Goal: Task Accomplishment & Management: Use online tool/utility

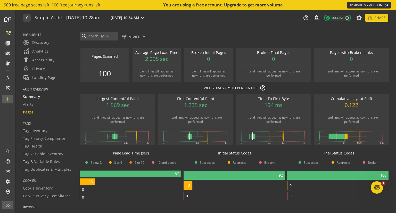
click at [29, 97] on span "Summary" at bounding box center [31, 96] width 17 height 5
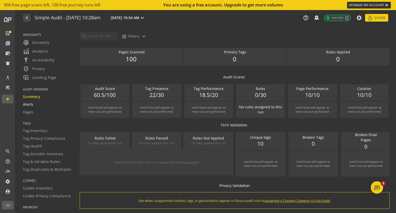
click at [28, 105] on span "Alerts" at bounding box center [28, 104] width 11 height 5
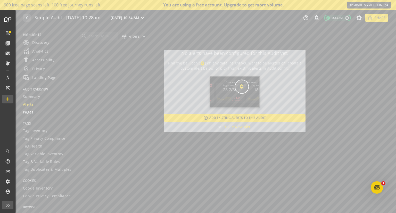
click at [29, 112] on span "Pages" at bounding box center [28, 112] width 11 height 5
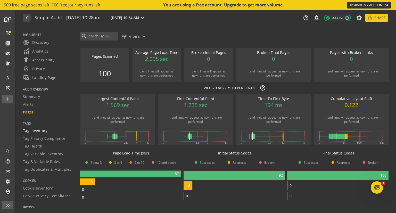
click at [33, 131] on span "Tag Inventory" at bounding box center [35, 130] width 24 height 5
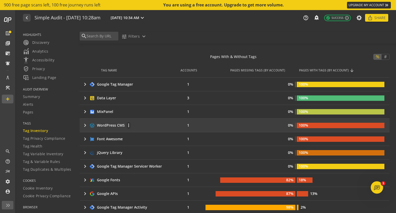
scroll to position [181, 0]
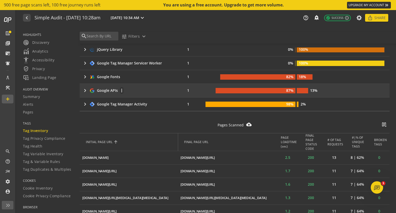
click at [85, 90] on mat-icon "keyboard_arrow_right" at bounding box center [85, 90] width 6 height 6
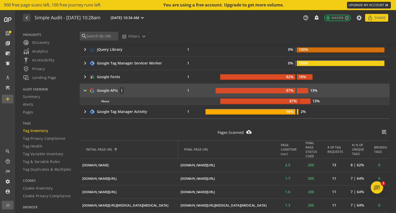
click at [85, 89] on mat-icon "keyboard_arrow_right" at bounding box center [85, 90] width 6 height 6
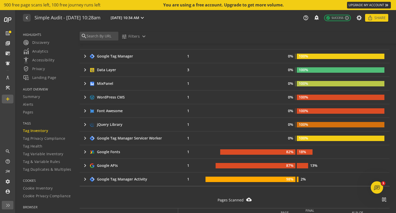
scroll to position [103, 0]
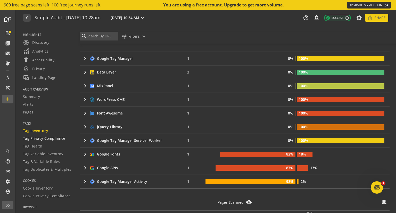
click at [35, 137] on span "Tag Privacy Compliance" at bounding box center [44, 138] width 43 height 5
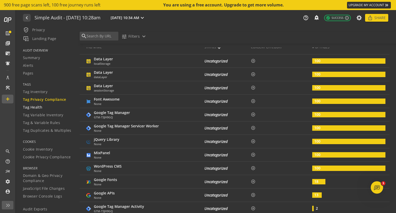
scroll to position [52, 0]
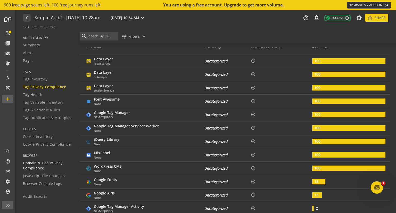
click at [35, 164] on span "Domain & Geo Privacy Compliance" at bounding box center [48, 165] width 50 height 10
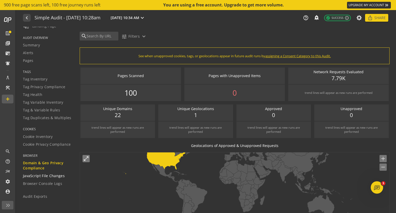
click at [34, 175] on span "JavaScript File Changes" at bounding box center [44, 175] width 42 height 5
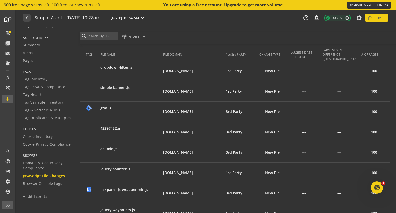
scroll to position [129, 0]
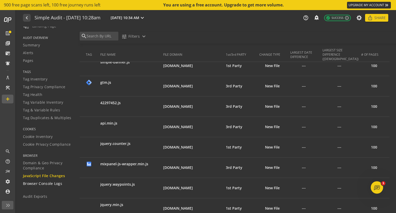
click at [35, 183] on span "Browser Console Logs" at bounding box center [42, 183] width 39 height 5
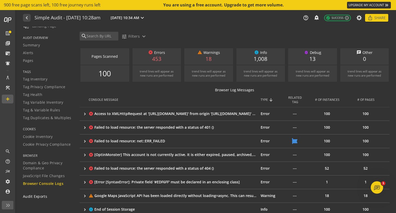
click at [33, 198] on span "Audit Exports" at bounding box center [35, 196] width 24 height 5
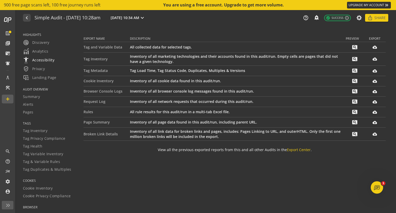
click at [37, 60] on span "settings_accessibility Accessibility" at bounding box center [38, 60] width 31 height 6
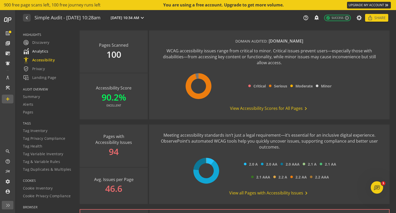
click at [43, 51] on span "Analytics" at bounding box center [36, 51] width 26 height 6
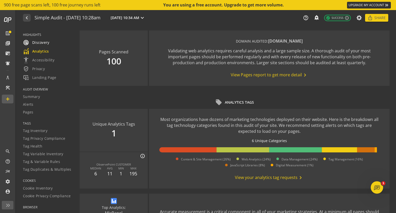
click at [44, 41] on span "radar Discovery" at bounding box center [36, 42] width 27 height 6
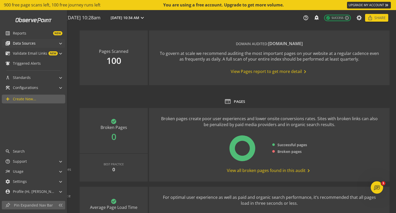
click at [24, 42] on span "Data Sources" at bounding box center [24, 43] width 23 height 5
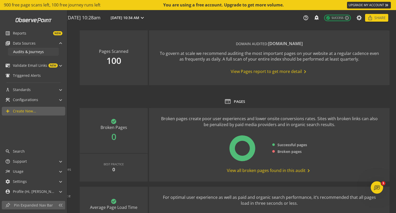
click at [26, 52] on span "Audits & Journeys" at bounding box center [28, 51] width 31 height 5
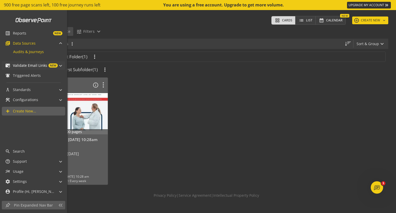
click at [23, 64] on span "Validate Email Links" at bounding box center [30, 65] width 34 height 5
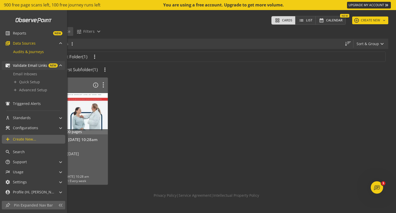
scroll to position [0, 0]
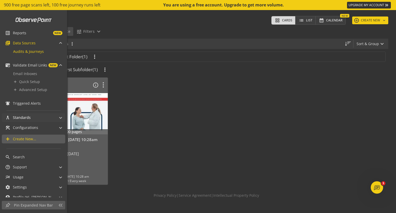
click at [22, 116] on span "Standards" at bounding box center [22, 117] width 18 height 5
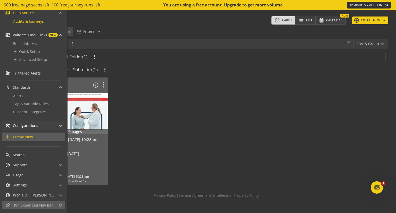
scroll to position [34, 0]
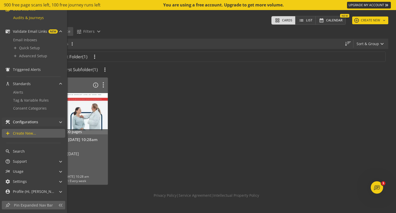
click at [21, 121] on span "Configurations" at bounding box center [25, 121] width 25 height 5
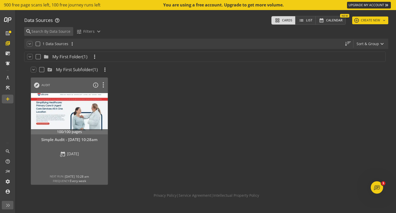
scroll to position [0, 0]
click at [374, 20] on button "add CREATE NEW keyboard_arrow_down" at bounding box center [370, 21] width 36 height 8
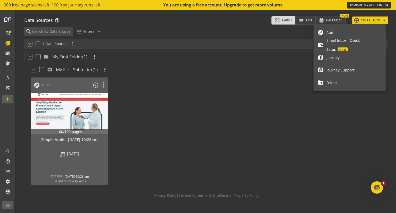
click at [330, 31] on span "Audit" at bounding box center [353, 32] width 55 height 9
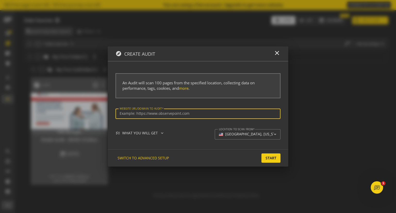
click at [154, 112] on input "Website url/domain to Audit" at bounding box center [198, 113] width 157 height 4
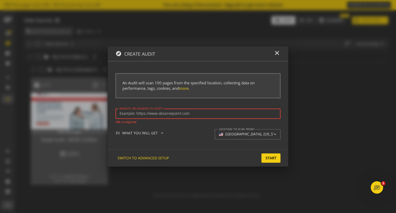
click at [156, 116] on div at bounding box center [198, 114] width 157 height 10
click at [157, 113] on input "Website url/domain to Audit" at bounding box center [198, 113] width 157 height 4
paste input "[URL][DOMAIN_NAME]"
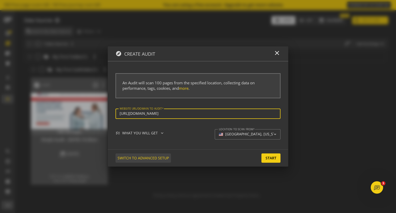
type input "[URL][DOMAIN_NAME]"
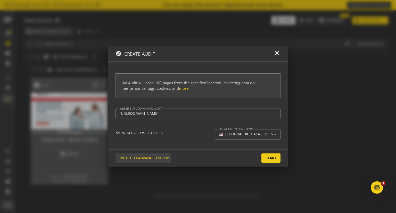
click at [145, 157] on span "SWITCH TO ADVANCED SETUP" at bounding box center [143, 157] width 51 height 9
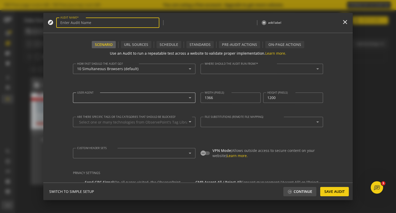
type input "Simple Audit - 09 October 2025 | 4:34pm"
type textarea "[PERSON_NAME][EMAIL_ADDRESS][DOMAIN_NAME]"
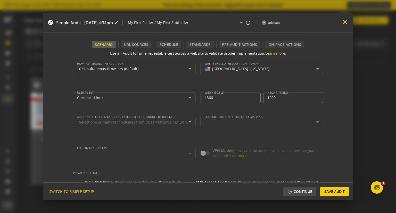
click at [346, 21] on mat-icon "close" at bounding box center [345, 22] width 7 height 7
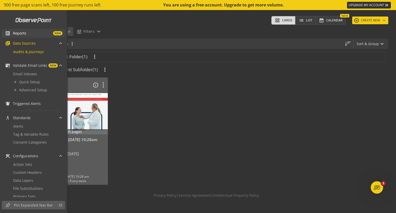
click at [21, 33] on span "Reports" at bounding box center [19, 33] width 13 height 5
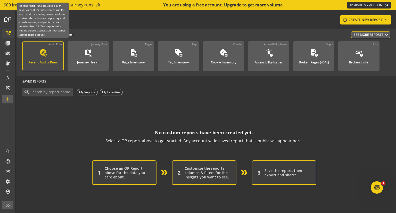
click at [43, 52] on mat-icon "explore" at bounding box center [43, 52] width 8 height 8
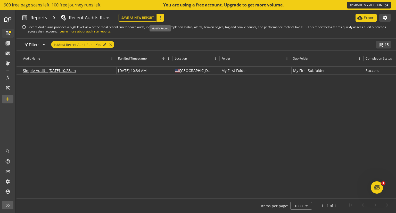
click at [160, 18] on mat-icon "more_vert" at bounding box center [160, 17] width 5 height 5
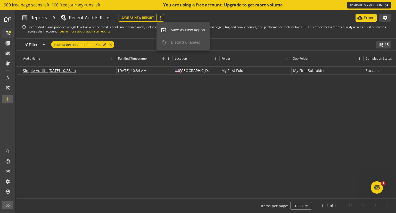
click at [235, 18] on div at bounding box center [198, 106] width 396 height 213
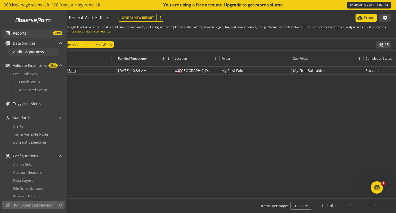
click at [25, 53] on span "Audits & Journeys" at bounding box center [28, 51] width 31 height 5
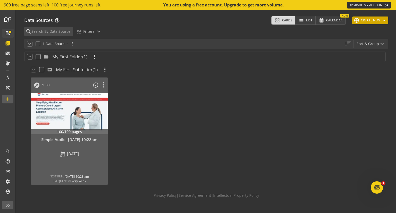
click at [370, 20] on button "add CREATE NEW keyboard_arrow_down" at bounding box center [370, 21] width 36 height 8
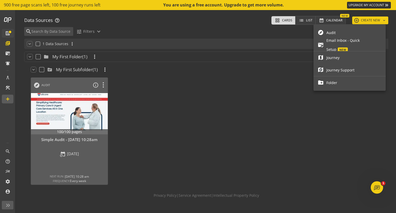
click at [334, 57] on span "Journey" at bounding box center [353, 57] width 55 height 9
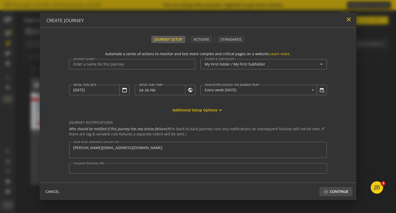
click at [349, 18] on mat-icon "close" at bounding box center [348, 19] width 7 height 7
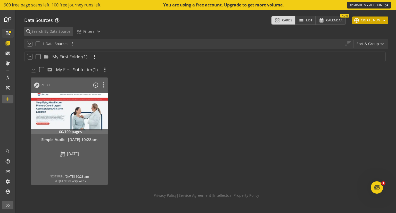
click at [373, 20] on button "add CREATE NEW keyboard_arrow_down" at bounding box center [370, 21] width 36 height 8
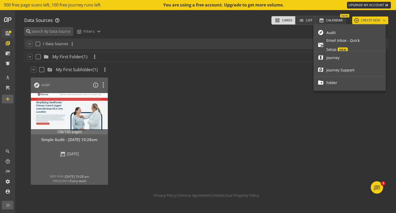
click at [344, 32] on span "Audit" at bounding box center [353, 32] width 55 height 9
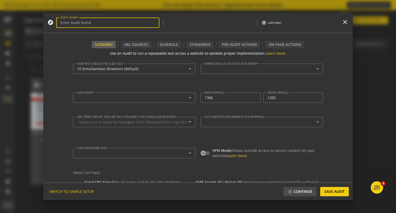
type textarea "[PERSON_NAME][EMAIL_ADDRESS][DOMAIN_NAME]"
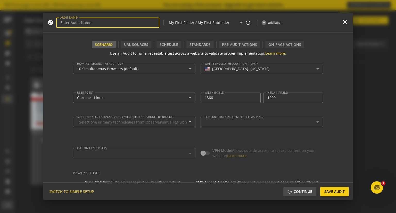
click at [107, 23] on input "AUDIT NAME" at bounding box center [107, 23] width 95 height 4
type input "[PERSON_NAME]"
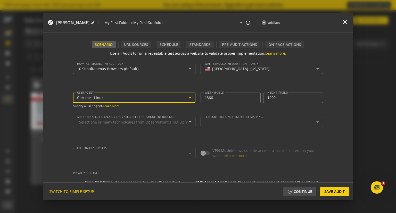
click at [117, 96] on div "Chrome - Linux" at bounding box center [133, 98] width 112 height 4
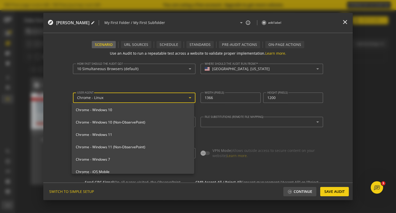
scroll to position [103, 0]
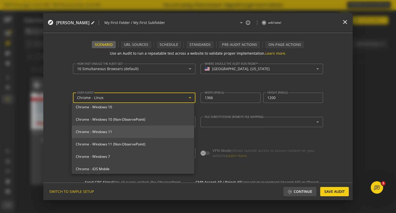
click at [91, 130] on span "Chrome - Windows 11" at bounding box center [133, 131] width 114 height 5
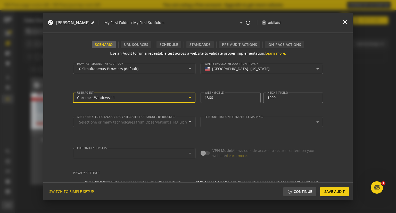
click at [150, 110] on div "User agent Chrome - Windows 11 Specify a user agent. Learn More ." at bounding box center [134, 102] width 122 height 19
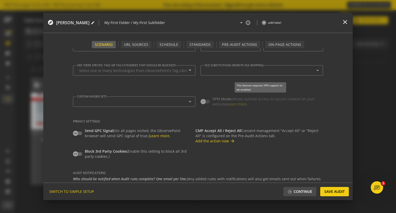
click at [208, 99] on div "VPN Mode (Allows outside access to secure content on your website) Learn more." at bounding box center [261, 101] width 121 height 10
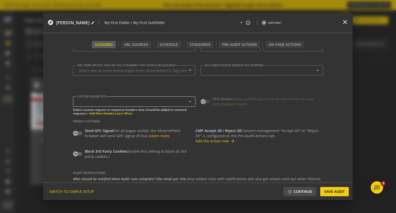
click at [187, 102] on icon at bounding box center [190, 102] width 6 height 6
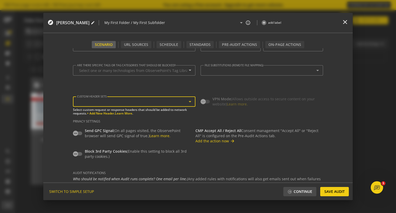
click at [189, 100] on icon at bounding box center [190, 102] width 6 height 6
click at [184, 113] on mat-hint "Select custom request or response headers that should be added to network reque…" at bounding box center [133, 111] width 120 height 9
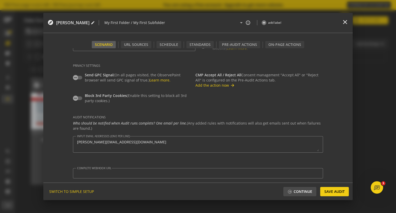
scroll to position [108, 0]
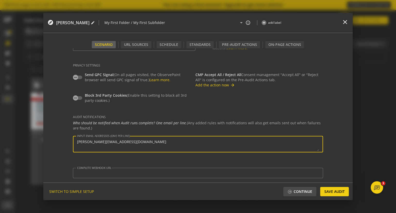
click at [115, 144] on textarea "[PERSON_NAME][EMAIL_ADDRESS][DOMAIN_NAME]" at bounding box center [198, 144] width 242 height 14
click at [158, 123] on em "Who should be notified when Audit runs complete? One email per line." at bounding box center [130, 122] width 114 height 5
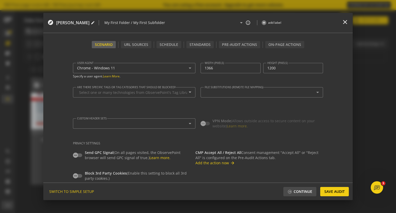
scroll to position [0, 0]
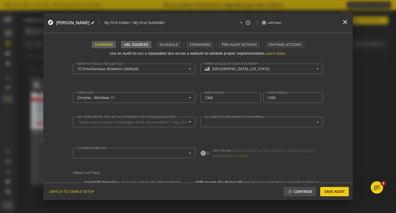
click at [133, 45] on div "URL Sources" at bounding box center [136, 44] width 24 height 5
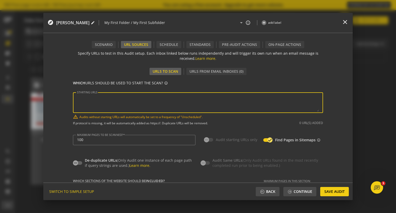
click at [106, 100] on textarea "STARTING URLS" at bounding box center [198, 103] width 242 height 18
paste textarea "[URL][DOMAIN_NAME]"
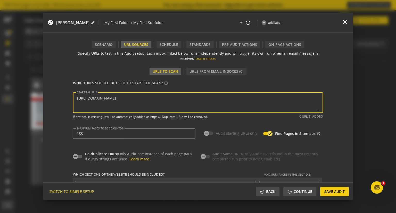
type textarea "[URL][DOMAIN_NAME]"
click at [169, 44] on div "Schedule" at bounding box center [169, 44] width 19 height 5
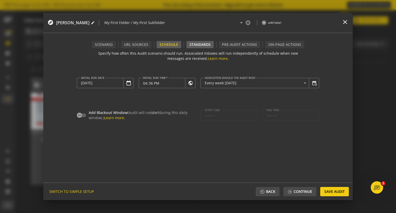
click at [199, 46] on div "Standards" at bounding box center [200, 44] width 21 height 5
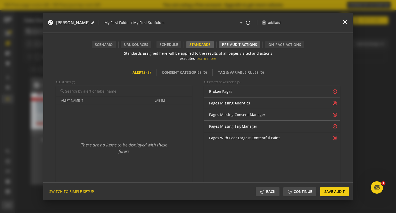
click at [233, 44] on div "Pre-audit Actions" at bounding box center [239, 44] width 35 height 5
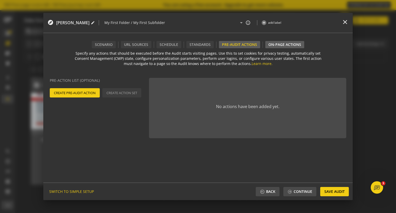
click at [285, 46] on div "On-Page Actions" at bounding box center [284, 44] width 33 height 5
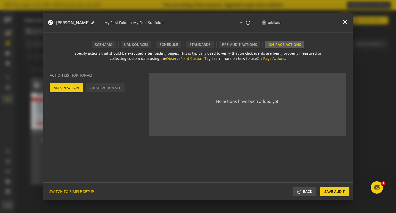
click at [69, 87] on span "Add An Action" at bounding box center [66, 87] width 25 height 9
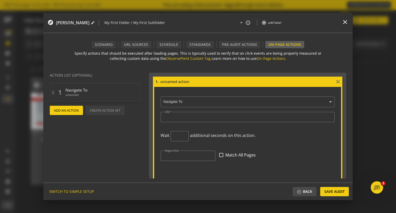
click at [187, 103] on ng-select "× Navigate To" at bounding box center [248, 101] width 174 height 13
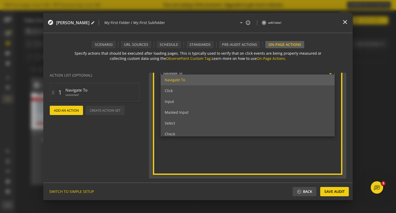
click at [229, 64] on div "Specify actions that should be executed after loading pages. This is typically …" at bounding box center [197, 115] width 309 height 134
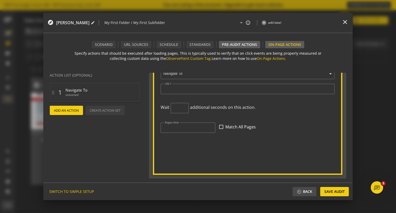
click at [235, 44] on div "Pre-audit Actions" at bounding box center [239, 44] width 35 height 5
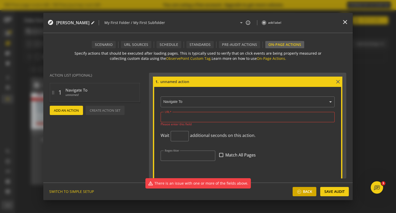
click at [303, 189] on span "Back" at bounding box center [307, 191] width 9 height 9
click at [336, 81] on mat-icon "close" at bounding box center [338, 82] width 6 height 6
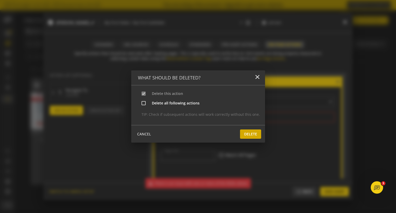
click at [251, 135] on span "Delete" at bounding box center [250, 133] width 13 height 9
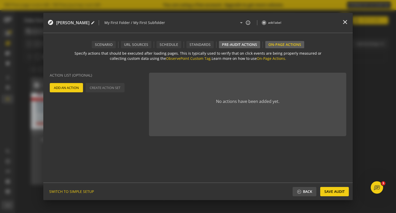
click at [242, 44] on div "Pre-audit Actions" at bounding box center [239, 44] width 35 height 5
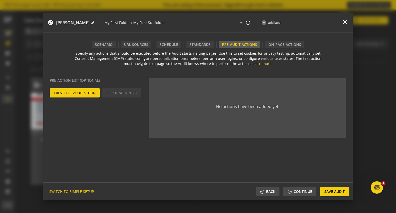
click at [78, 92] on span "Create Pre-Audit Action" at bounding box center [75, 92] width 42 height 9
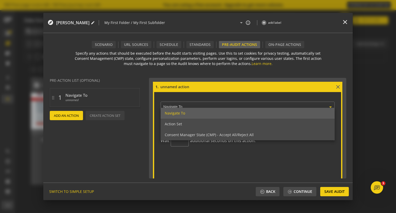
click at [196, 108] on ng-select "× Navigate To Navigate To Action Set Consent Manager State (CMP) - Accept All/R…" at bounding box center [248, 106] width 174 height 13
click at [205, 97] on div "× Navigate To Navigate To Action Set Consent Manager State (CMP) - Accept All/R…" at bounding box center [247, 125] width 187 height 66
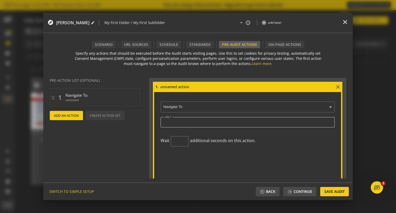
click at [196, 122] on input "URL" at bounding box center [248, 122] width 166 height 4
paste input "[URL][DOMAIN_NAME]"
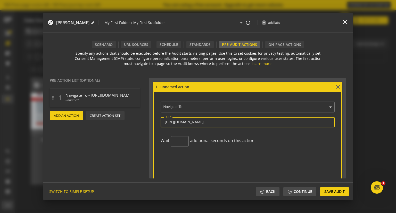
type input "[URL][DOMAIN_NAME]"
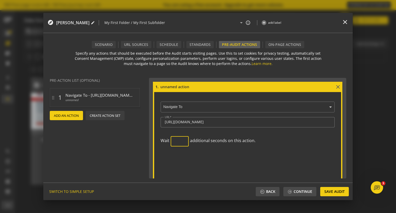
click at [272, 148] on action-wait-time "Wait additional seconds on this action." at bounding box center [248, 143] width 174 height 15
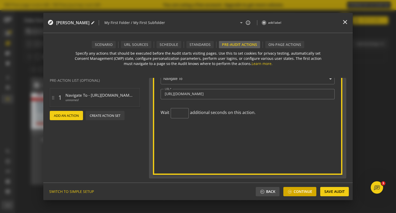
click at [303, 194] on span "Continue" at bounding box center [303, 191] width 19 height 9
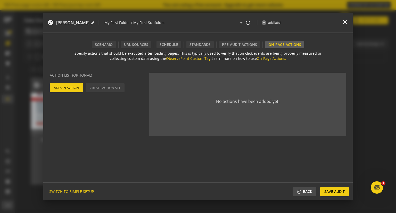
click at [67, 87] on span "Add An Action" at bounding box center [66, 87] width 25 height 9
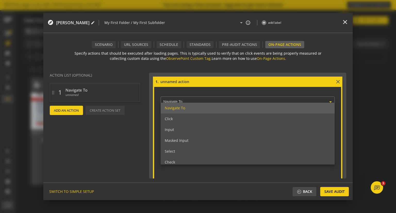
click at [205, 100] on input "text" at bounding box center [248, 102] width 171 height 5
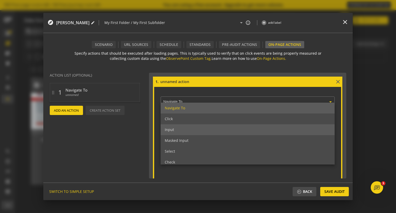
click at [187, 130] on div "Input" at bounding box center [248, 129] width 174 height 11
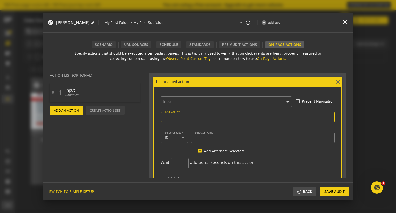
click at [190, 115] on input "Text Value" at bounding box center [248, 117] width 166 height 4
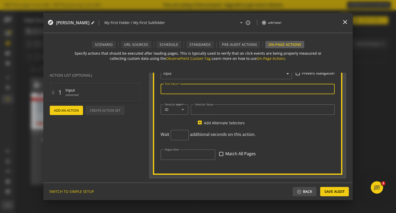
scroll to position [0, 0]
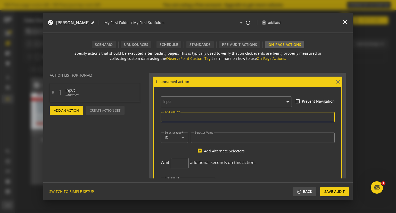
click at [189, 117] on input "Text Value" at bounding box center [248, 117] width 166 height 4
type input "[EMAIL_ADDRESS][DOMAIN_NAME]"
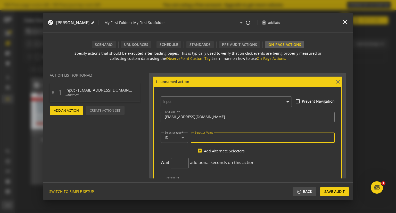
click at [206, 139] on input "Selector Value" at bounding box center [263, 138] width 136 height 4
paste input "username"
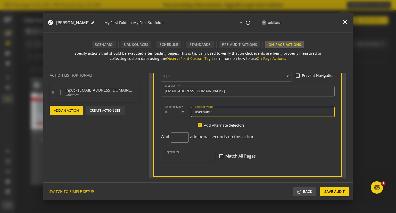
type input "username"
click at [199, 124] on mat-icon "add_box" at bounding box center [200, 124] width 6 height 5
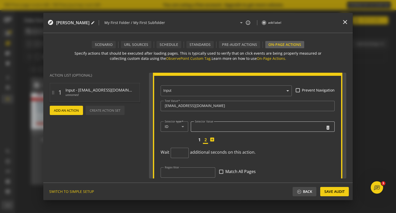
scroll to position [2, 0]
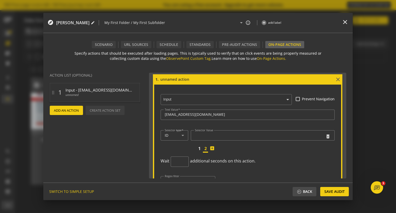
click at [189, 100] on ng-select "× Input" at bounding box center [226, 98] width 131 height 13
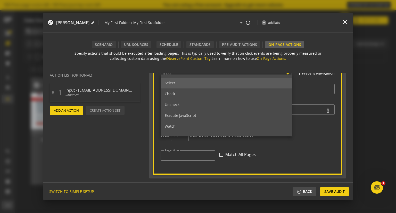
scroll to position [68, 0]
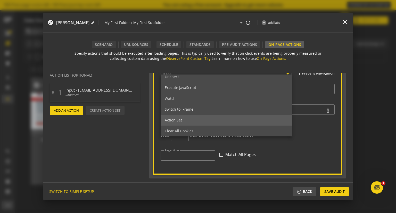
click at [192, 122] on div "Action Set" at bounding box center [226, 120] width 131 height 11
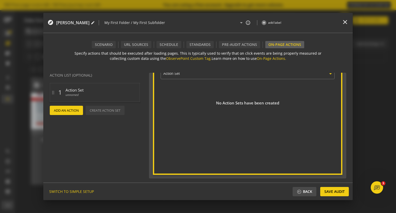
scroll to position [0, 0]
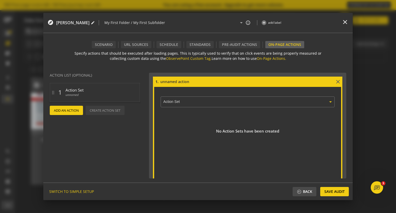
click at [194, 103] on ng-select "× Action Set" at bounding box center [248, 101] width 174 height 13
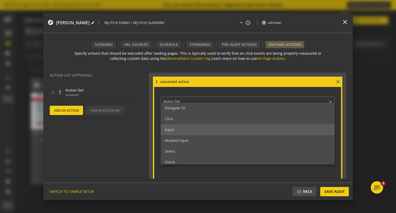
click at [190, 130] on div "Input" at bounding box center [248, 129] width 174 height 11
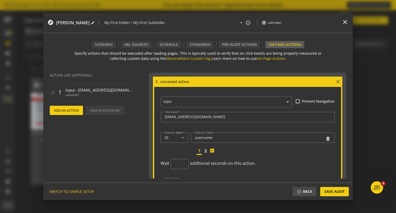
click at [233, 150] on multiple-selectors "1 2 add_box" at bounding box center [266, 151] width 138 height 7
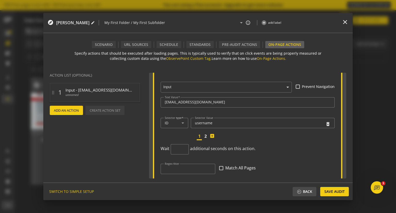
scroll to position [28, 0]
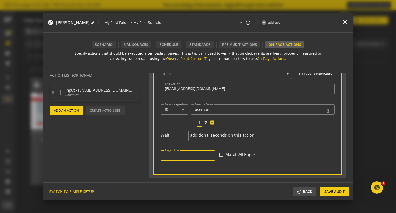
click at [200, 156] on input "Regex filter" at bounding box center [188, 155] width 46 height 4
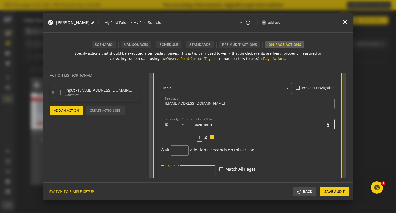
scroll to position [0, 0]
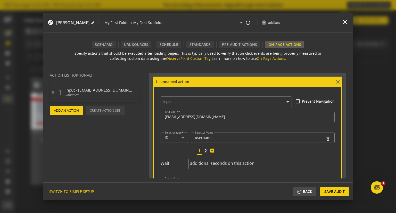
click at [65, 110] on span "Add An Action" at bounding box center [66, 110] width 25 height 9
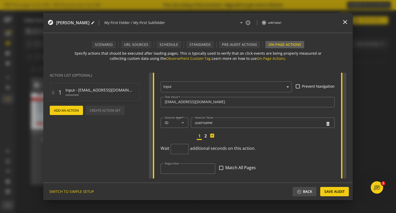
scroll to position [28, 0]
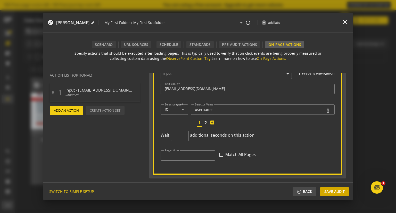
click at [340, 193] on span "Save Audit" at bounding box center [334, 191] width 20 height 9
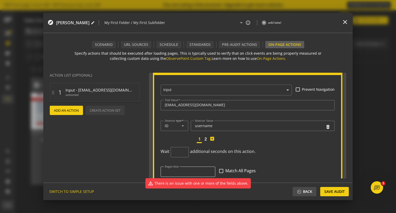
scroll to position [0, 0]
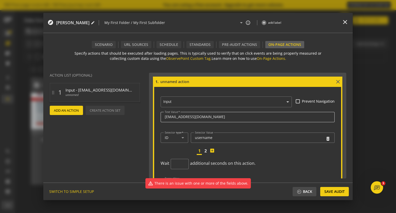
click at [215, 117] on input "[EMAIL_ADDRESS][DOMAIN_NAME]" at bounding box center [248, 117] width 166 height 4
drag, startPoint x: 227, startPoint y: 89, endPoint x: 210, endPoint y: 86, distance: 16.8
click at [225, 88] on div "× Input Prevent Navigation Text Value balmeter@gmail.com Selector type ID Selec…" at bounding box center [247, 143] width 187 height 113
click at [173, 81] on input at bounding box center [247, 82] width 175 height 6
click at [173, 80] on input at bounding box center [247, 82] width 175 height 6
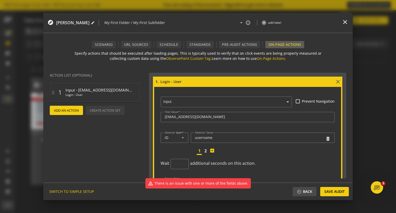
scroll to position [28, 0]
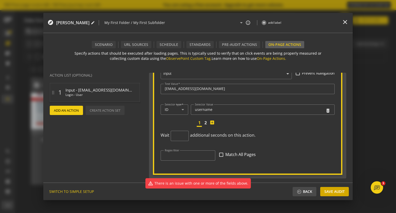
type input "Login - User"
click at [330, 191] on span "Save Audit" at bounding box center [334, 191] width 20 height 9
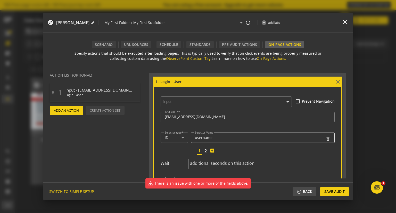
scroll to position [26, 0]
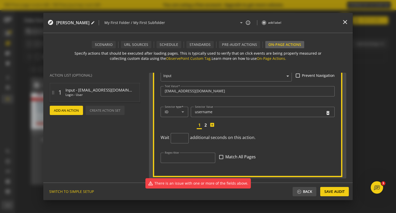
click at [206, 124] on span "2" at bounding box center [205, 125] width 5 height 6
click at [202, 89] on input "[EMAIL_ADDRESS][DOMAIN_NAME]" at bounding box center [248, 91] width 166 height 4
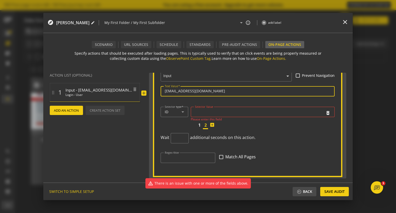
drag, startPoint x: 214, startPoint y: 91, endPoint x: 97, endPoint y: 87, distance: 116.4
click at [97, 88] on form "Action List (Optional) drag_indicator 1 Input - balmeter@gmail.com Login - User…" at bounding box center [197, 125] width 309 height 113
type input "@ermainUB40"
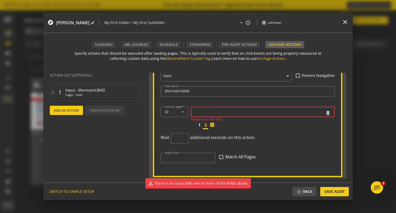
click at [202, 112] on input "Selector Value" at bounding box center [259, 112] width 129 height 4
paste input "password"
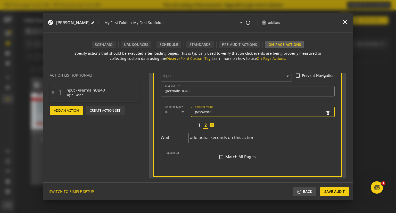
type input "password"
click at [260, 129] on div "× Input Prevent Navigation Text Value @ermainUB40 Selector type ID Selector Val…" at bounding box center [247, 117] width 187 height 113
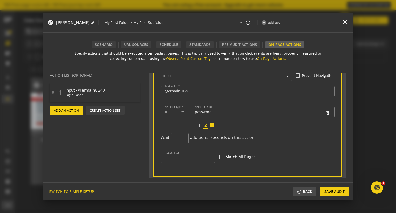
click at [237, 146] on span "additional seconds on this action." at bounding box center [223, 141] width 67 height 12
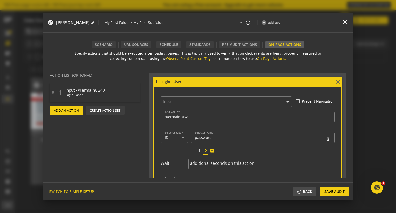
click at [66, 109] on span "Add An Action" at bounding box center [66, 110] width 25 height 9
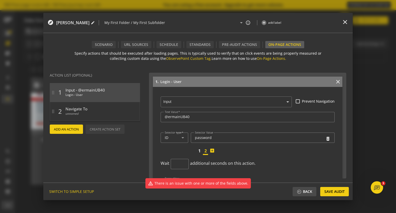
scroll to position [162, 0]
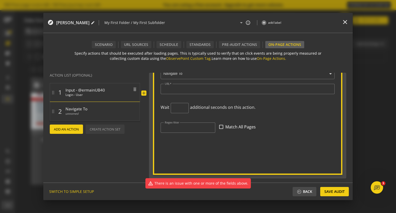
click at [76, 90] on span "Input - @ermainUB40" at bounding box center [99, 88] width 67 height 7
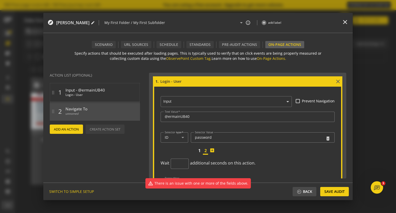
scroll to position [0, 0]
click at [178, 80] on input "Login - User" at bounding box center [247, 82] width 175 height 6
click at [177, 81] on input "Login - User" at bounding box center [247, 82] width 175 height 6
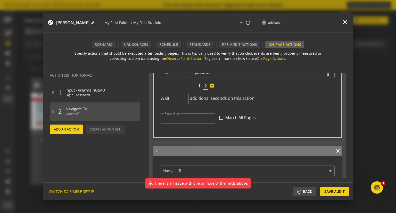
scroll to position [129, 0]
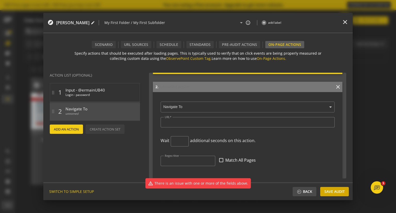
type input "Login - password"
click at [330, 191] on span "Save Audit" at bounding box center [334, 191] width 20 height 9
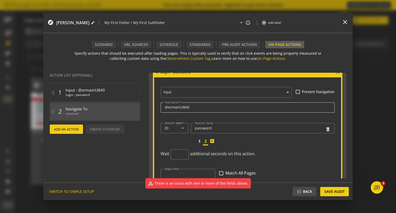
scroll to position [0, 0]
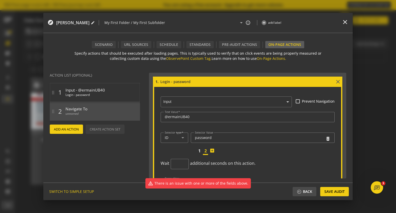
click at [62, 129] on span "Add An Action" at bounding box center [66, 129] width 25 height 9
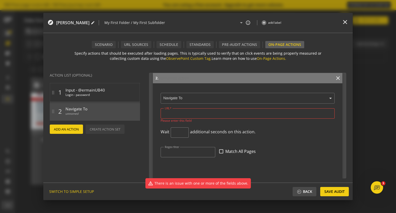
scroll to position [136, 0]
click at [189, 99] on input "text" at bounding box center [248, 99] width 171 height 5
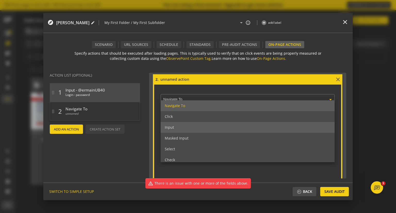
click at [178, 125] on div "Input" at bounding box center [248, 127] width 174 height 11
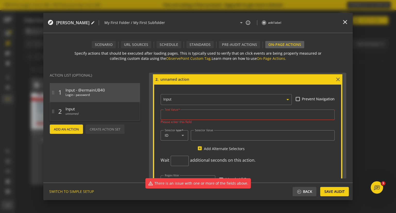
click at [183, 115] on input "Text Value" at bounding box center [248, 114] width 166 height 4
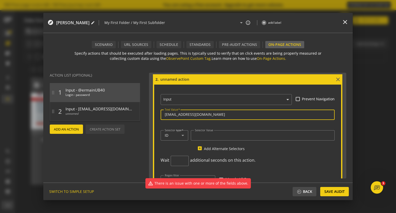
type input "[EMAIL_ADDRESS][DOMAIN_NAME]"
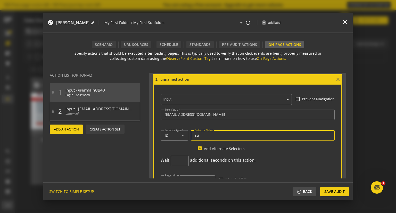
type input "s"
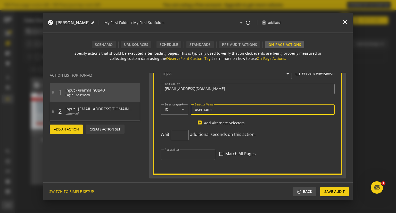
scroll to position [85, 0]
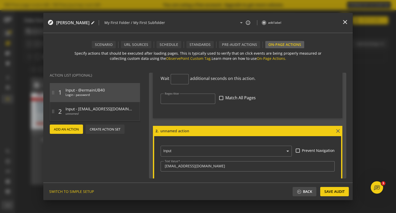
type input "username"
click at [184, 132] on input at bounding box center [247, 131] width 175 height 6
type input "I"
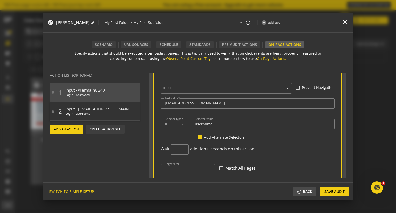
scroll to position [162, 0]
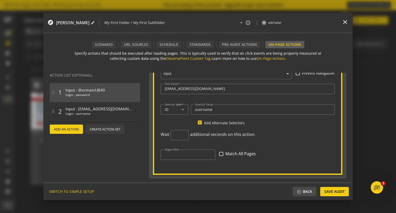
type input "Login - username"
click at [67, 128] on span "Add An Action" at bounding box center [66, 129] width 25 height 9
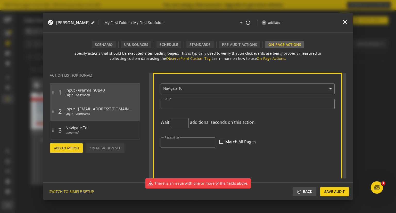
scroll to position [219, 0]
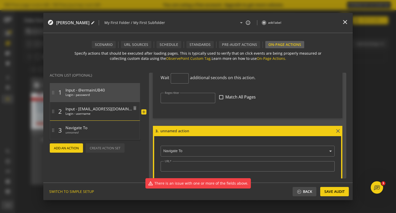
click at [86, 109] on span "Input - [EMAIL_ADDRESS][DOMAIN_NAME]" at bounding box center [99, 107] width 67 height 7
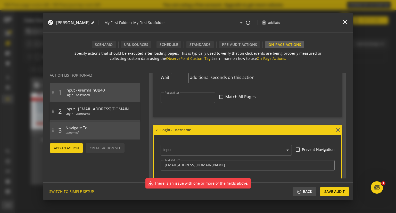
scroll to position [155, 0]
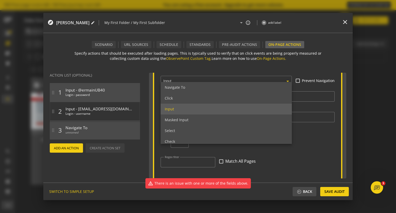
click at [190, 83] on ng-select "× Input Navigate To Click Input Masked Input Select Check Uncheck Execute JavaS…" at bounding box center [226, 80] width 131 height 13
click at [181, 99] on div "Click" at bounding box center [226, 98] width 131 height 11
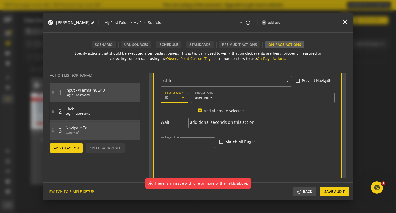
click at [181, 96] on icon at bounding box center [183, 98] width 6 height 6
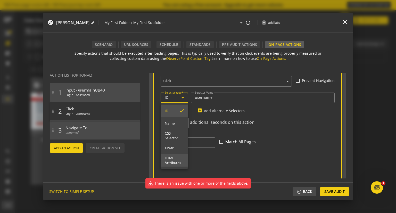
click at [171, 161] on span "HTML Attributes" at bounding box center [174, 160] width 19 height 9
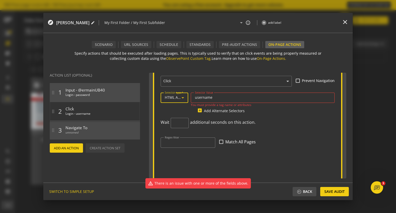
click at [193, 80] on input "text" at bounding box center [227, 81] width 129 height 5
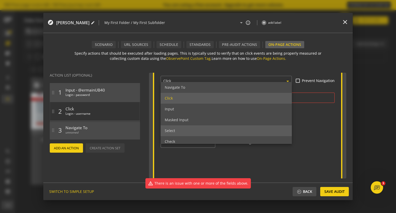
click at [174, 128] on span "Select" at bounding box center [170, 130] width 10 height 5
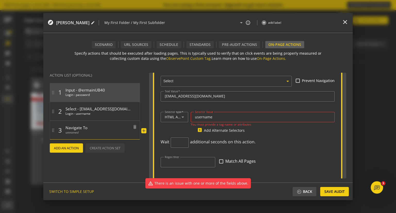
click at [85, 130] on span "unnamed" at bounding box center [99, 133] width 67 height 7
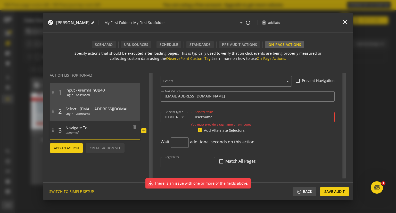
scroll to position [296, 0]
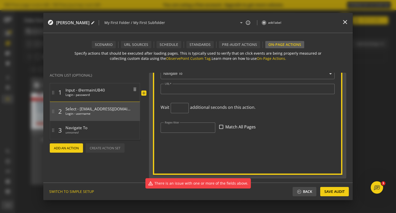
click at [88, 92] on span "Input - @ermainUB40" at bounding box center [99, 88] width 67 height 7
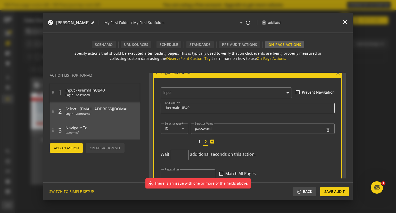
scroll to position [0, 0]
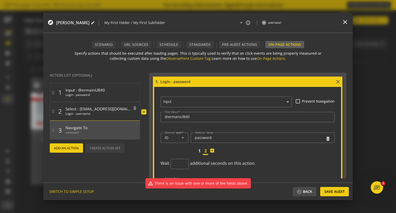
click at [100, 110] on span "Select - balmeter@gmail.com" at bounding box center [99, 107] width 67 height 7
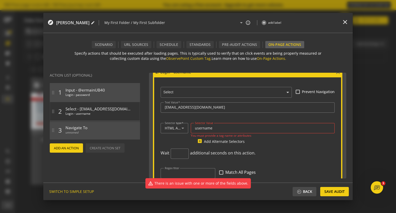
scroll to position [122, 0]
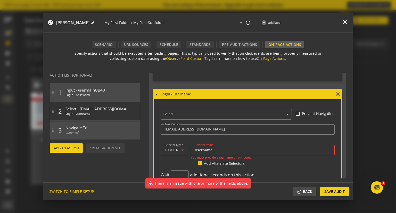
click at [181, 116] on ng-select "× Select" at bounding box center [226, 113] width 131 height 13
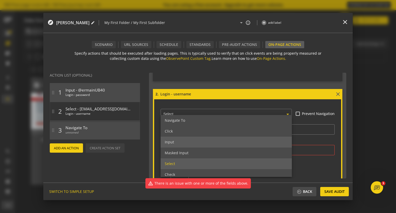
click at [176, 143] on div "Input" at bounding box center [226, 142] width 131 height 11
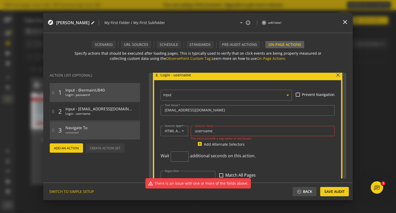
scroll to position [173, 0]
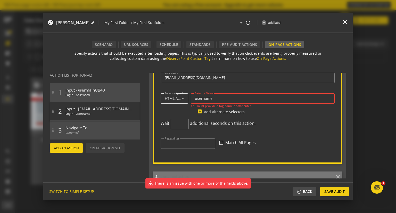
click at [182, 98] on icon at bounding box center [183, 98] width 6 height 6
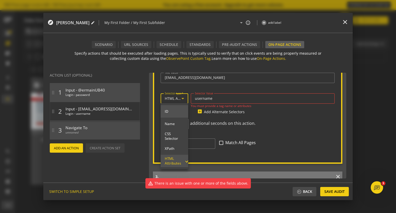
click at [174, 112] on span "ID" at bounding box center [174, 111] width 19 height 5
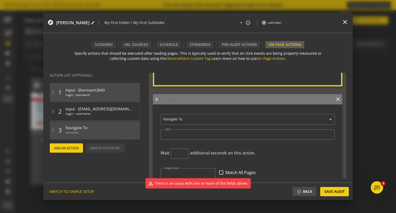
scroll to position [276, 0]
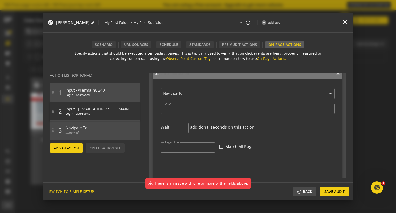
click at [186, 93] on input "text" at bounding box center [248, 94] width 171 height 5
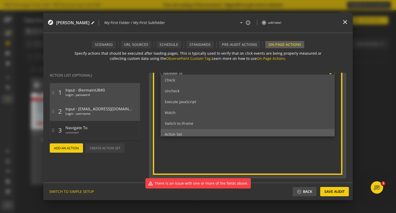
scroll to position [42, 0]
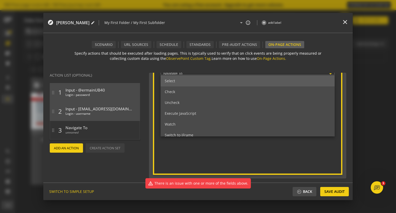
click at [182, 82] on div "Select" at bounding box center [248, 81] width 174 height 11
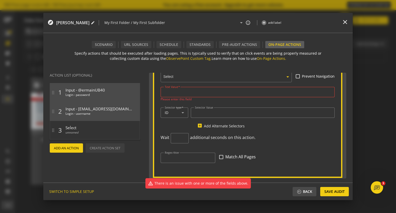
scroll to position [296, 0]
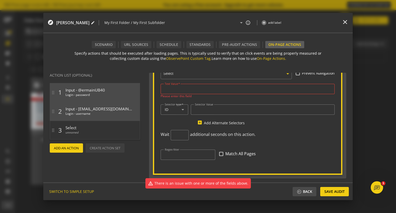
click at [182, 88] on input "Text Value" at bounding box center [248, 89] width 166 height 4
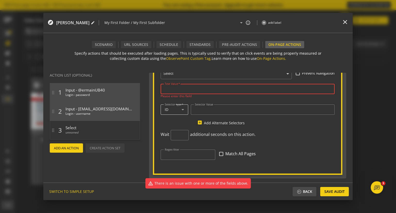
click at [182, 110] on icon at bounding box center [183, 110] width 6 height 6
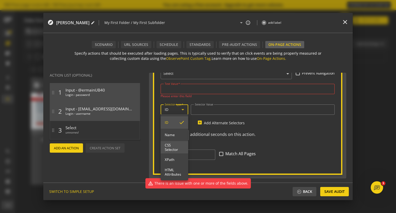
click at [170, 145] on span "CSS Selector" at bounding box center [174, 147] width 19 height 9
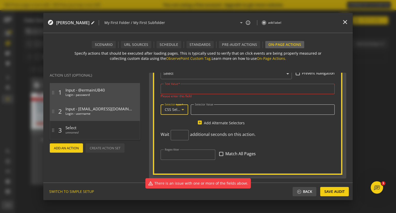
click at [201, 108] on input "Selector Value" at bounding box center [263, 110] width 136 height 4
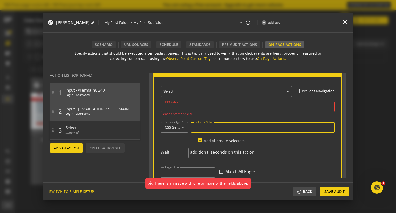
scroll to position [271, 0]
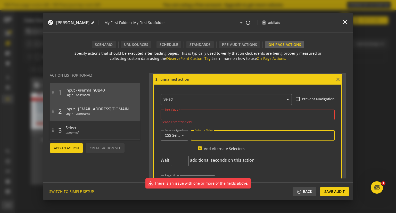
click at [171, 114] on input "Text Value" at bounding box center [248, 114] width 166 height 4
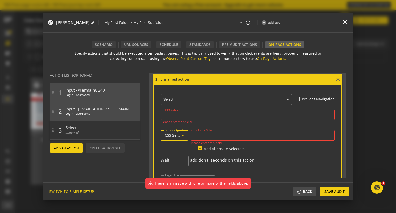
click at [182, 135] on icon at bounding box center [183, 135] width 6 height 6
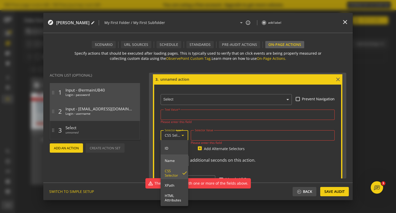
click at [172, 161] on span "Name" at bounding box center [174, 160] width 19 height 5
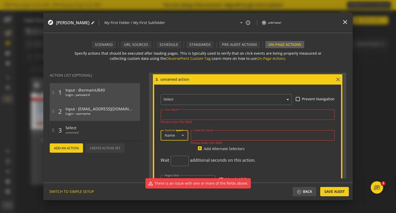
click at [176, 134] on div "Name" at bounding box center [173, 135] width 17 height 4
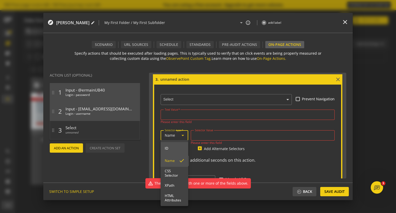
click at [173, 150] on span "ID" at bounding box center [174, 148] width 19 height 5
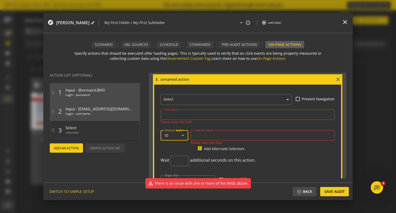
click at [185, 100] on input "text" at bounding box center [227, 99] width 129 height 5
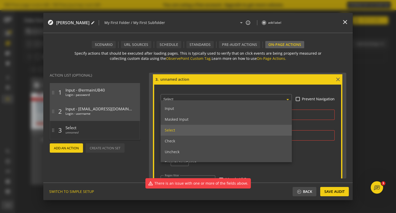
scroll to position [0, 0]
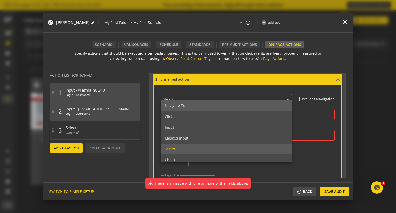
click at [184, 105] on span "Navigate To" at bounding box center [175, 105] width 20 height 5
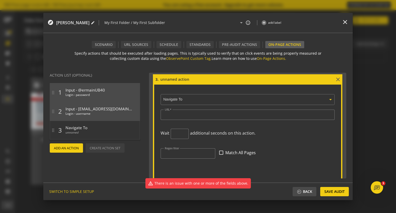
click at [179, 101] on ng-select "× Navigate To" at bounding box center [248, 98] width 174 height 13
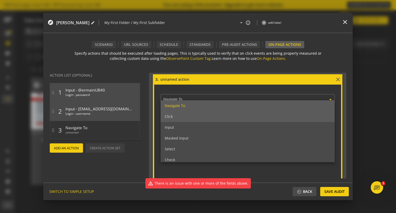
click at [171, 116] on span "Click" at bounding box center [169, 116] width 8 height 5
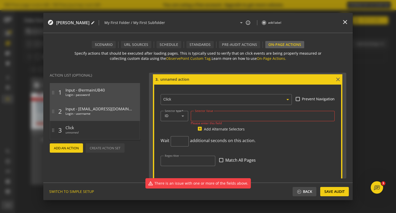
click at [208, 116] on input "Selector Value" at bounding box center [263, 116] width 136 height 4
click at [179, 116] on div "ID" at bounding box center [173, 116] width 17 height 4
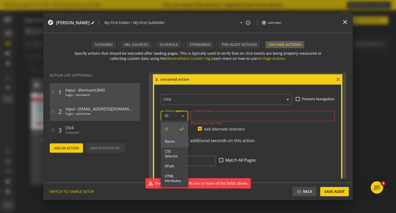
click at [174, 142] on span "Name" at bounding box center [174, 141] width 19 height 5
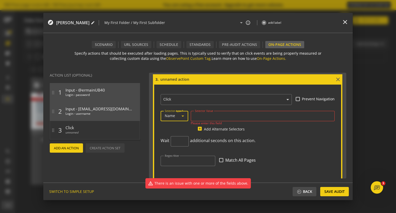
click at [179, 117] on div "Name" at bounding box center [173, 116] width 17 height 4
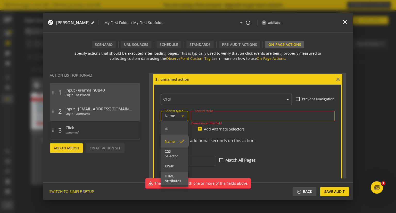
click at [173, 178] on span "HTML Attributes" at bounding box center [174, 178] width 19 height 9
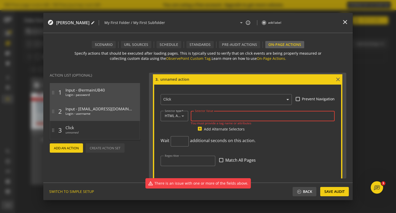
click at [204, 116] on input "Selector Value" at bounding box center [263, 116] width 136 height 4
click at [234, 81] on input at bounding box center [247, 80] width 175 height 6
click at [180, 114] on icon at bounding box center [183, 116] width 6 height 6
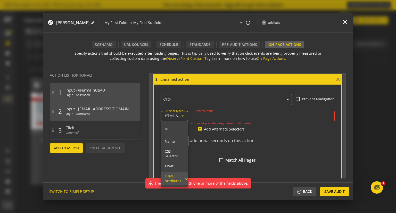
click at [200, 115] on div at bounding box center [198, 106] width 396 height 213
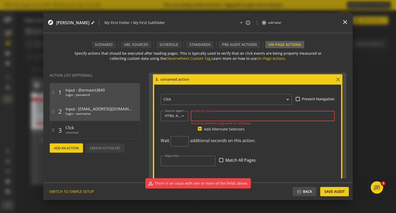
click at [200, 116] on input "Selector Value" at bounding box center [263, 116] width 136 height 4
type input "button"
click at [175, 139] on input "number" at bounding box center [180, 141] width 10 height 5
type input "1"
click at [182, 140] on input "1" at bounding box center [180, 141] width 10 height 5
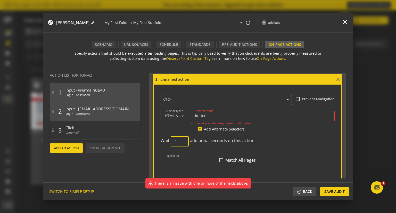
click at [294, 144] on action-wait-time "Wait 1 additional seconds on this action." at bounding box center [248, 143] width 174 height 15
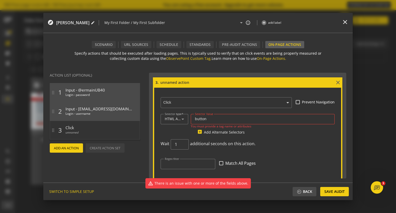
scroll to position [219, 0]
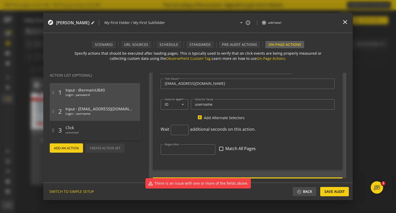
click at [68, 148] on span "Add An Action" at bounding box center [66, 147] width 25 height 9
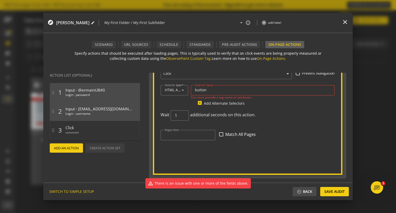
click at [214, 91] on input "button" at bounding box center [263, 90] width 136 height 4
click at [294, 118] on action-wait-time "Wait 1 additional seconds on this action." at bounding box center [248, 117] width 174 height 15
click at [338, 193] on span "Save Audit" at bounding box center [334, 191] width 20 height 9
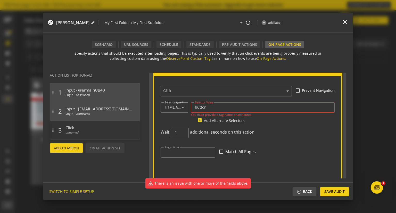
scroll to position [271, 0]
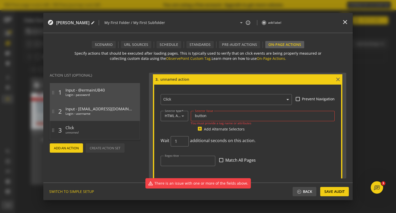
click at [177, 79] on input at bounding box center [247, 80] width 175 height 6
type input "Button Click"
click at [294, 143] on action-wait-time "Wait 1 additional seconds on this action." at bounding box center [248, 143] width 174 height 15
click at [67, 148] on span "Add An Action" at bounding box center [66, 147] width 25 height 9
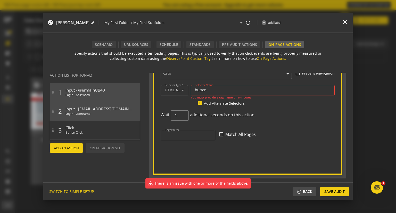
click at [221, 93] on div "button" at bounding box center [263, 90] width 136 height 10
click at [194, 90] on div "Selector Value button" at bounding box center [263, 90] width 144 height 10
click at [195, 89] on input "button" at bounding box center [263, 90] width 136 height 4
click at [211, 89] on input "<button" at bounding box center [263, 90] width 136 height 4
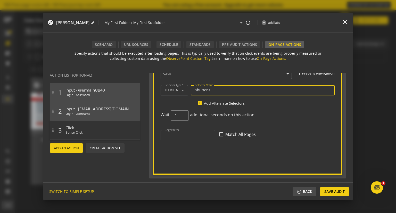
type input "<button>"
click at [283, 109] on div "× Click Prevent Navigation Selector type HTML Attributes Selector Value <button…" at bounding box center [247, 105] width 187 height 93
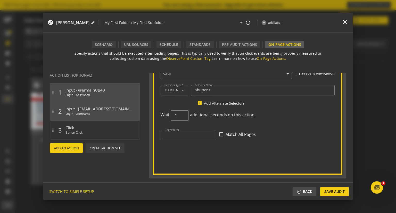
click at [68, 146] on span "Add An Action" at bounding box center [66, 147] width 25 height 9
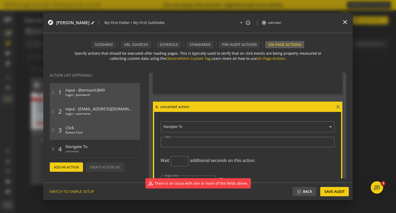
scroll to position [379, 0]
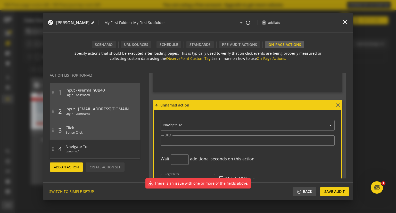
click at [179, 124] on input "text" at bounding box center [248, 125] width 171 height 5
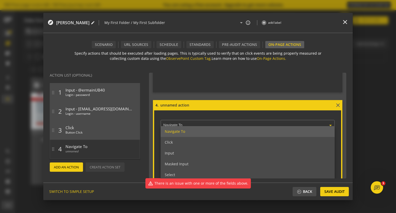
scroll to position [26, 0]
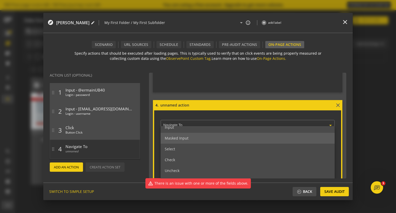
click at [185, 136] on span "Masked Input" at bounding box center [177, 138] width 24 height 5
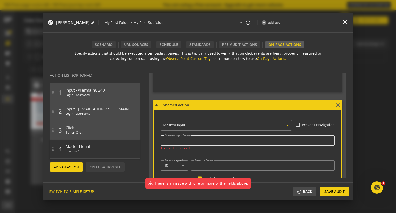
click at [177, 140] on input "Masked Input Value" at bounding box center [248, 140] width 166 height 4
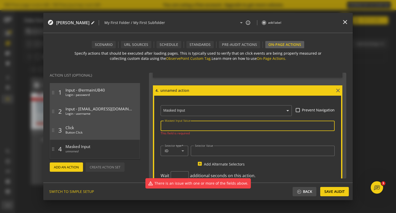
scroll to position [405, 0]
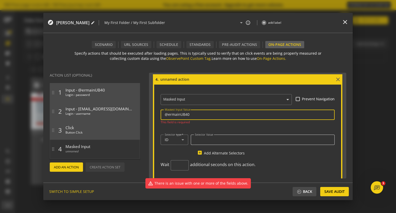
type input "@ermainUB40"
click at [202, 140] on div at bounding box center [263, 140] width 136 height 10
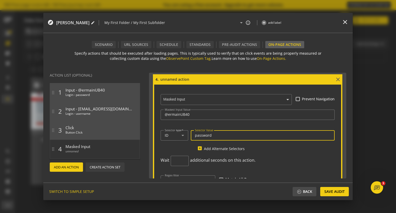
type input "password"
click at [169, 81] on input at bounding box center [247, 80] width 175 height 6
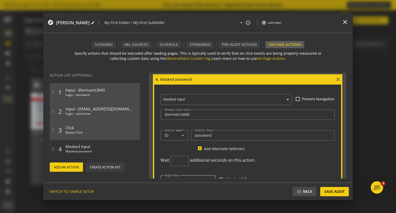
scroll to position [430, 0]
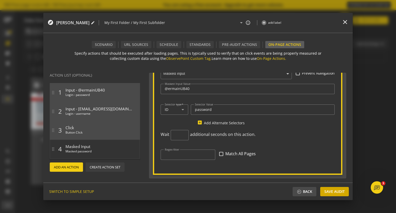
type input "Masked password"
click at [334, 191] on span "Save Audit" at bounding box center [334, 191] width 20 height 9
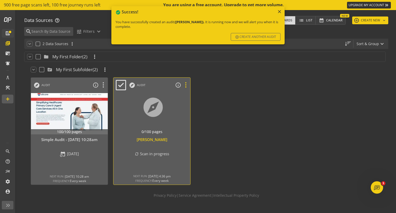
click at [186, 86] on icon at bounding box center [185, 85] width 9 height 7
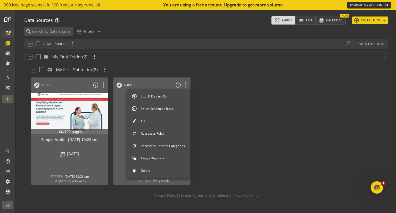
click at [146, 122] on button "Edit" at bounding box center [159, 121] width 64 height 11
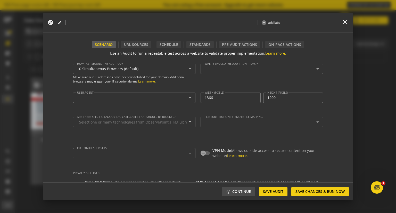
type textarea "[PERSON_NAME][EMAIL_ADDRESS][DOMAIN_NAME]"
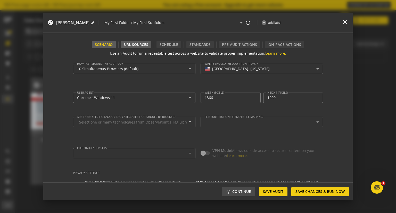
click at [136, 43] on div "URL Sources" at bounding box center [136, 44] width 24 height 5
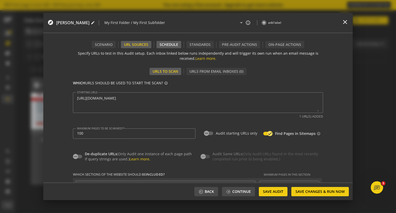
click at [166, 43] on div "Schedule" at bounding box center [169, 44] width 19 height 5
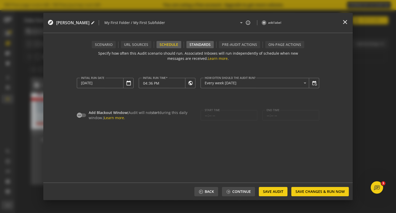
click at [198, 45] on div "Standards" at bounding box center [200, 44] width 21 height 5
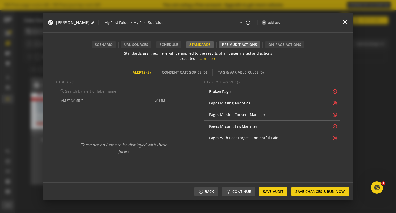
click at [234, 46] on div "Pre-audit Actions" at bounding box center [239, 44] width 35 height 5
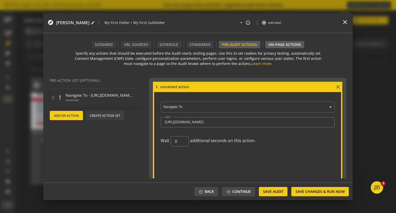
click at [279, 43] on div "On-Page Actions" at bounding box center [284, 44] width 33 height 5
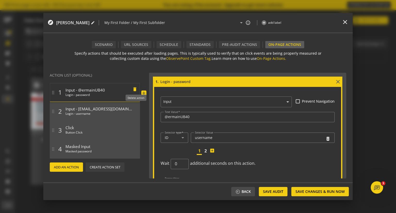
click at [135, 88] on mat-icon "delete" at bounding box center [135, 88] width 6 height 6
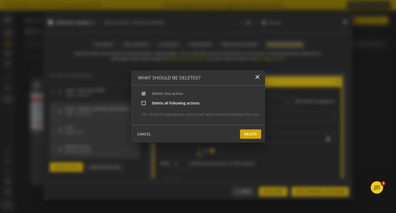
click at [251, 135] on span "Delete" at bounding box center [250, 133] width 13 height 9
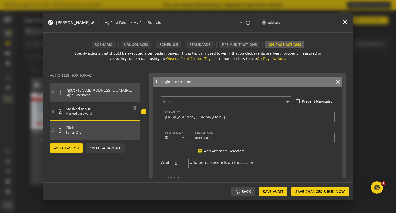
click at [91, 111] on div "Masked Input Masked password" at bounding box center [99, 111] width 67 height 15
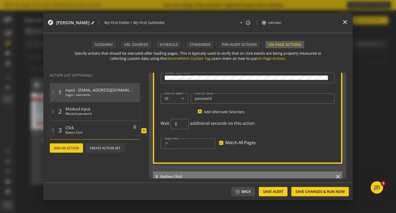
click at [96, 129] on span "Click" at bounding box center [99, 126] width 67 height 7
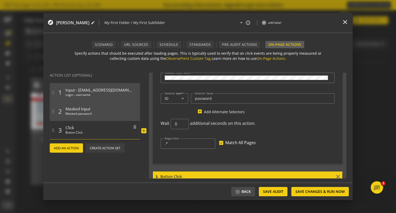
scroll to position [296, 0]
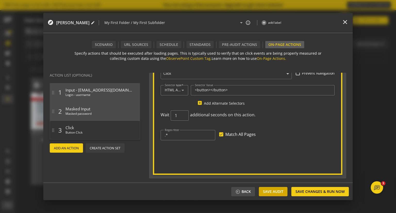
click at [273, 192] on span "Save Audit" at bounding box center [273, 191] width 20 height 9
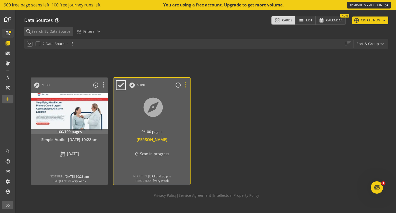
click at [186, 84] on icon at bounding box center [185, 85] width 9 height 7
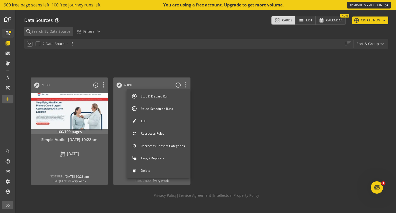
click at [151, 95] on button "Stop & Discard Run" at bounding box center [159, 96] width 64 height 11
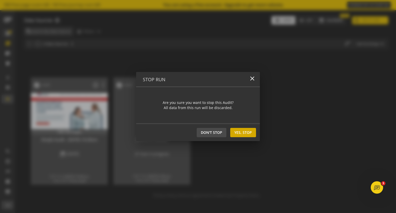
click at [239, 134] on span "Yes, Stop" at bounding box center [243, 132] width 18 height 9
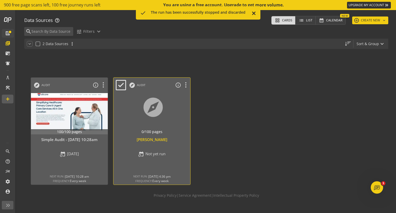
click at [155, 88] on div "explore Audit info_outline" at bounding box center [153, 84] width 74 height 12
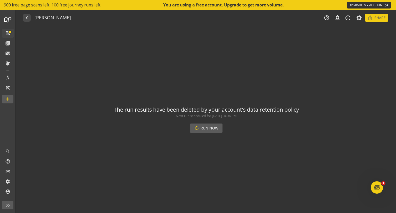
click at [204, 129] on span "Run Now" at bounding box center [210, 128] width 18 height 9
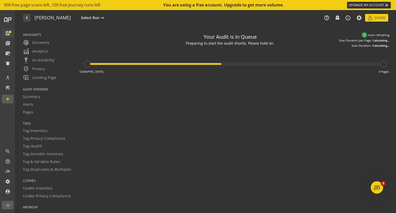
type textarea "Notes can include: -a description of what this audit is validating -changes in …"
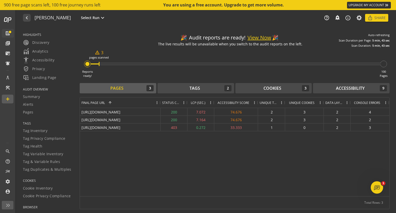
click at [209, 149] on div "https://demo.germainux.com/germainapm/workspace/app/ 200 7.072 74.676 2 3 2 4 h…" at bounding box center [234, 152] width 309 height 88
click at [377, 185] on icon "Open Intercom Messenger" at bounding box center [376, 187] width 9 height 9
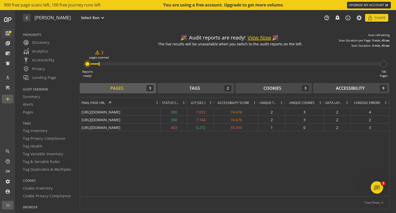
click at [256, 38] on button "View Now" at bounding box center [260, 37] width 24 height 7
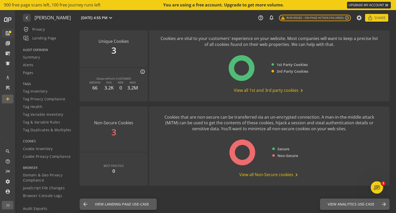
scroll to position [77, 0]
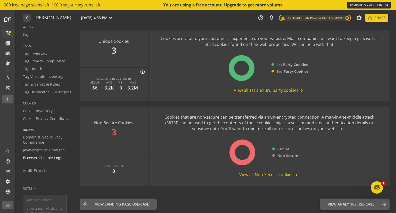
click at [41, 157] on span "Browser Console Logs" at bounding box center [42, 157] width 39 height 5
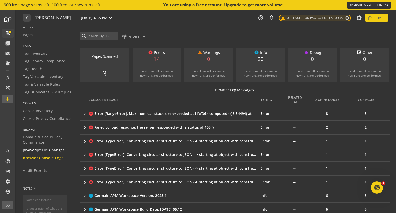
click at [41, 151] on span "JavaScript File Changes" at bounding box center [44, 150] width 42 height 5
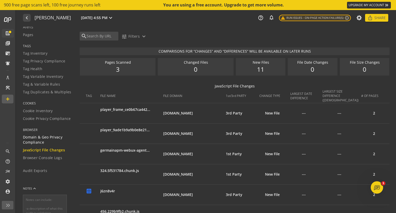
click at [39, 140] on span "Domain & Geo Privacy Compliance" at bounding box center [48, 140] width 50 height 10
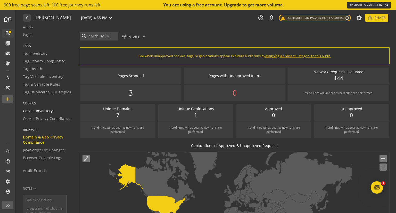
click at [41, 112] on span "Cookie Inventory" at bounding box center [38, 110] width 30 height 5
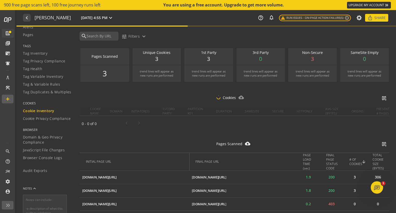
scroll to position [52, 0]
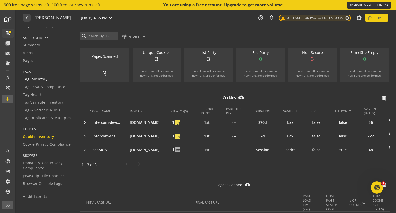
click at [37, 78] on span "Tag Inventory" at bounding box center [35, 79] width 24 height 5
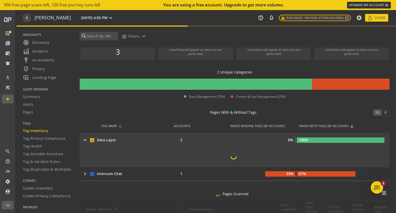
scroll to position [40, 0]
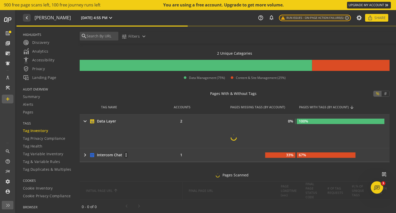
click at [86, 154] on mat-icon "keyboard_arrow_right" at bounding box center [85, 155] width 6 height 6
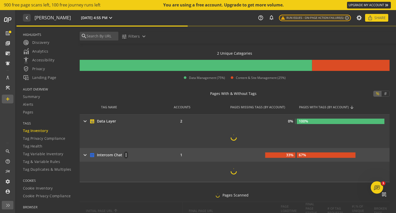
scroll to position [61, 0]
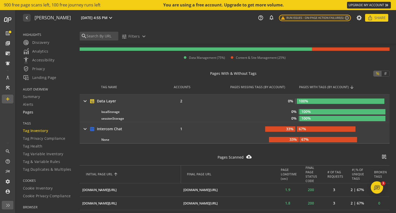
click at [27, 112] on span "Pages" at bounding box center [28, 112] width 11 height 5
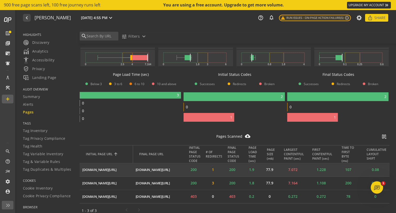
scroll to position [85, 0]
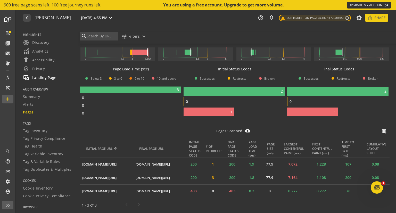
click at [42, 76] on span "important_devices Landing Page" at bounding box center [40, 78] width 34 height 6
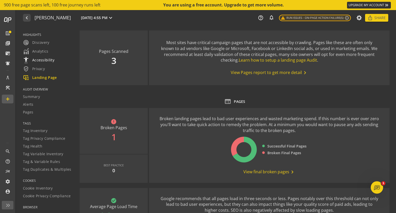
click at [41, 60] on span "settings_accessibility Accessibility" at bounding box center [38, 60] width 31 height 6
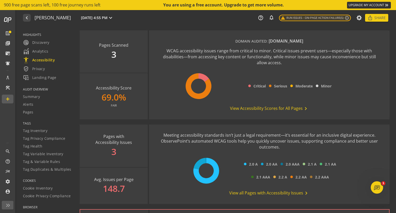
click at [266, 109] on span "View Accessibility Scores for All Pages chevron_right" at bounding box center [269, 108] width 79 height 6
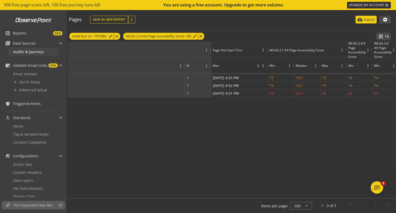
click at [26, 51] on span "Audits & Journeys" at bounding box center [28, 51] width 31 height 5
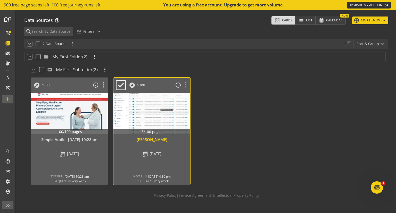
click at [186, 85] on icon at bounding box center [185, 85] width 9 height 7
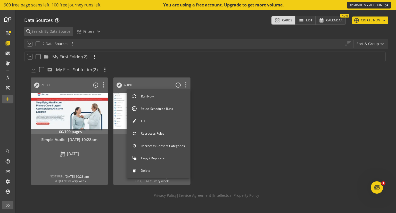
click at [149, 120] on button "Edit" at bounding box center [159, 121] width 64 height 11
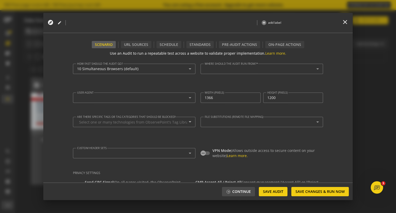
type textarea "[PERSON_NAME][EMAIL_ADDRESS][DOMAIN_NAME]"
type textarea "[URL][DOMAIN_NAME]"
type input "^https?://([^/:\?]*\.)?[DOMAIN_NAME]([^.]|$)"
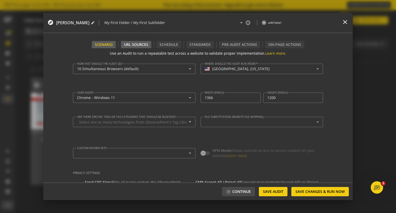
click at [136, 44] on div "URL Sources" at bounding box center [136, 44] width 24 height 5
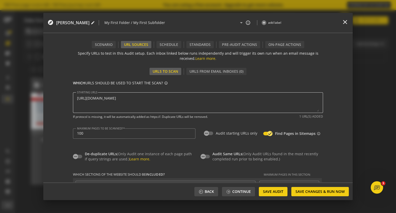
click at [192, 99] on textarea "STARTING URLS" at bounding box center [198, 103] width 242 height 18
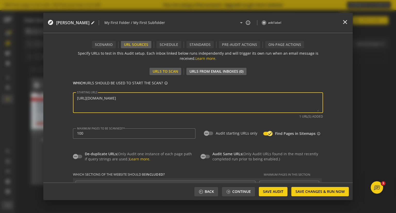
click at [197, 70] on div "URLs From Email Inboxes (0)" at bounding box center [217, 71] width 54 height 5
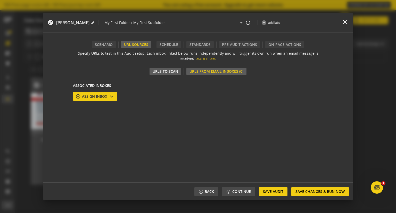
click at [165, 70] on div "URLs to Scan" at bounding box center [166, 71] width 26 height 5
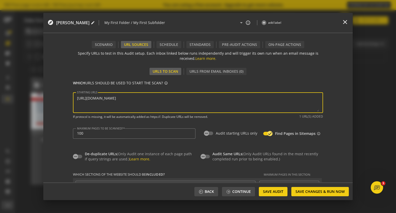
click at [199, 98] on textarea "STARTING URLS" at bounding box center [198, 103] width 242 height 18
paste textarea "[URL][DOMAIN_NAME]"
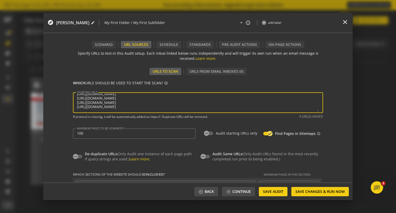
paste textarea "[URL][DOMAIN_NAME]"
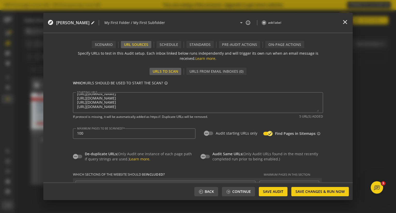
scroll to position [17, 0]
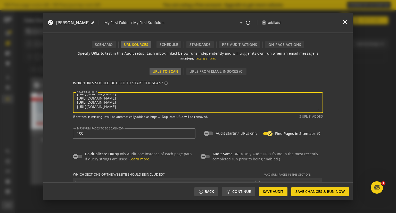
paste textarea "[URL][DOMAIN_NAME]"
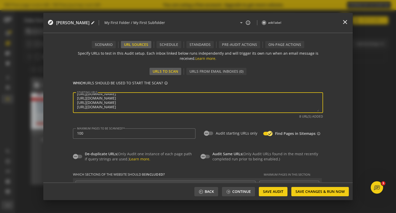
paste textarea "[URL][DOMAIN_NAME]"
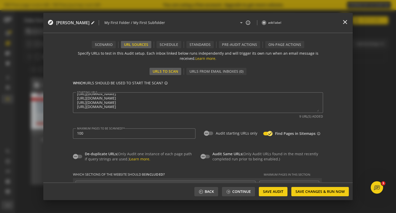
scroll to position [39, 0]
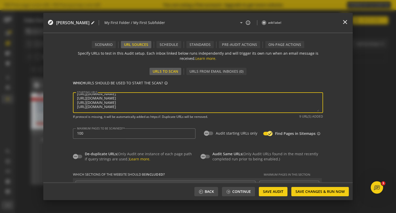
paste textarea "[URL][DOMAIN_NAME]"
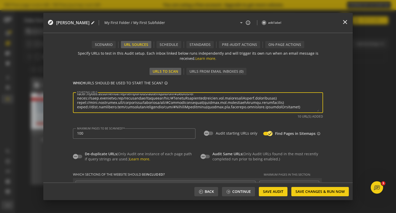
scroll to position [45, 0]
paste textarea "[URL][DOMAIN_NAME]"
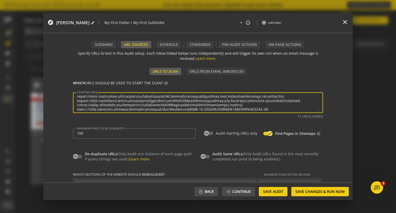
scroll to position [54, 0]
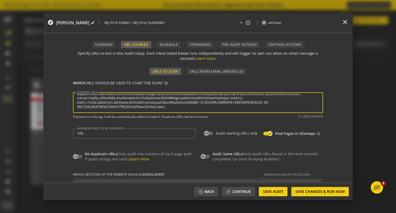
paste textarea "[URL][DOMAIN_NAME]"
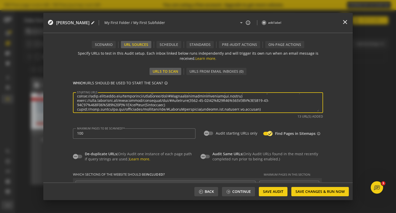
type textarea "[URL][DOMAIN_NAME] [URL][DOMAIN_NAME] [URL][DOMAIN_NAME] [URL][DOMAIN_NAME] [UR…"
click at [336, 143] on form "Use an Audit to run a repeatable test across a website to validate proper imple…" at bounding box center [197, 115] width 309 height 134
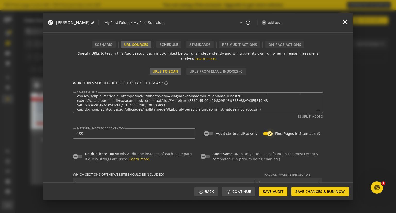
click at [268, 132] on icon "button" at bounding box center [270, 133] width 5 height 5
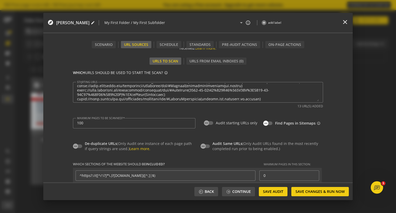
scroll to position [0, 0]
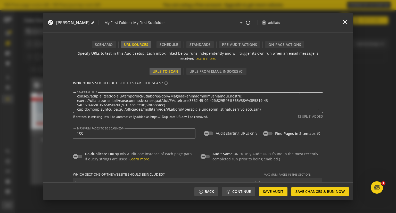
click at [268, 109] on textarea "STARTING URLS" at bounding box center [198, 103] width 242 height 18
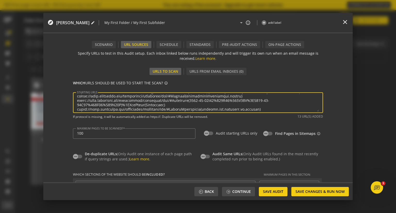
scroll to position [63, 0]
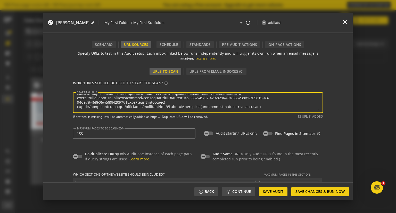
paste textarea "[URL][DOMAIN_NAME]"
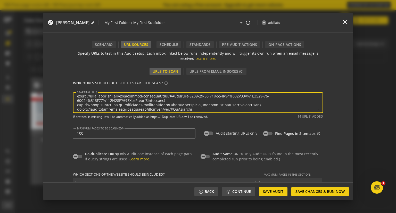
scroll to position [67, 0]
paste textarea "[URL][DOMAIN_NAME]"
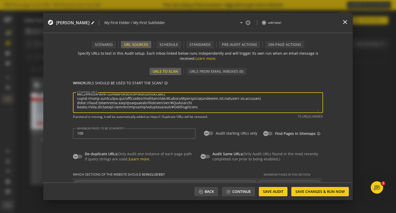
scroll to position [69, 0]
paste textarea "[URL][DOMAIN_NAME]"
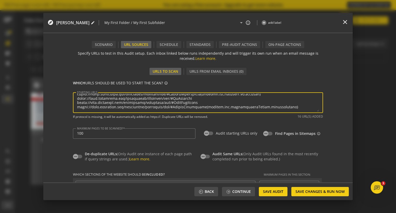
scroll to position [76, 0]
paste textarea "[URL][DOMAIN_NAME]"
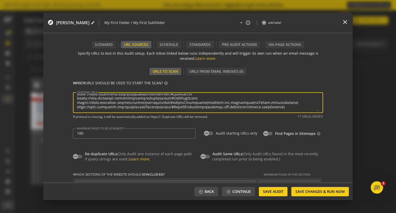
scroll to position [80, 0]
paste textarea "[URL][DOMAIN_NAME]"
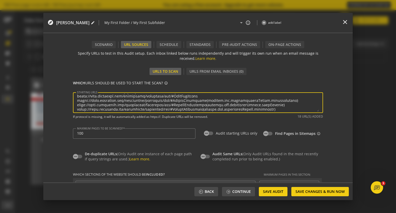
scroll to position [84, 0]
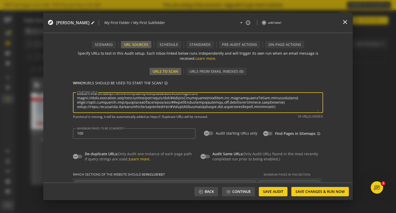
paste textarea "[URL][DOMAIN_NAME]"
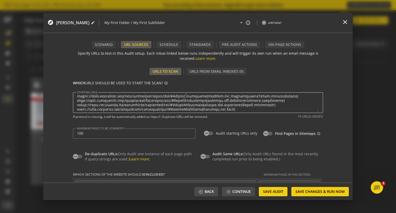
click at [250, 110] on textarea "STARTING URLS" at bounding box center [198, 103] width 242 height 18
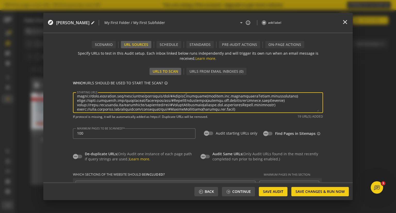
scroll to position [89, 0]
paste textarea "[URL][DOMAIN_NAME]"
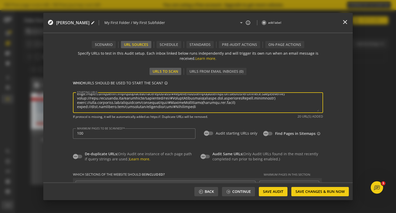
paste textarea "[URL][DOMAIN_NAME]"
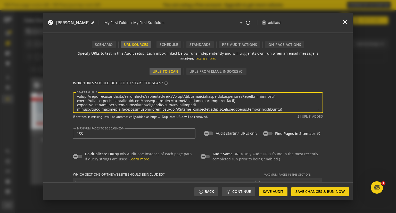
scroll to position [97, 0]
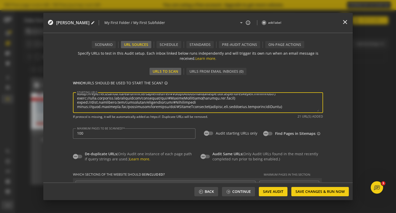
paste textarea "[URL][DOMAIN_NAME]"
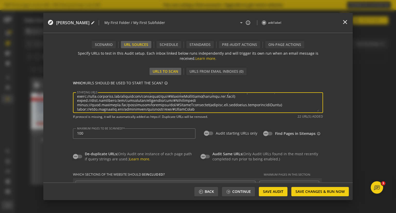
scroll to position [102, 0]
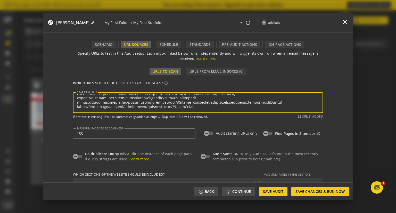
paste textarea "[URL][DOMAIN_NAME]"
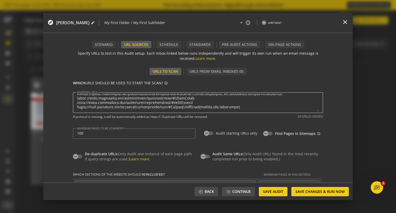
scroll to position [108, 0]
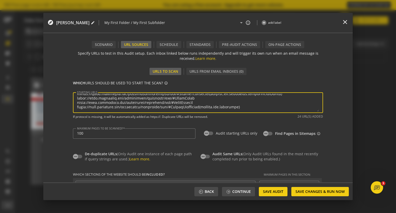
paste textarea "[URL][DOMAIN_NAME]"
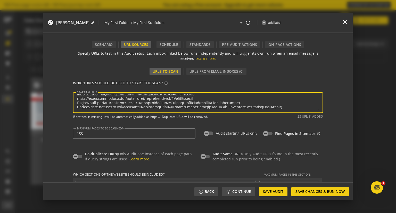
scroll to position [115, 0]
paste textarea "[URL][DOMAIN_NAME]"
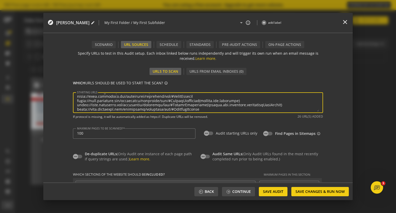
scroll to position [119, 0]
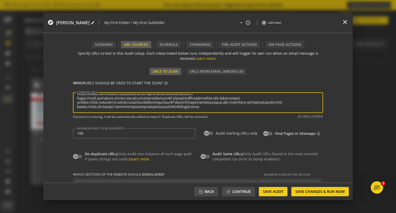
paste textarea "[URL][DOMAIN_NAME]"
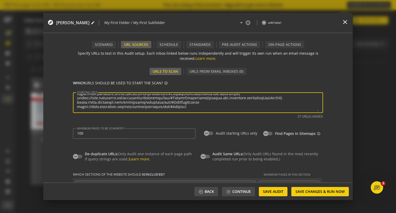
paste textarea "[URL][DOMAIN_NAME][DOMAIN_NAME]"
paste textarea "[URL][DOMAIN_NAME]"
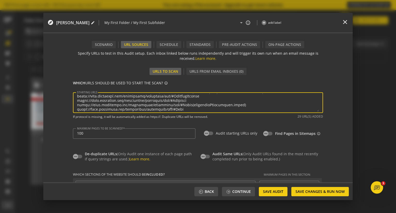
scroll to position [132, 0]
paste textarea "[URL][DOMAIN_NAME]"
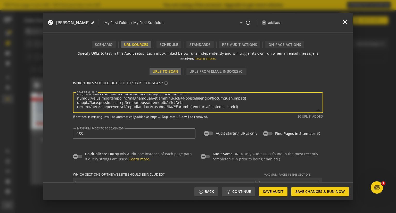
paste textarea "[URL][DOMAIN_NAME][DOMAIN_NAME]"
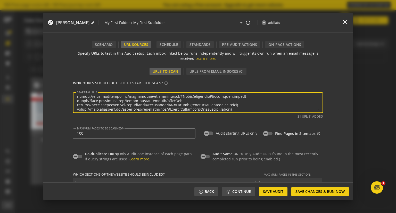
scroll to position [141, 0]
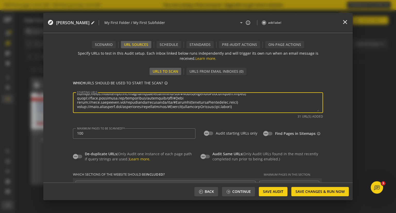
paste textarea "[URL][DOMAIN_NAME]"
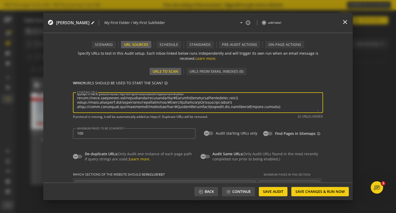
paste textarea "[URL][DOMAIN_NAME]"
paste textarea "[URL][DOMAIN_NAME][DOMAIN_NAME]"
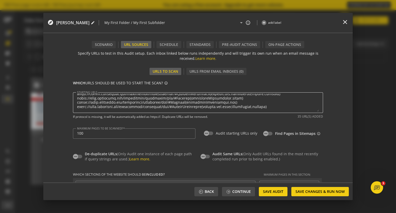
scroll to position [156, 0]
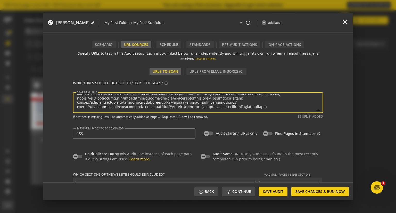
paste textarea "[URL][DOMAIN_NAME]"
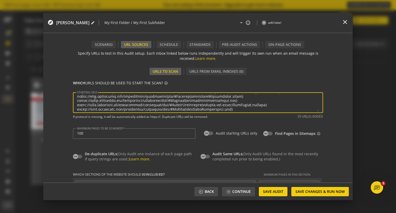
scroll to position [162, 0]
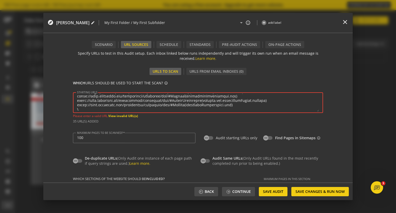
type textarea "[URL][DOMAIN_NAME] [URL][DOMAIN_NAME] [URL][DOMAIN_NAME] [URL][DOMAIN_NAME] [UR…"
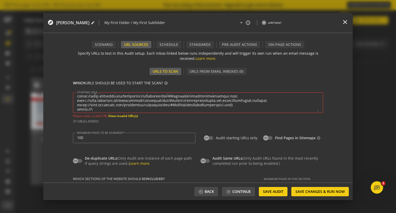
type input "^https?://([^/:\?]*\.)?\([^.]|$)"
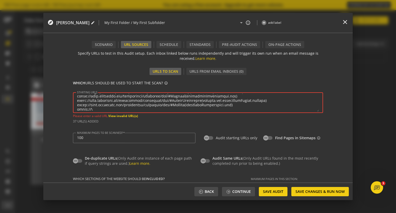
scroll to position [165, 0]
drag, startPoint x: 102, startPoint y: 110, endPoint x: 76, endPoint y: 108, distance: 25.4
click at [77, 108] on textarea "STARTING URLS" at bounding box center [198, 103] width 242 height 18
paste textarea "[DOMAIN_NAME][URL]"
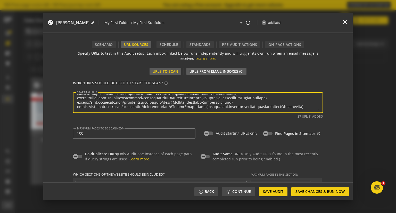
paste textarea "[URL][DOMAIN_NAME]"
type textarea "[URL][DOMAIN_NAME] [URL][DOMAIN_NAME] [URL][DOMAIN_NAME] [URL][DOMAIN_NAME] [UR…"
type input "^https?://([^/:\?]*\.)?[DOMAIN_NAME]([^.]|$)"
type input "^https?://([^/:\?]*\.)?\([^.]|$)"
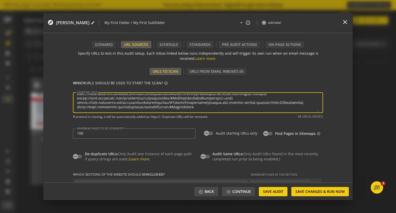
scroll to position [171, 0]
paste textarea "[URL][DOMAIN_NAME]"
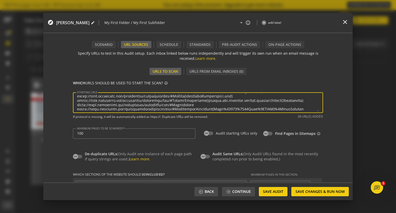
type textarea "[URL][DOMAIN_NAME] [URL][DOMAIN_NAME] [URL][DOMAIN_NAME] [URL][DOMAIN_NAME] [UR…"
type input "^https?://([^/:\?]*\.)?[DOMAIN_NAME]([^.]|$)"
type input "^https?://([^/:\?]*\.)?\([^.]|$)"
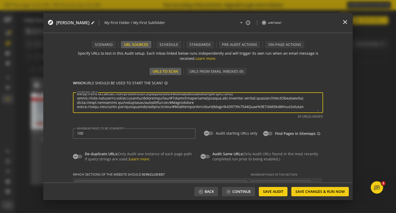
paste textarea "[URL][DOMAIN_NAME]"
type textarea "[URL][DOMAIN_NAME] [URL][DOMAIN_NAME] [URL][DOMAIN_NAME] [URL][DOMAIN_NAME] [UR…"
type input "^https?://([^/:\?]*\.)?[DOMAIN_NAME]([^.]|$)"
type input "^https?://([^/:\?]*\.)?\([^.]|$)"
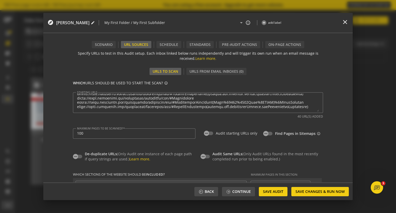
scroll to position [177, 0]
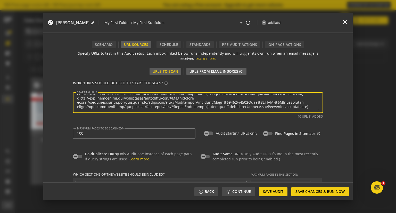
paste textarea "[URL][DOMAIN_NAME]"
type textarea "[URL][DOMAIN_NAME] [URL][DOMAIN_NAME] [URL][DOMAIN_NAME] [URL][DOMAIN_NAME] [UR…"
type input "^https?://([^/:\?]*\.)?[DOMAIN_NAME]([^.]|$)"
type input "^https?://([^/:\?]*\.)?\([^.]|$)"
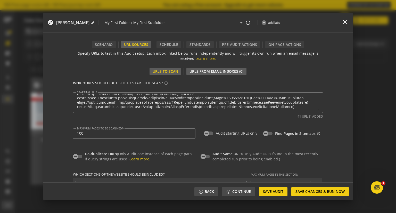
scroll to position [182, 0]
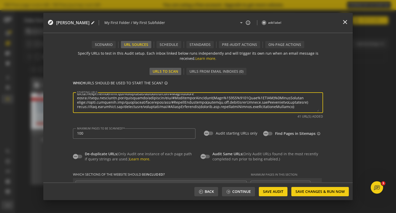
paste textarea "[URL][DOMAIN_NAME]"
type textarea "[URL][DOMAIN_NAME] [URL][DOMAIN_NAME] [URL][DOMAIN_NAME] [URL][DOMAIN_NAME] [UR…"
type input "^https?://([^/:\?]*\.)?[DOMAIN_NAME]([^.]|$)"
type input "^https?://([^/:\?]*\.)?\([^.]|$)"
paste textarea "[URL][DOMAIN_NAME]"
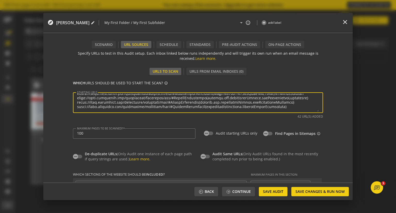
type textarea "[URL][DOMAIN_NAME] [URL][DOMAIN_NAME] [URL][DOMAIN_NAME] [URL][DOMAIN_NAME] [UR…"
type input "^https?://([^/:\?]*\.)?[DOMAIN_NAME]([^.]|$)"
type input "^https?://([^/:\?]*\.)?\([^.]|$)"
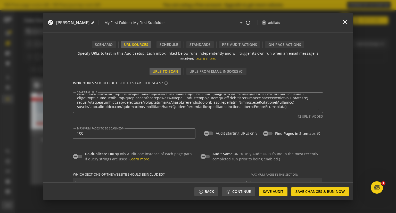
scroll to position [186, 0]
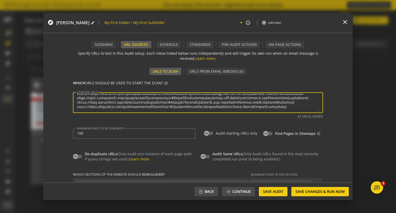
paste textarea "[URL][DOMAIN_NAME]"
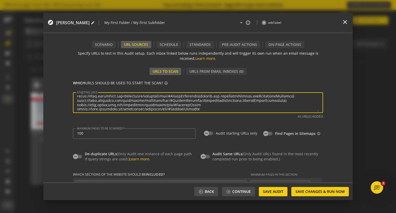
type textarea "[URL][DOMAIN_NAME] [URL][DOMAIN_NAME] [URL][DOMAIN_NAME] [URL][DOMAIN_NAME] [UR…"
click at [211, 108] on textarea "STARTING URLS" at bounding box center [198, 103] width 242 height 18
type input "^https?://([^/:\?]*\.)?[DOMAIN_NAME]([^.]|$)"
type input "^https?://([^/:\?]*\.)?\([^.]|$)"
click at [217, 132] on label "Audit starting URLs only" at bounding box center [235, 133] width 44 height 5
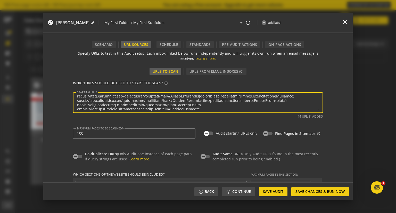
click at [213, 132] on button "Audit starting URLs only" at bounding box center [208, 134] width 9 height 4
type input "44"
type input "^https?://([^/:\?]*\.)?[DOMAIN_NAME]([^.]|$)"
type input "^https?://([^/:\?]*\.)?\([^.]|$)"
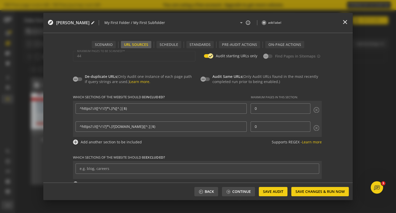
scroll to position [0, 0]
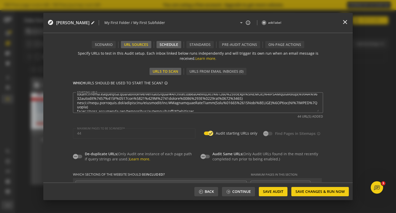
click at [170, 44] on div "Schedule" at bounding box center [169, 44] width 19 height 5
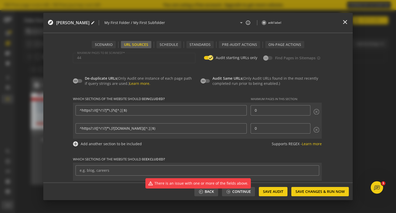
scroll to position [87, 0]
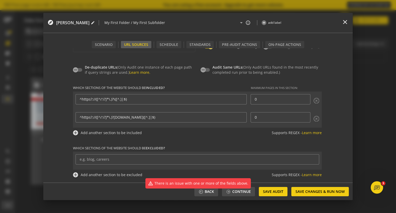
click at [218, 146] on span "Which sections of the website should be excluded?" at bounding box center [197, 148] width 249 height 5
click at [246, 193] on span "Continue" at bounding box center [241, 191] width 19 height 9
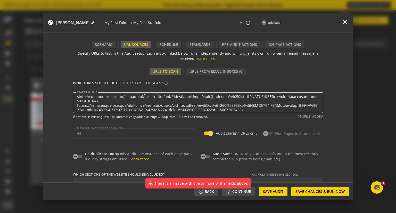
scroll to position [0, 0]
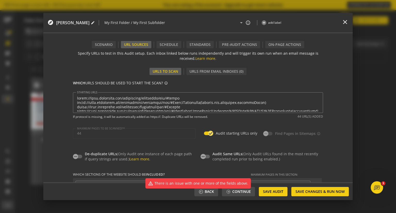
click at [252, 82] on p "WHICH URLS SHOULD BE USED TO START THE SCAN? info_outline" at bounding box center [198, 84] width 250 height 9
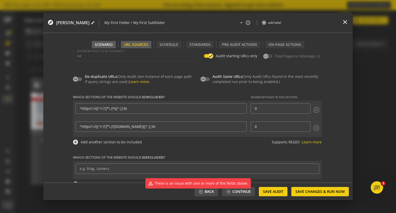
click at [103, 44] on div "Scenario" at bounding box center [104, 44] width 18 height 5
click at [137, 43] on div "URL Sources" at bounding box center [136, 44] width 24 height 5
click at [194, 152] on div "Which sections of the website should be included? Maximum pages in this section…" at bounding box center [198, 140] width 250 height 102
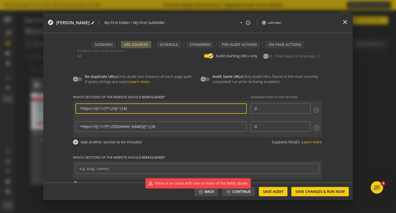
drag, startPoint x: 150, startPoint y: 107, endPoint x: 0, endPoint y: 109, distance: 150.4
click at [0, 109] on div "explore Germain Demo edit | My First Folder / My First Subfolder arrow_drop_dow…" at bounding box center [198, 106] width 396 height 213
click at [54, 117] on form "Use an Audit to run a repeatable test across a website to validate proper imple…" at bounding box center [197, 115] width 309 height 134
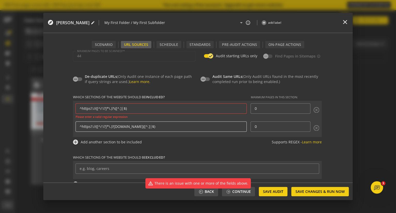
scroll to position [87, 0]
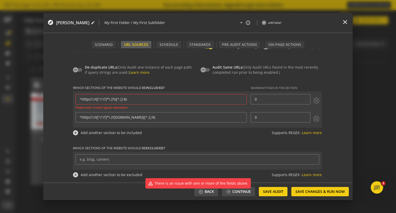
click at [141, 100] on input "^https?://([^/:\?]*\.)?\([^.]|$)" at bounding box center [161, 99] width 163 height 4
drag, startPoint x: 194, startPoint y: 99, endPoint x: 0, endPoint y: 89, distance: 193.9
click at [0, 88] on div "explore Germain Demo edit | My First Folder / My First Subfolder arrow_drop_dow…" at bounding box center [198, 106] width 396 height 213
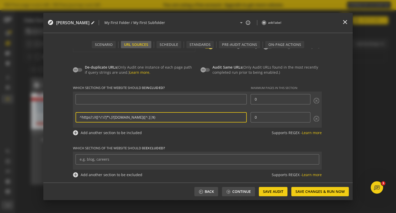
scroll to position [0, 0]
drag, startPoint x: 165, startPoint y: 118, endPoint x: 1, endPoint y: 116, distance: 164.0
click at [0, 116] on div "explore Germain Demo edit | My First Folder / My First Subfolder arrow_drop_dow…" at bounding box center [198, 106] width 396 height 213
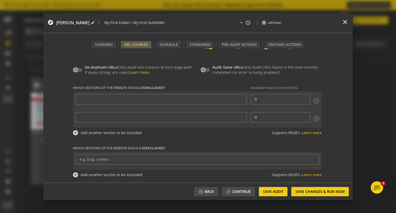
click at [64, 113] on form "Use an Audit to run a repeatable test across a website to validate proper imple…" at bounding box center [197, 115] width 309 height 134
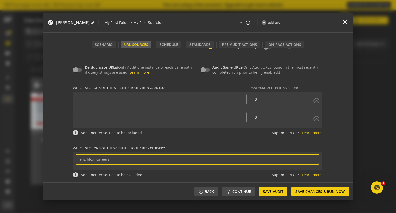
drag, startPoint x: 116, startPoint y: 159, endPoint x: 0, endPoint y: 155, distance: 116.1
click at [0, 155] on div "explore Germain Demo edit | My First Folder / My First Subfolder arrow_drop_dow…" at bounding box center [198, 106] width 396 height 213
click at [54, 137] on form "Use an Audit to run a repeatable test across a website to validate proper imple…" at bounding box center [197, 115] width 309 height 134
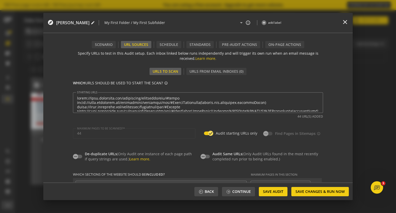
scroll to position [87, 0]
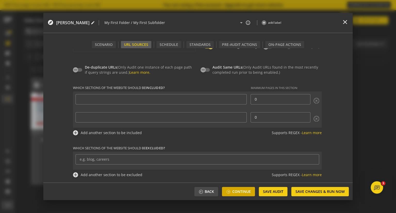
click at [241, 190] on span "Continue" at bounding box center [241, 191] width 19 height 9
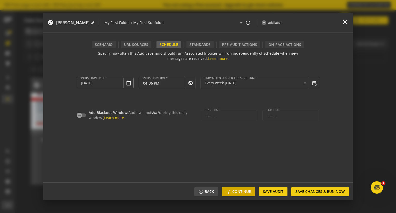
click at [242, 190] on span "Continue" at bounding box center [241, 191] width 19 height 9
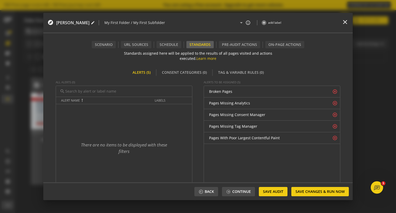
scroll to position [22, 0]
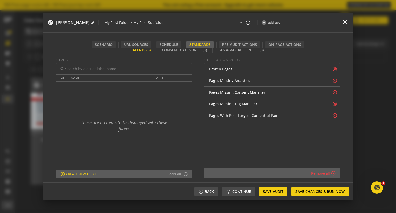
click at [81, 173] on button "add_circle_outline Create New alert" at bounding box center [78, 174] width 39 height 6
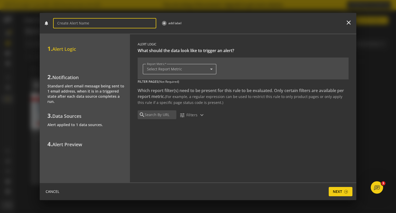
click at [163, 69] on input at bounding box center [176, 69] width 59 height 4
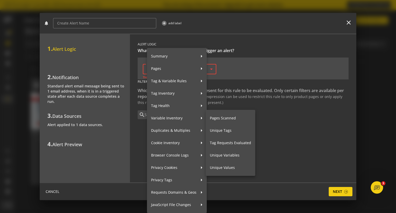
click at [101, 59] on div at bounding box center [198, 106] width 396 height 213
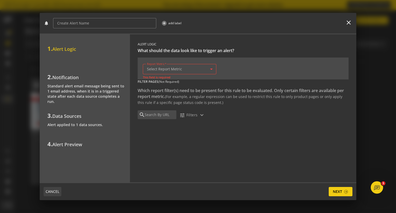
click at [53, 190] on span "CANCEL" at bounding box center [53, 191] width 14 height 9
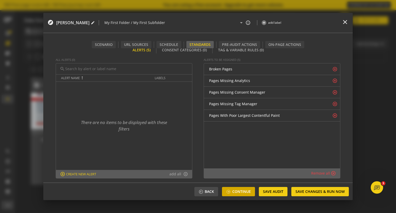
click at [235, 190] on span "Continue" at bounding box center [241, 191] width 19 height 9
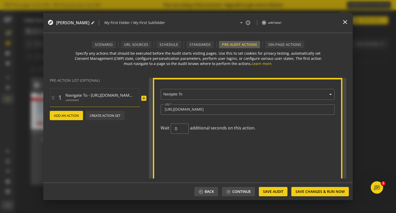
scroll to position [0, 0]
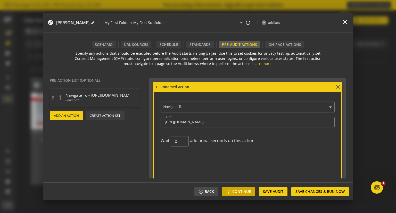
click at [230, 192] on span at bounding box center [228, 192] width 5 height 4
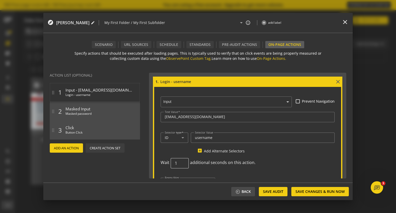
type input "1"
click at [182, 161] on input "1" at bounding box center [180, 163] width 10 height 5
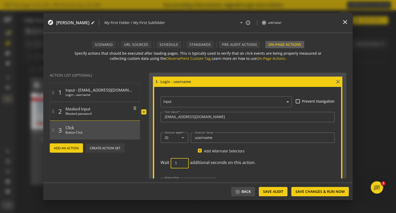
click at [102, 109] on span "Masked Input" at bounding box center [99, 107] width 67 height 7
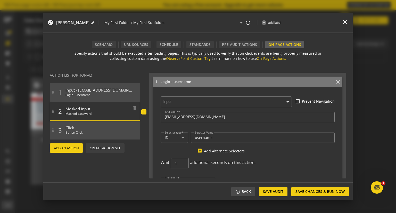
scroll to position [173, 0]
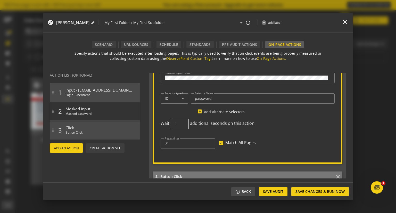
type input "1"
click at [182, 122] on input "1" at bounding box center [180, 124] width 10 height 5
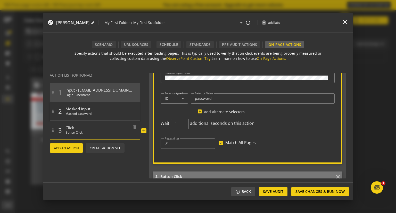
click at [98, 125] on span "Click" at bounding box center [99, 126] width 67 height 7
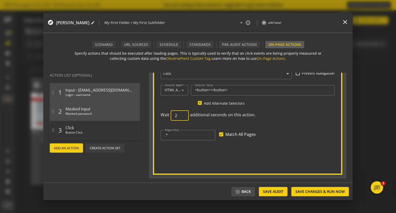
type input "2"
click at [182, 114] on input "2" at bounding box center [180, 115] width 10 height 5
click at [299, 135] on div "Regex filter .* Match All Pages" at bounding box center [248, 136] width 174 height 20
click at [277, 191] on span "Save Audit" at bounding box center [273, 191] width 20 height 9
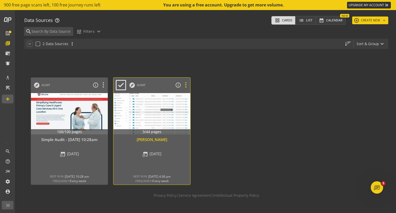
click at [187, 84] on icon at bounding box center [185, 85] width 9 height 7
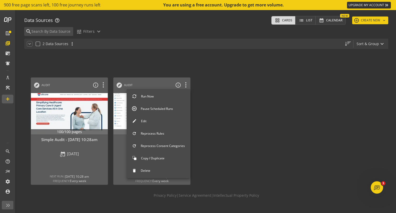
click at [145, 96] on button "Run Now" at bounding box center [159, 96] width 64 height 11
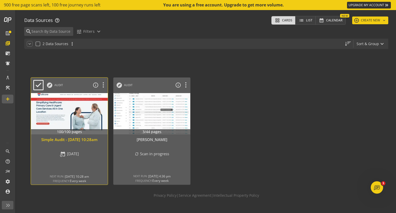
click at [61, 107] on div at bounding box center [69, 113] width 81 height 43
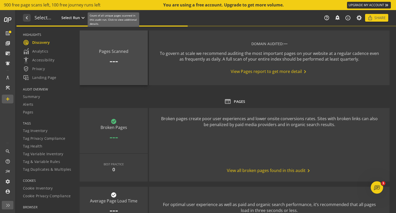
type textarea "Notes can include: -a description of what this audit is validating -changes in …"
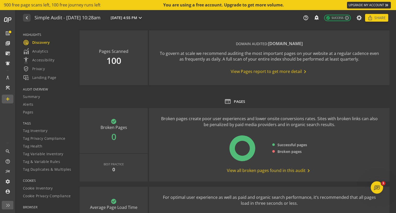
click at [249, 72] on span "View Pages report to get more detail chevron_right" at bounding box center [269, 72] width 77 height 6
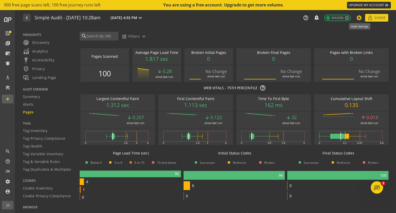
click at [359, 18] on icon at bounding box center [359, 18] width 6 height 4
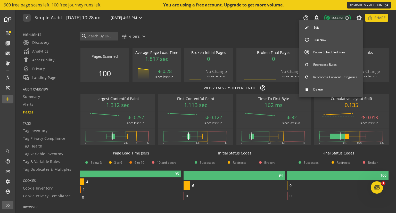
click at [272, 28] on div at bounding box center [198, 106] width 396 height 213
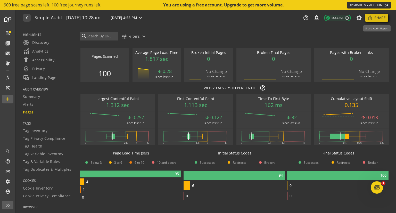
click at [377, 18] on span "Share" at bounding box center [379, 17] width 11 height 9
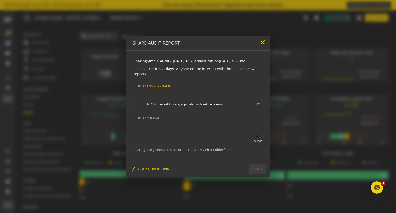
click at [262, 40] on mat-icon "close" at bounding box center [262, 42] width 7 height 7
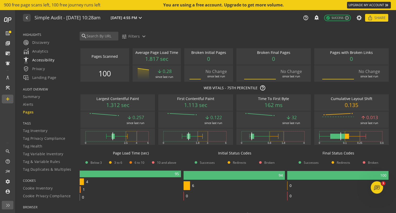
click at [40, 60] on span "settings_accessibility Accessibility" at bounding box center [38, 60] width 31 height 6
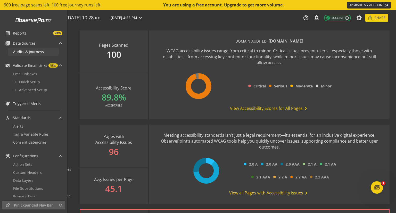
click at [27, 51] on span "Audits & Journeys" at bounding box center [28, 51] width 31 height 5
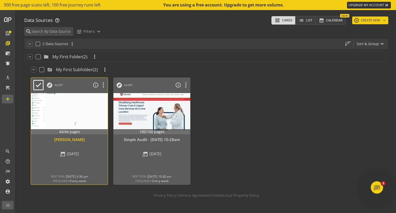
click at [69, 89] on div "explore Audit info_outline" at bounding box center [71, 84] width 74 height 12
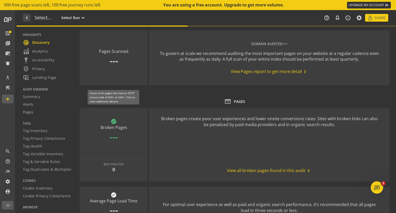
type textarea "Notes can include: -a description of what this audit is validating -changes in …"
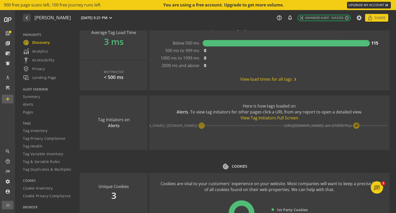
scroll to position [542, 0]
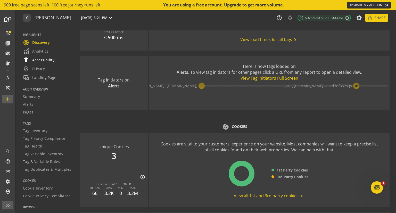
click at [44, 60] on span "settings_accessibility Accessibility" at bounding box center [38, 60] width 31 height 6
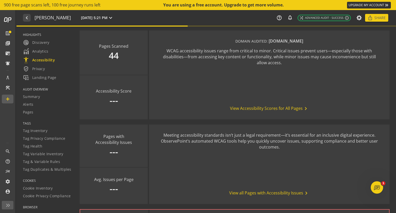
click at [255, 109] on span "View Accessibility Scores for All Pages chevron_right" at bounding box center [269, 108] width 79 height 6
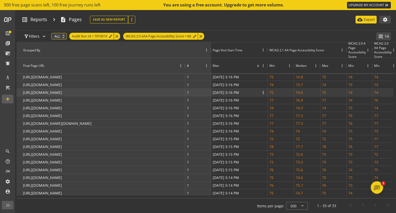
scroll to position [133, 0]
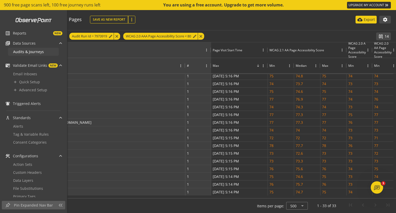
click at [26, 51] on span "Audits & Journeys" at bounding box center [28, 51] width 31 height 5
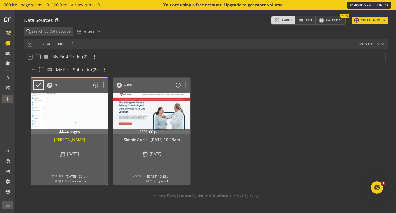
click at [66, 97] on div at bounding box center [69, 113] width 81 height 43
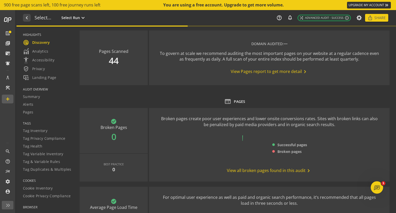
type textarea "Notes can include: -a description of what this audit is validating -changes in …"
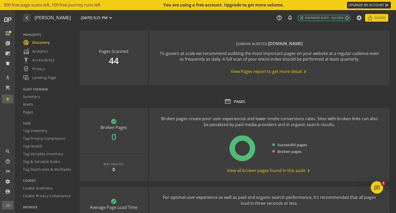
click at [261, 71] on span "View Pages report to get more detail chevron_right" at bounding box center [269, 72] width 77 height 6
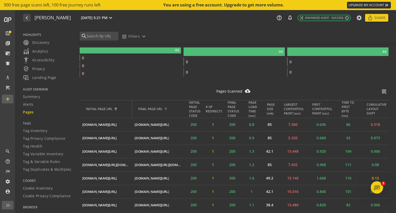
scroll to position [129, 0]
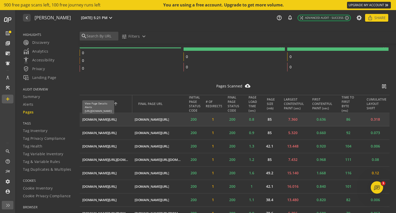
click at [112, 118] on div "[DOMAIN_NAME][URL]" at bounding box center [99, 119] width 34 height 5
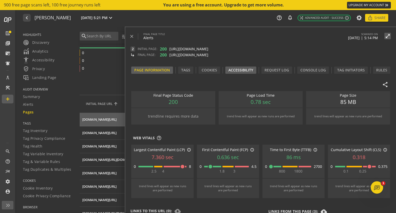
click at [247, 71] on div "Accessibility" at bounding box center [240, 70] width 25 height 5
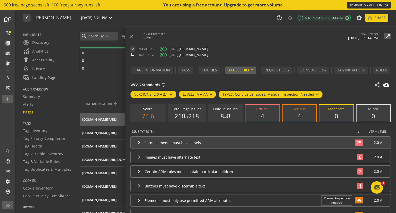
click at [140, 142] on mat-icon "keyboard_arrow_right" at bounding box center [139, 143] width 6 height 6
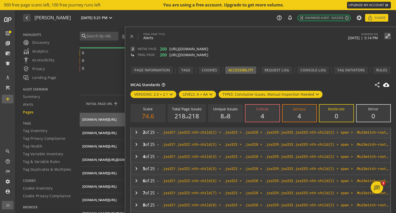
scroll to position [26, 0]
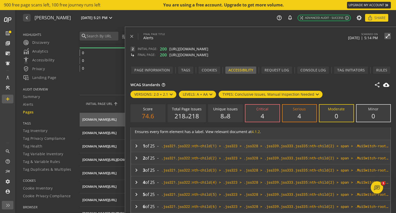
click at [137, 146] on mat-icon "keyboard_arrow_right" at bounding box center [136, 146] width 6 height 6
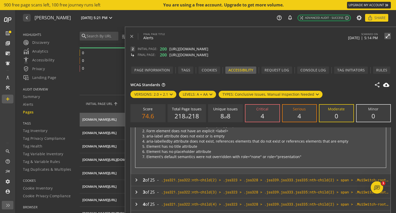
scroll to position [155, 0]
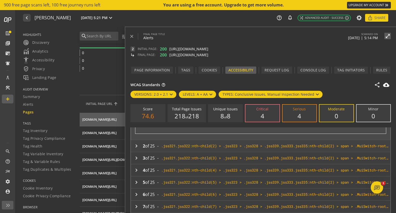
click at [135, 145] on mat-icon "keyboard_arrow_right" at bounding box center [136, 146] width 6 height 6
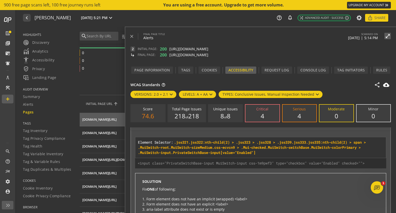
scroll to position [77, 0]
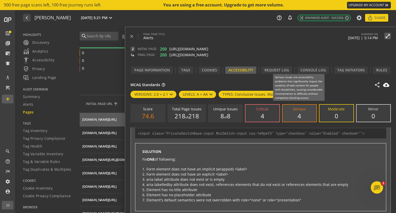
click at [303, 109] on div "Serious" at bounding box center [299, 109] width 13 height 4
click at [0, 0] on input "Serious 4" at bounding box center [0, 0] width 0 height 0
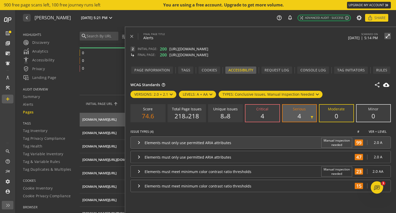
scroll to position [0, 0]
click at [139, 143] on mat-icon "keyboard_arrow_right" at bounding box center [139, 143] width 6 height 6
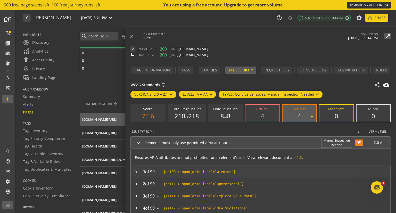
click at [135, 170] on mat-icon "keyboard_arrow_right" at bounding box center [136, 172] width 6 height 6
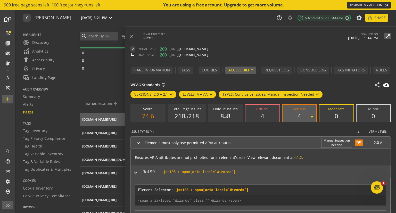
click at [314, 93] on mat-icon "keyboard_arrow_down" at bounding box center [317, 94] width 6 height 6
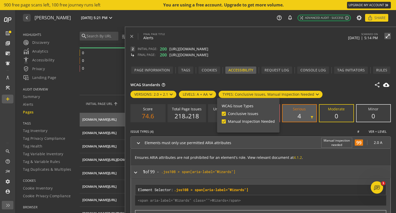
click at [345, 93] on div at bounding box center [198, 106] width 396 height 213
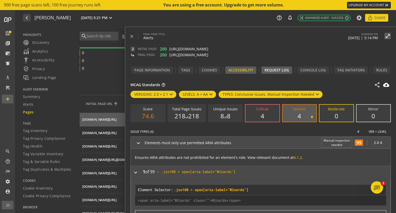
click at [277, 70] on div "Request Log" at bounding box center [277, 70] width 24 height 5
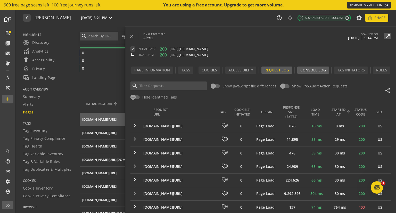
click at [315, 70] on div "Console Log" at bounding box center [313, 70] width 26 height 5
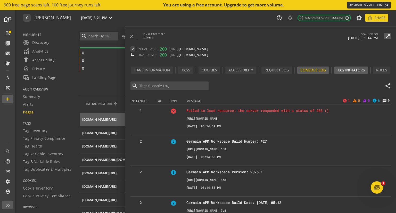
click at [348, 70] on div "Tag Initiators" at bounding box center [351, 70] width 28 height 5
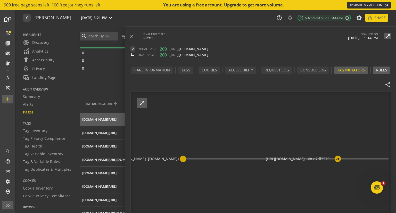
click at [378, 70] on div "Rules" at bounding box center [381, 70] width 11 height 5
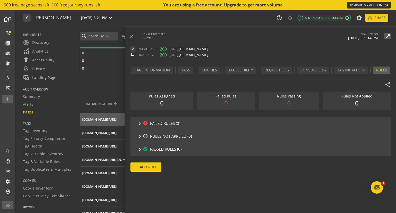
click at [137, 122] on mat-icon "keyboard_arrow_right" at bounding box center [140, 124] width 6 height 6
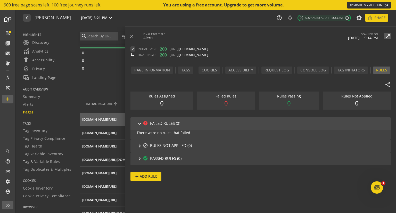
click at [137, 122] on mat-icon "keyboard_arrow_right" at bounding box center [140, 124] width 6 height 6
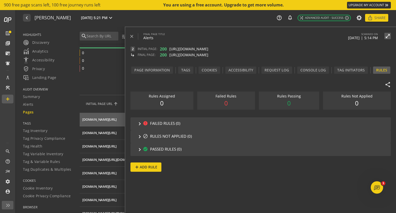
click at [137, 148] on mat-icon "keyboard_arrow_right" at bounding box center [140, 149] width 6 height 6
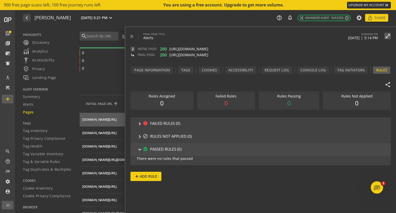
click at [137, 148] on mat-icon "keyboard_arrow_right" at bounding box center [140, 149] width 6 height 6
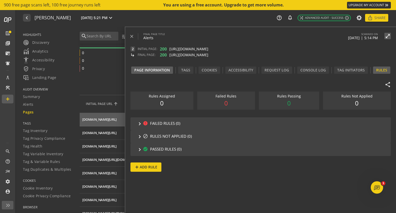
click at [153, 70] on div "Page Information" at bounding box center [152, 70] width 36 height 5
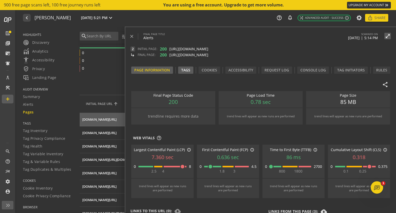
click at [186, 70] on div "Tags" at bounding box center [185, 70] width 9 height 5
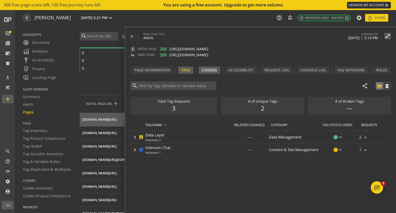
click at [210, 69] on div "Cookies" at bounding box center [209, 70] width 15 height 5
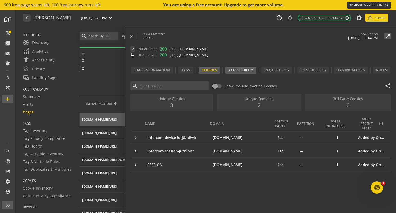
click at [236, 71] on div "Accessibility" at bounding box center [240, 70] width 25 height 5
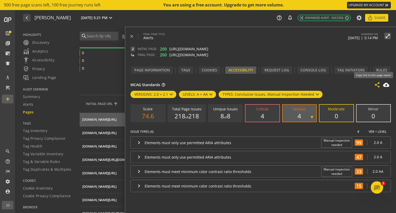
click at [376, 84] on mat-icon "share" at bounding box center [377, 85] width 6 height 6
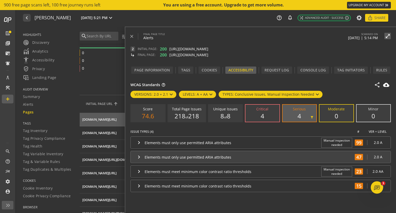
click at [139, 156] on mat-icon "keyboard_arrow_right" at bounding box center [139, 157] width 6 height 6
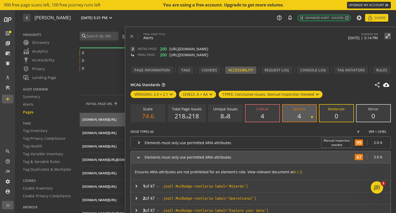
scroll to position [26, 0]
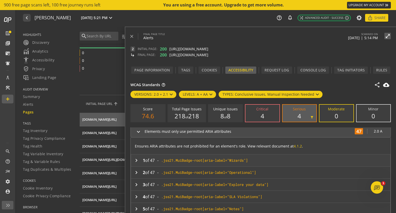
click at [137, 160] on mat-icon "keyboard_arrow_right" at bounding box center [136, 160] width 6 height 6
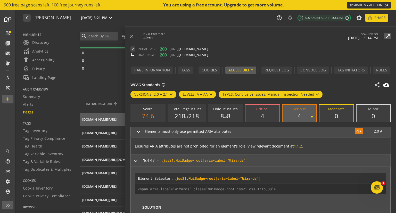
click at [135, 160] on mat-icon "keyboard_arrow_right" at bounding box center [136, 161] width 6 height 6
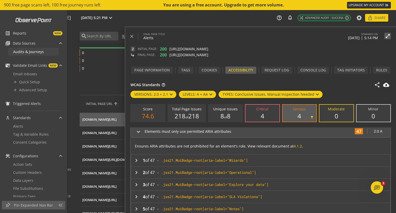
click at [21, 53] on span "Audits & Journeys" at bounding box center [28, 51] width 31 height 5
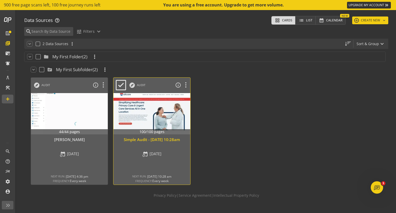
click at [144, 86] on div "Audit" at bounding box center [141, 85] width 9 height 4
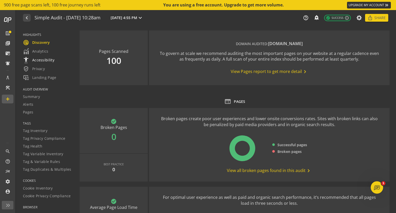
click at [45, 61] on span "settings_accessibility Accessibility" at bounding box center [38, 60] width 31 height 6
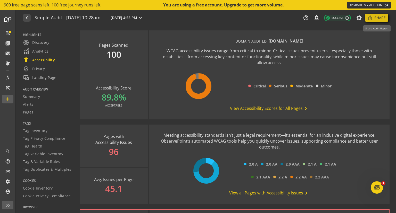
click at [377, 19] on span "Share" at bounding box center [379, 17] width 11 height 9
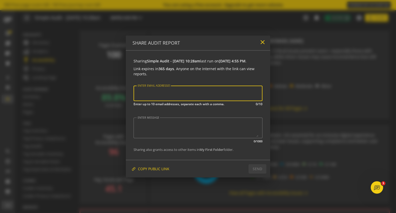
click at [263, 39] on mat-icon "close" at bounding box center [262, 42] width 7 height 7
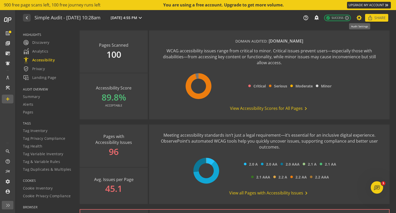
click at [359, 17] on icon at bounding box center [359, 18] width 6 height 4
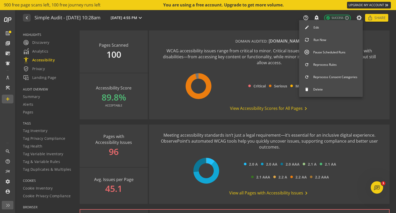
click at [317, 26] on button "Edit" at bounding box center [331, 27] width 64 height 11
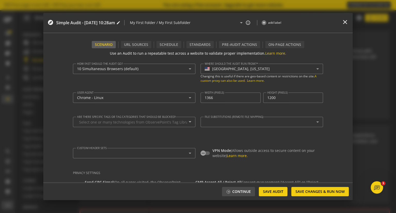
type textarea "[PERSON_NAME][EMAIL_ADDRESS][DOMAIN_NAME]"
click at [346, 22] on mat-icon "close" at bounding box center [345, 22] width 7 height 7
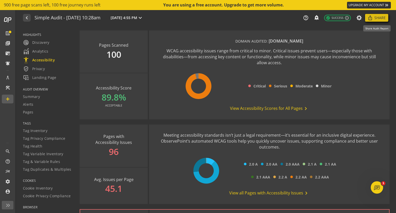
click at [375, 18] on span "Share" at bounding box center [379, 17] width 11 height 9
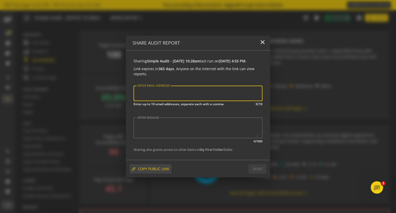
click at [153, 170] on span "COPY PUBLIC LINK" at bounding box center [153, 168] width 31 height 9
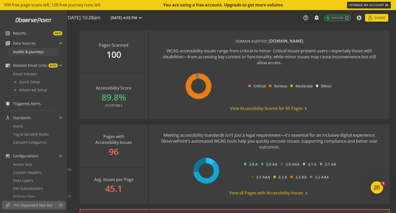
click at [40, 53] on span "Audits & Journeys" at bounding box center [28, 51] width 31 height 5
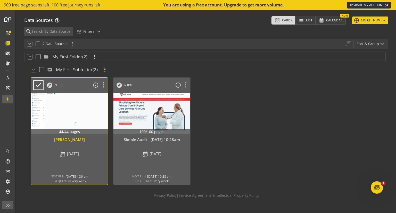
click at [83, 111] on div at bounding box center [69, 113] width 81 height 43
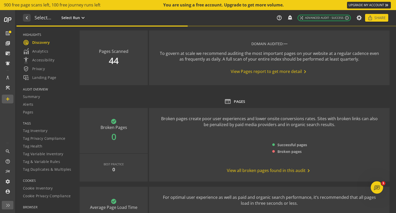
type textarea "Notes can include: -a description of what this audit is validating -changes in …"
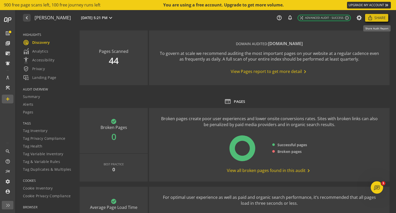
click at [376, 18] on span "Share" at bounding box center [379, 17] width 11 height 9
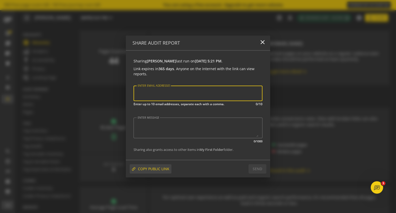
click at [156, 168] on span "COPY PUBLIC LINK" at bounding box center [153, 168] width 31 height 9
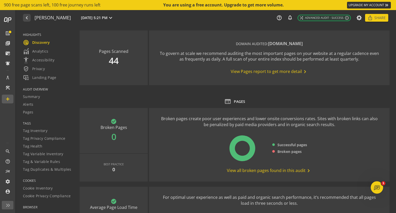
click at [259, 71] on span "View Pages report to get more detail chevron_right" at bounding box center [269, 72] width 77 height 6
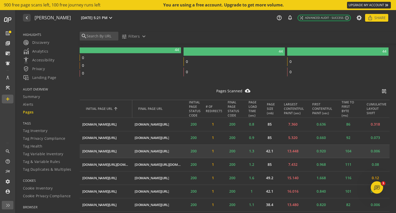
scroll to position [155, 0]
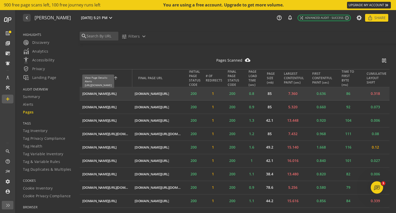
click at [105, 93] on div "[DOMAIN_NAME][URL]" at bounding box center [99, 93] width 34 height 5
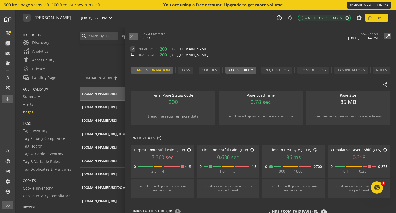
click at [242, 69] on div "Accessibility" at bounding box center [240, 70] width 25 height 5
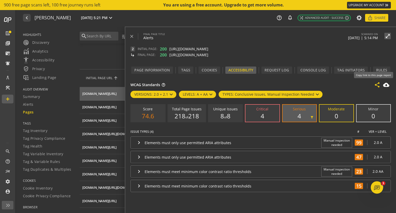
click at [378, 82] on mat-icon "share" at bounding box center [377, 85] width 6 height 6
click at [27, 18] on mat-icon "navigate_before" at bounding box center [26, 18] width 5 height 6
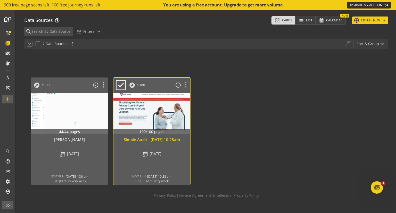
click at [157, 112] on div at bounding box center [152, 113] width 81 height 43
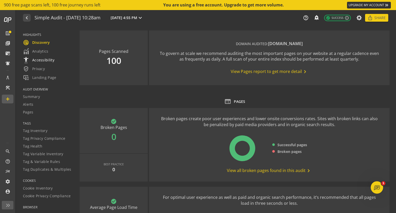
click at [43, 60] on span "settings_accessibility Accessibility" at bounding box center [38, 60] width 31 height 6
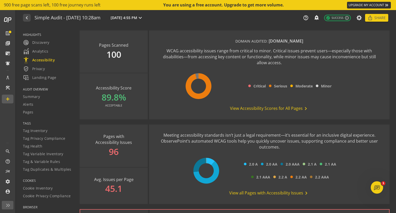
click at [264, 108] on span "View Accessibility Scores for All Pages chevron_right" at bounding box center [269, 108] width 79 height 6
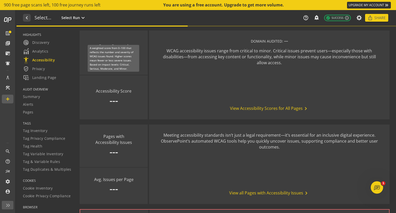
type textarea "Notes can include: -a description of what this audit is validating -changes in …"
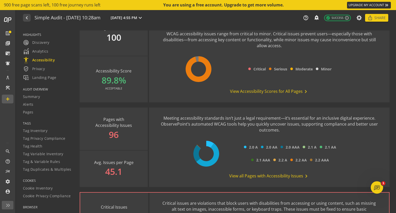
scroll to position [26, 0]
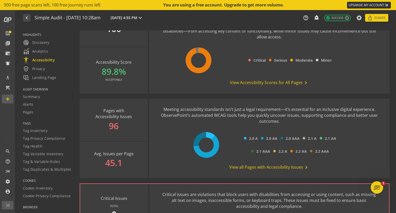
click at [268, 167] on span "View all Pages with Accessibility Issues chevron_right" at bounding box center [269, 167] width 80 height 6
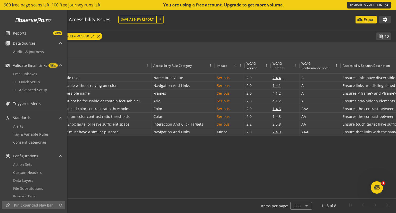
drag, startPoint x: 30, startPoint y: 53, endPoint x: 40, endPoint y: 59, distance: 12.0
click at [30, 53] on span "Audits & Journeys" at bounding box center [28, 51] width 31 height 5
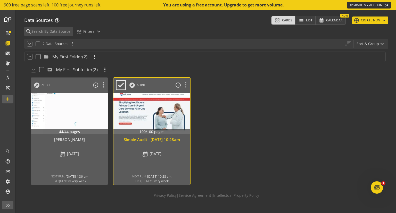
click at [146, 119] on div at bounding box center [152, 113] width 81 height 43
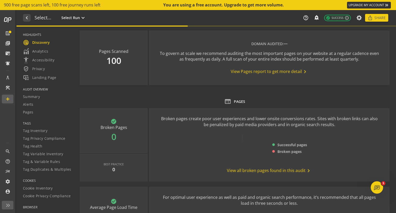
type textarea "Notes can include: -a description of what this audit is validating -changes in …"
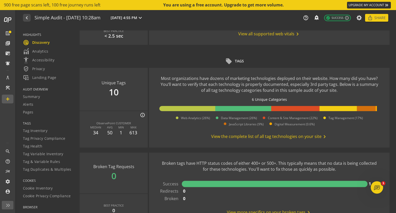
scroll to position [361, 0]
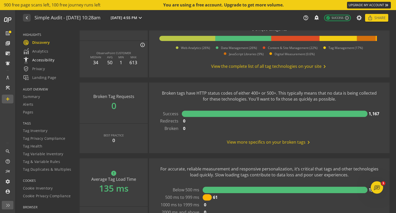
drag, startPoint x: 45, startPoint y: 60, endPoint x: 51, endPoint y: 62, distance: 5.7
click at [45, 60] on span "settings_accessibility Accessibility" at bounding box center [38, 60] width 31 height 6
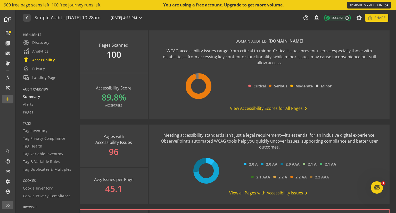
click at [32, 98] on span "Summary" at bounding box center [31, 96] width 17 height 5
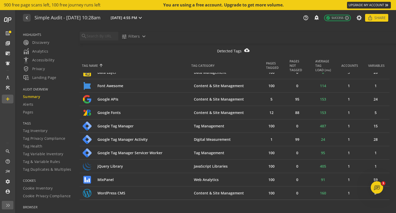
scroll to position [63, 0]
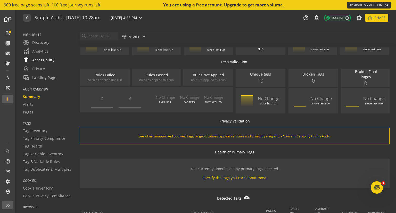
click at [39, 62] on span "settings_accessibility Accessibility" at bounding box center [38, 60] width 31 height 6
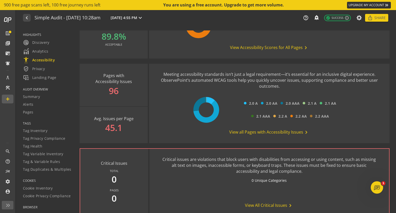
scroll to position [103, 0]
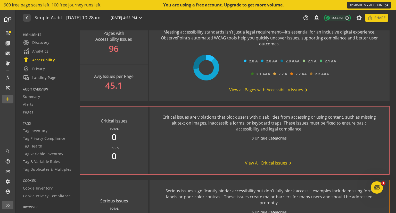
click at [265, 90] on span "View all Pages with Accessibility Issues chevron_right" at bounding box center [269, 90] width 80 height 6
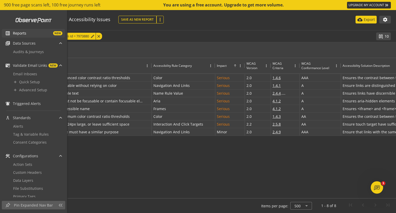
click at [21, 34] on span "Reports" at bounding box center [19, 33] width 13 height 5
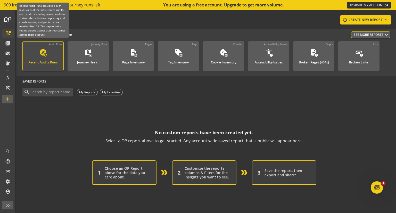
click at [42, 57] on div "explore update" at bounding box center [43, 52] width 8 height 9
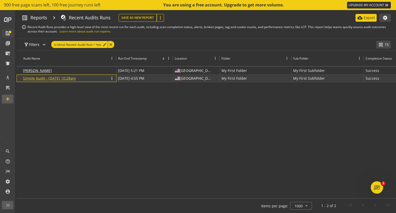
click at [56, 77] on link "Simple Audit - [DATE] 10:28am" at bounding box center [49, 78] width 53 height 5
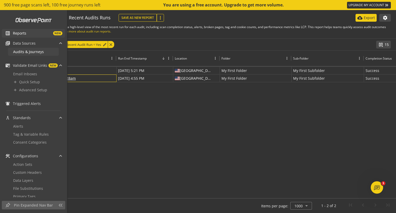
click at [23, 52] on span "Audits & Journeys" at bounding box center [28, 51] width 31 height 5
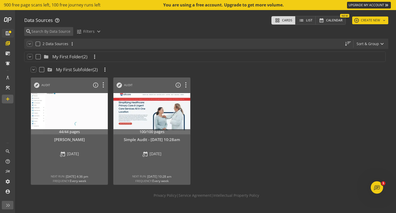
click at [241, 126] on div at bounding box center [234, 131] width 83 height 113
click at [186, 84] on icon at bounding box center [185, 85] width 9 height 7
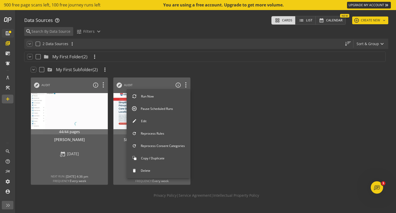
click at [115, 118] on div at bounding box center [198, 106] width 396 height 213
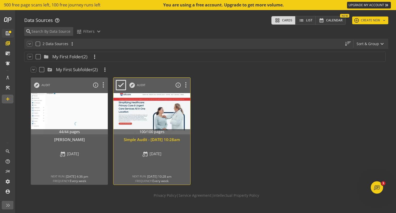
click at [152, 136] on div "100/100 pages Simple Audit - 09 October 2025 | 10:28am event_repeat Oct 9, 2025…" at bounding box center [151, 130] width 77 height 75
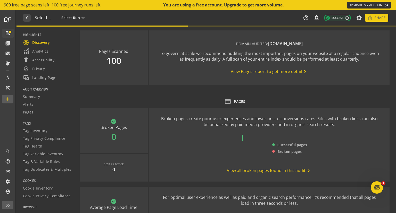
type textarea "Notes can include: -a description of what this audit is validating -changes in …"
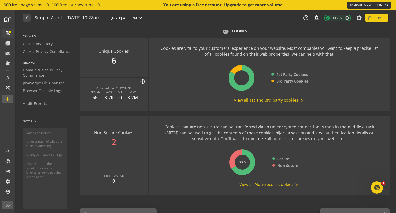
scroll to position [653, 0]
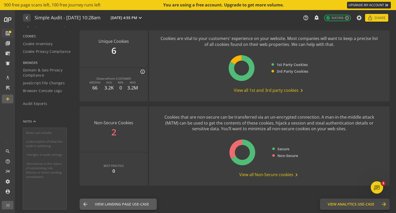
click at [351, 204] on span "View Analytics Use-Case" at bounding box center [351, 204] width 47 height 5
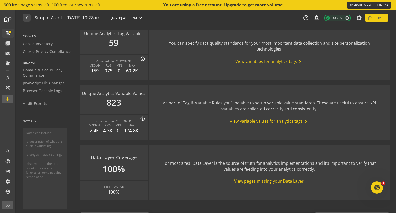
scroll to position [601, 0]
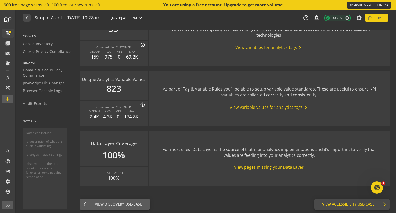
click at [337, 203] on span "View Accessibility Use-Case" at bounding box center [348, 204] width 52 height 5
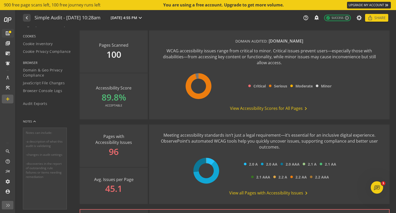
click at [255, 109] on span "View Accessibility Scores for All Pages chevron_right" at bounding box center [269, 108] width 79 height 6
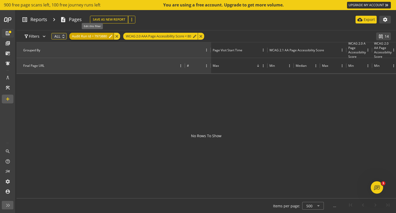
click at [92, 37] on span "Audit Run Id = 7973880" at bounding box center [89, 36] width 35 height 7
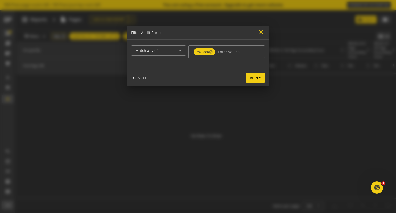
click at [262, 32] on mat-icon "close" at bounding box center [261, 32] width 7 height 7
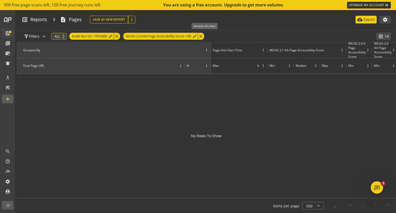
click at [204, 35] on div "close" at bounding box center [201, 36] width 6 height 7
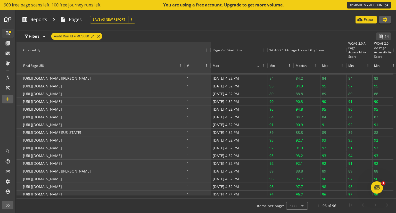
click at [386, 18] on mat-icon "settings" at bounding box center [385, 19] width 5 height 5
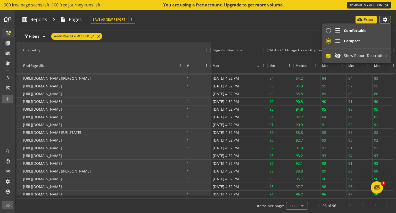
click at [328, 17] on div at bounding box center [198, 106] width 396 height 213
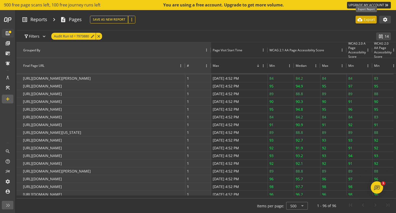
click at [365, 19] on p "Export" at bounding box center [369, 19] width 11 height 5
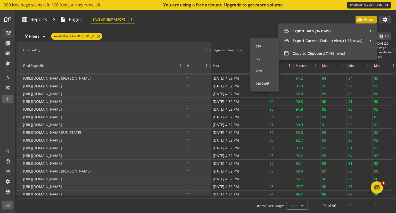
click at [244, 26] on div at bounding box center [198, 106] width 396 height 213
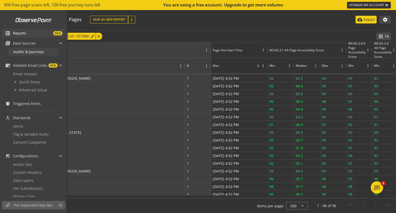
click at [16, 52] on span "Audits & Journeys" at bounding box center [28, 51] width 31 height 5
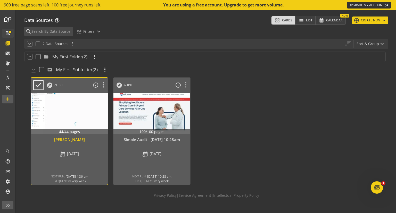
click at [65, 108] on div at bounding box center [69, 113] width 81 height 43
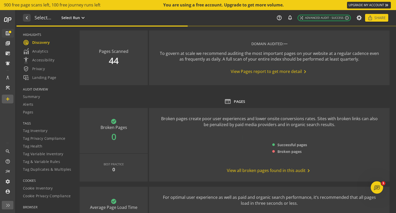
type textarea "Notes can include: -a description of what this audit is validating -changes in …"
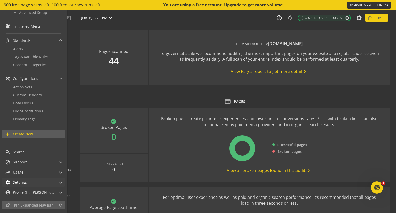
click at [33, 184] on mat-panel-title "settings Settings" at bounding box center [30, 182] width 50 height 9
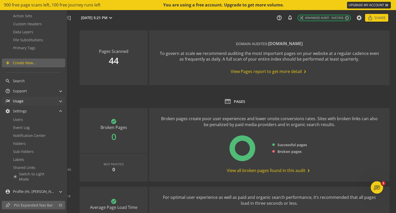
click at [36, 99] on mat-panel-title "multiline_chart Usage" at bounding box center [30, 101] width 50 height 9
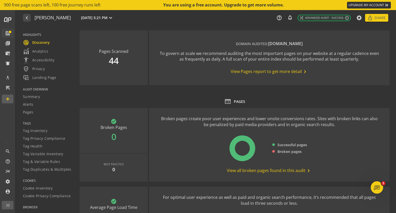
click at [207, 100] on div "web PAGES" at bounding box center [235, 101] width 310 height 7
click at [262, 72] on span "View Pages report to get more detail chevron_right" at bounding box center [269, 72] width 77 height 6
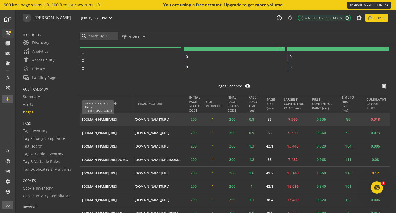
click at [110, 118] on div "[DOMAIN_NAME][URL]" at bounding box center [99, 119] width 34 height 5
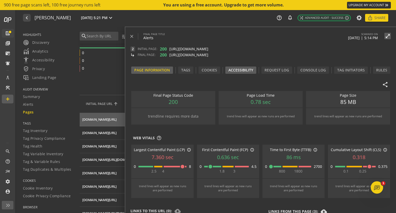
click at [242, 70] on div "Accessibility" at bounding box center [240, 70] width 25 height 5
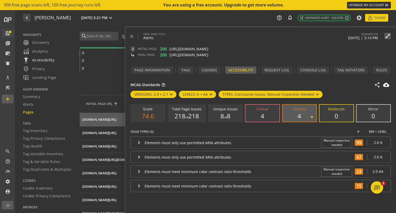
click at [40, 60] on span "settings_accessibility Accessibility" at bounding box center [38, 60] width 31 height 6
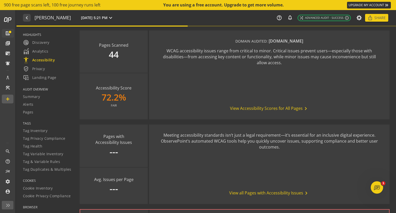
click at [263, 109] on span "View Accessibility Scores for All Pages chevron_right" at bounding box center [269, 108] width 79 height 6
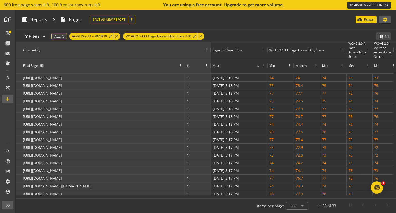
click at [385, 19] on mat-icon "settings" at bounding box center [385, 19] width 5 height 5
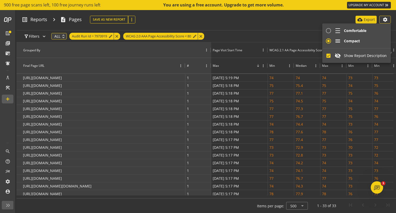
click at [263, 26] on div at bounding box center [198, 106] width 396 height 213
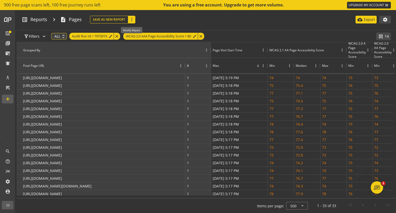
click at [131, 19] on mat-icon "more_vert" at bounding box center [131, 19] width 5 height 5
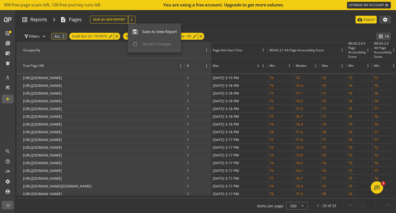
click at [148, 31] on span "Save As New Report" at bounding box center [159, 31] width 35 height 5
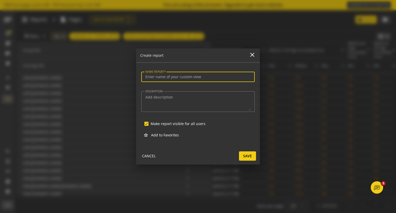
click at [169, 77] on input "NAME REPORT" at bounding box center [197, 77] width 105 height 4
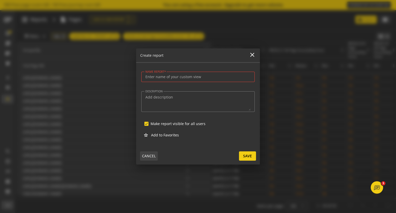
click at [149, 157] on span "CANCEL" at bounding box center [149, 155] width 14 height 9
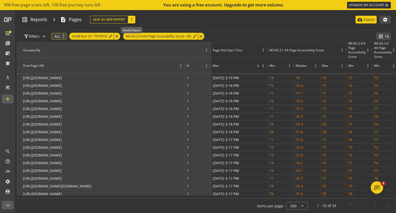
click at [131, 20] on mat-icon "more_vert" at bounding box center [131, 19] width 5 height 5
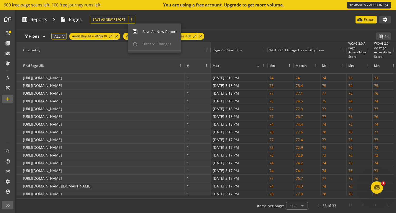
click at [152, 31] on span "Save As New Report" at bounding box center [159, 31] width 35 height 5
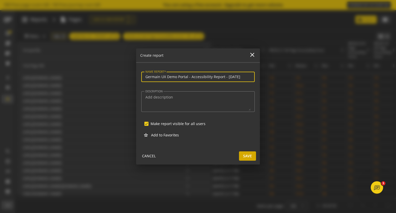
type input "Germain UX Demo Portal - Accessibility Report - 10-09-2025"
click at [250, 155] on span "Save" at bounding box center [247, 155] width 9 height 9
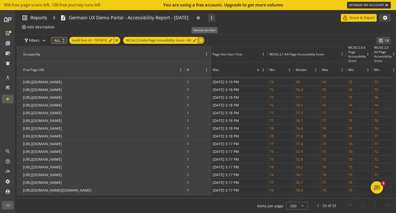
click at [204, 40] on div "close" at bounding box center [201, 40] width 6 height 7
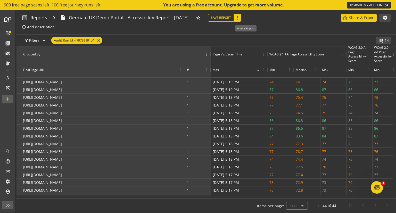
click at [240, 17] on mat-icon "more_vert" at bounding box center [237, 17] width 5 height 5
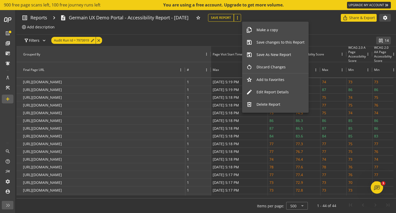
click at [269, 41] on span "Save changes to this Report" at bounding box center [281, 42] width 48 height 5
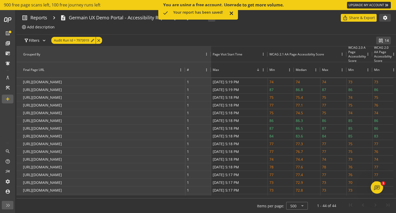
click at [231, 13] on mat-icon "close" at bounding box center [231, 14] width 5 height 6
click at [279, 32] on section "list_alt Reports chevron_right description Germain UX Demo Portal - Accessibili…" at bounding box center [207, 21] width 380 height 23
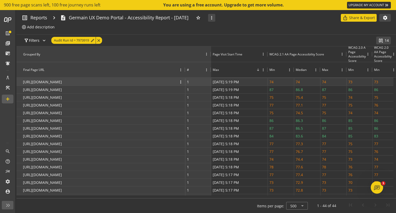
click at [62, 82] on p "[URL][DOMAIN_NAME]" at bounding box center [42, 81] width 39 height 7
click at [62, 83] on p "[URL][DOMAIN_NAME]" at bounding box center [42, 81] width 39 height 7
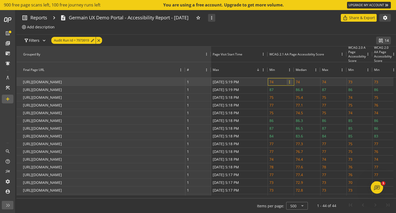
click at [289, 81] on span "more_vert" at bounding box center [289, 82] width 5 height 5
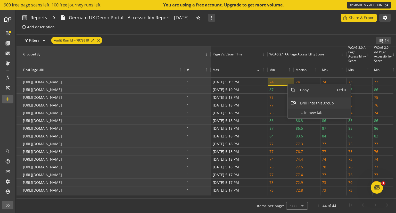
click at [300, 103] on span "Drill into this group" at bounding box center [317, 102] width 40 height 11
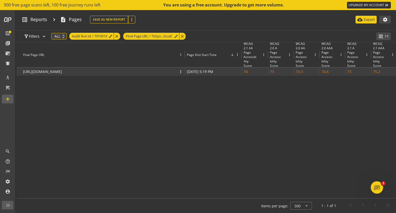
click at [62, 71] on p "[URL][DOMAIN_NAME]" at bounding box center [42, 71] width 39 height 7
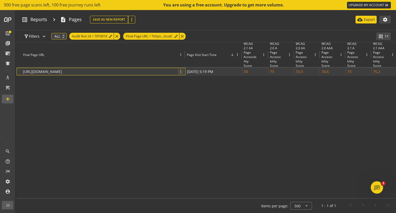
click at [182, 70] on span "more_vert" at bounding box center [180, 71] width 5 height 5
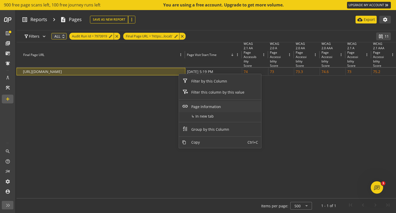
click at [199, 105] on span "Page Information" at bounding box center [217, 106] width 59 height 11
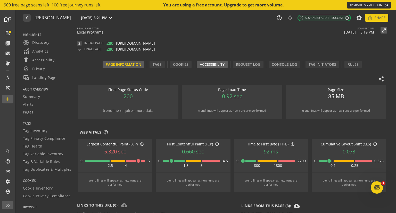
click at [212, 64] on div "Accessibility" at bounding box center [212, 64] width 25 height 5
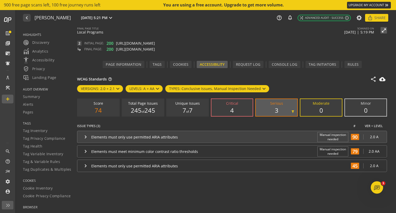
click at [87, 136] on mat-icon "keyboard_arrow_right" at bounding box center [86, 137] width 6 height 6
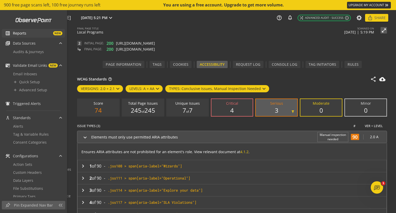
click at [19, 33] on span "Reports" at bounding box center [19, 33] width 13 height 5
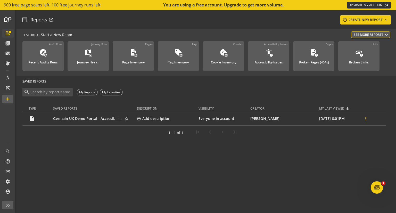
click at [363, 118] on mat-icon "more_vert" at bounding box center [365, 118] width 5 height 5
click at [369, 134] on button "edit Edit" at bounding box center [374, 133] width 29 height 12
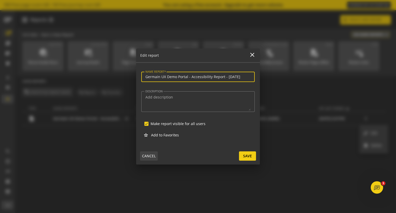
click at [151, 154] on span "CANCEL" at bounding box center [149, 155] width 14 height 9
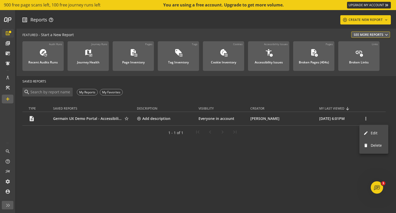
click at [273, 58] on div at bounding box center [198, 106] width 396 height 213
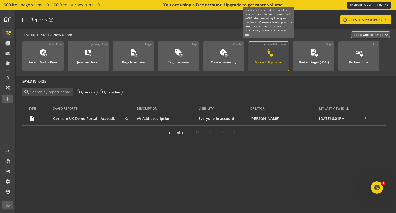
click at [263, 58] on div "Accessibility Issues" at bounding box center [269, 61] width 28 height 7
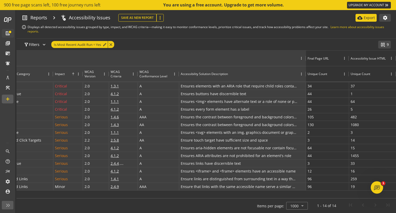
scroll to position [0, 95]
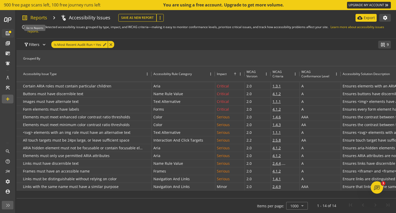
click at [39, 18] on span "Reports" at bounding box center [38, 17] width 17 height 7
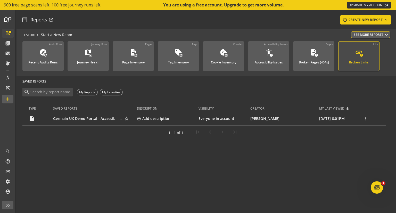
click at [361, 59] on div "Broken Links" at bounding box center [359, 61] width 20 height 7
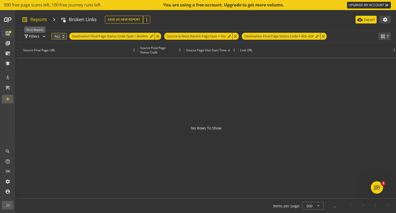
click at [37, 19] on span "Reports" at bounding box center [38, 19] width 17 height 7
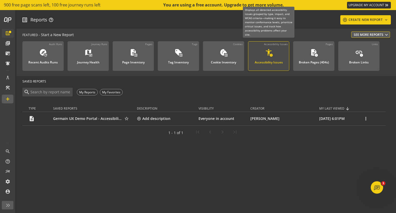
click at [266, 55] on mat-icon "accessibility_new" at bounding box center [269, 52] width 8 height 8
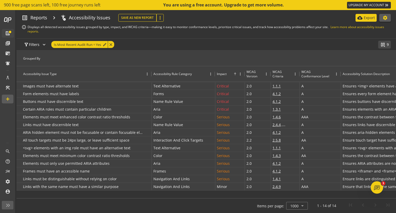
click at [386, 18] on mat-icon "settings" at bounding box center [385, 17] width 5 height 5
click at [351, 29] on input "density_medium Comfortable" at bounding box center [352, 29] width 10 height 10
radio input "true"
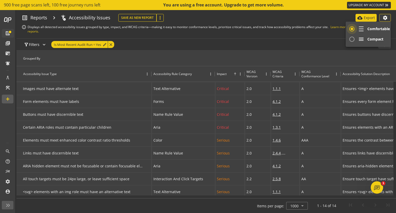
click at [352, 29] on input "density_medium Comfortable" at bounding box center [352, 29] width 10 height 10
click at [352, 38] on input "menu Compact" at bounding box center [352, 39] width 10 height 10
radio input "true"
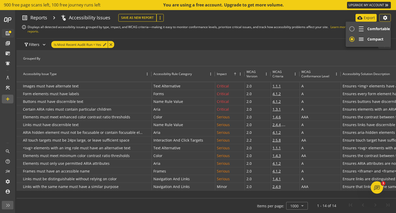
click at [364, 17] on div at bounding box center [198, 106] width 396 height 213
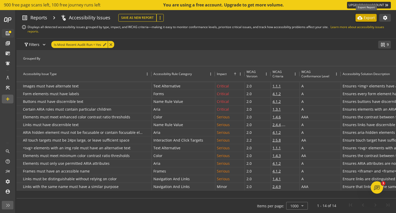
click at [366, 17] on p "Export" at bounding box center [369, 17] width 11 height 5
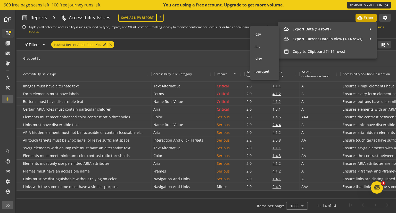
click at [312, 15] on div at bounding box center [198, 106] width 396 height 213
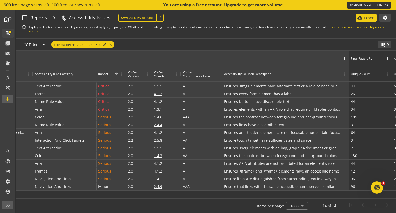
scroll to position [0, 162]
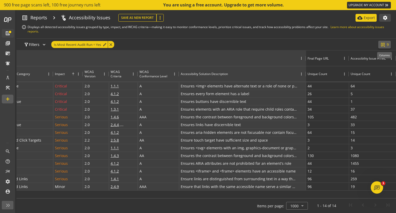
click at [383, 44] on mat-icon "splitscreen_vertical_add" at bounding box center [382, 44] width 5 height 5
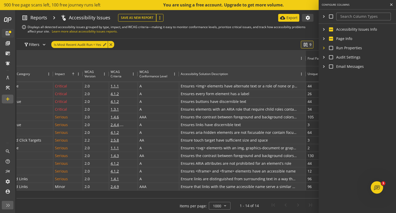
click at [324, 47] on mat-icon "chevron_right" at bounding box center [324, 47] width 4 height 5
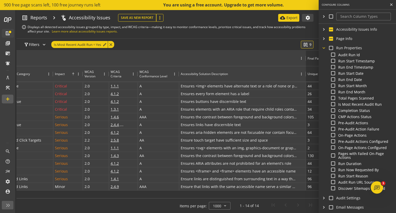
click at [324, 47] on mat-icon "chevron_right" at bounding box center [323, 48] width 5 height 4
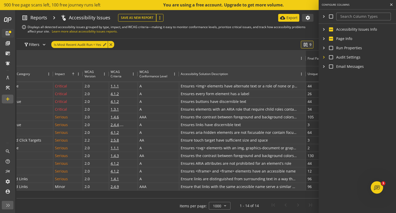
click at [325, 56] on mat-icon "chevron_right" at bounding box center [324, 57] width 4 height 5
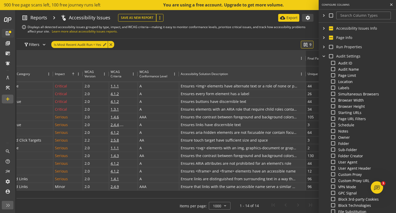
scroll to position [0, 0]
click at [324, 56] on mat-icon "chevron_right" at bounding box center [323, 57] width 5 height 4
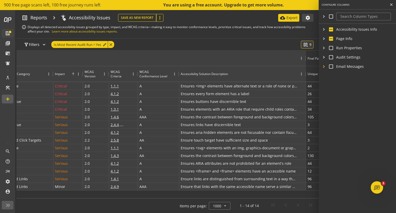
click at [324, 67] on mat-icon "chevron_right" at bounding box center [324, 66] width 4 height 5
click at [324, 67] on mat-icon "chevron_right" at bounding box center [323, 66] width 5 height 4
click at [324, 38] on mat-icon "chevron_right" at bounding box center [324, 38] width 4 height 5
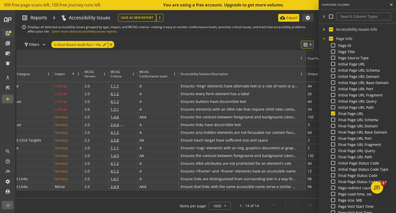
click at [324, 39] on mat-icon "chevron_right" at bounding box center [323, 39] width 5 height 4
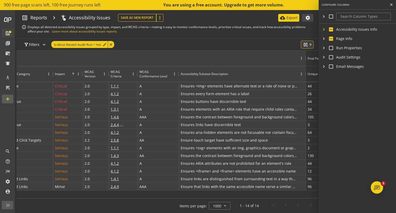
click at [324, 28] on mat-icon "chevron_right" at bounding box center [324, 29] width 4 height 5
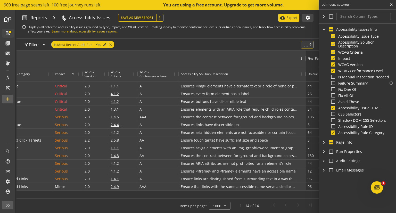
click at [333, 83] on input "Failure Summary" at bounding box center [333, 83] width 4 height 4
checkbox input "true"
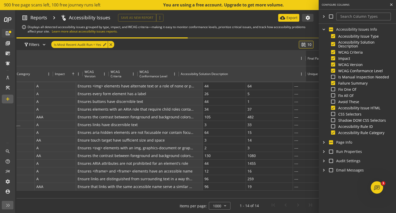
scroll to position [0, 265]
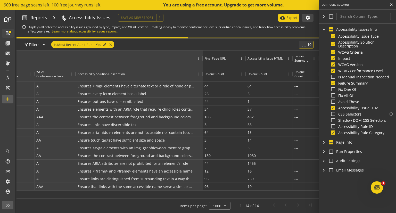
click at [333, 113] on input "CSS Selectors" at bounding box center [333, 114] width 4 height 4
checkbox input "true"
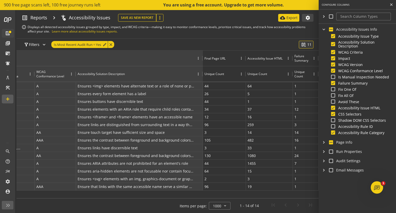
scroll to position [0, 291]
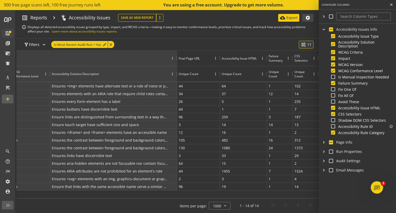
click at [333, 125] on input "Accessibility Rule ID" at bounding box center [333, 126] width 4 height 4
checkbox input "true"
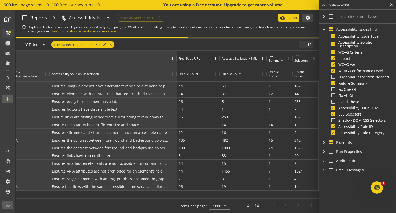
scroll to position [0, 317]
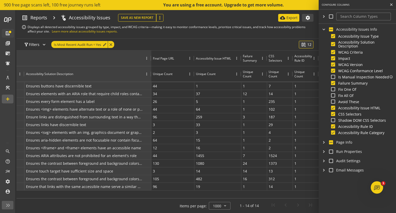
click at [334, 77] on input "Is Manual Inspection Needed" at bounding box center [333, 77] width 4 height 4
checkbox input "true"
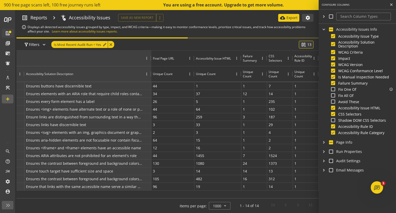
scroll to position [0, 342]
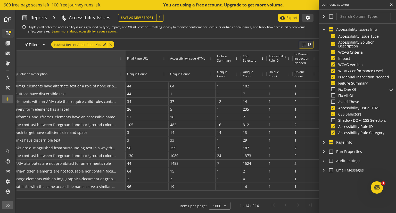
click at [333, 89] on input "Fix One Of" at bounding box center [333, 89] width 4 height 4
checkbox input "true"
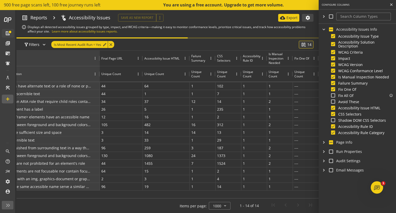
click at [333, 95] on input "Fix All Of" at bounding box center [333, 95] width 4 height 4
checkbox input "true"
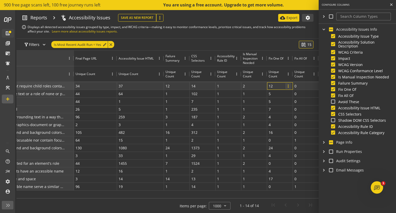
click at [289, 86] on span "more_vert" at bounding box center [288, 86] width 5 height 5
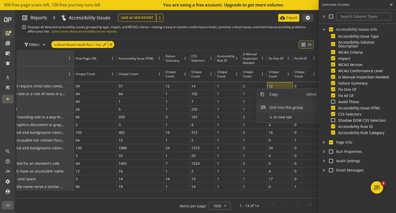
click at [274, 107] on span "Drill into this group" at bounding box center [286, 107] width 40 height 11
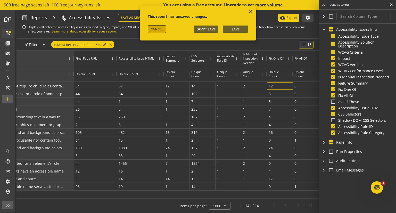
click at [158, 29] on span "CANCEL" at bounding box center [157, 29] width 13 height 5
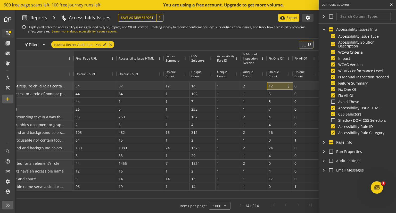
click at [275, 86] on div "12 more_vert" at bounding box center [280, 86] width 23 height 7
click at [289, 85] on span "more_vert" at bounding box center [288, 86] width 5 height 5
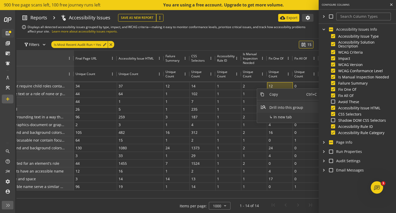
click at [281, 107] on span "Drill into this group" at bounding box center [286, 107] width 40 height 11
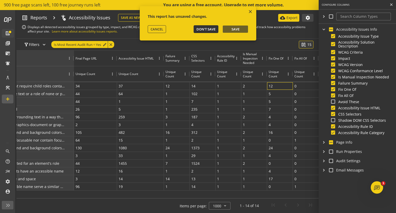
click at [206, 28] on span "Don't Save" at bounding box center [206, 29] width 19 height 5
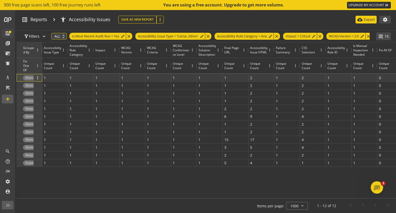
click at [27, 78] on span "Element has children which are not allowed: div[aria-label]" at bounding box center [70, 77] width 88 height 7
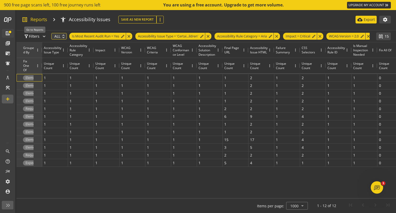
click at [38, 17] on span "Reports" at bounding box center [38, 19] width 17 height 7
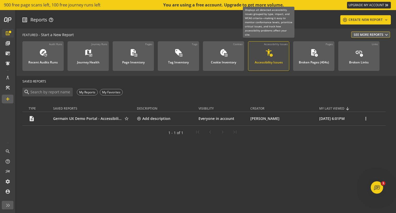
click at [263, 56] on div "accessibility_new error Accessibility Issues" at bounding box center [268, 56] width 33 height 17
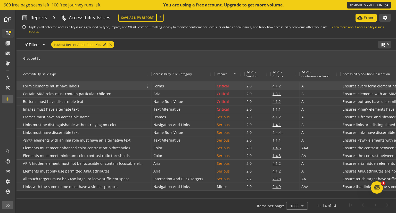
click at [50, 87] on p "Form elements must have labels" at bounding box center [51, 85] width 56 height 7
click at [220, 87] on div "Critical" at bounding box center [223, 85] width 12 height 7
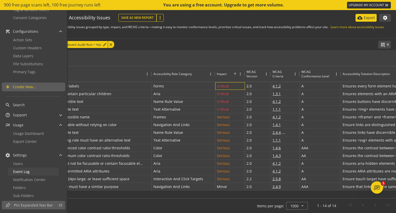
scroll to position [129, 0]
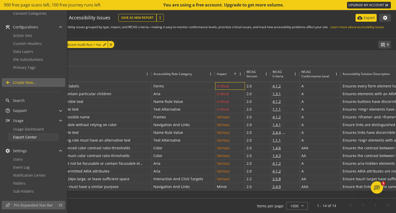
click at [26, 137] on span "Export Center" at bounding box center [25, 137] width 24 height 5
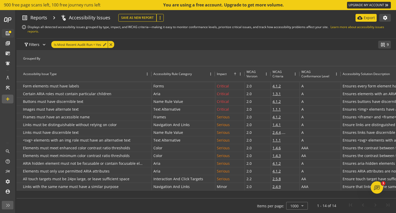
click at [152, 73] on div "Accessibility Rule Category" at bounding box center [183, 73] width 63 height 15
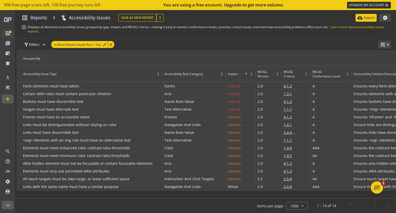
drag, startPoint x: 151, startPoint y: 73, endPoint x: 162, endPoint y: 73, distance: 11.1
click at [162, 73] on div at bounding box center [163, 73] width 2 height 15
click at [38, 18] on span "Reports" at bounding box center [38, 17] width 17 height 7
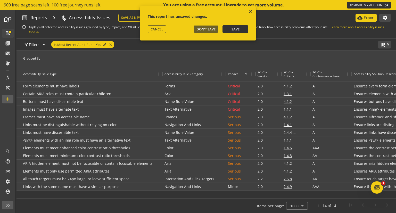
click at [234, 29] on span "Save" at bounding box center [236, 29] width 8 height 5
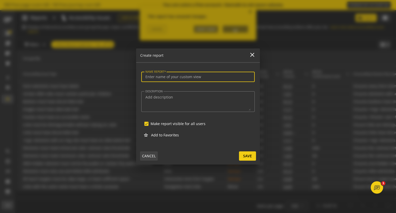
click at [148, 155] on span "CANCEL" at bounding box center [149, 155] width 14 height 9
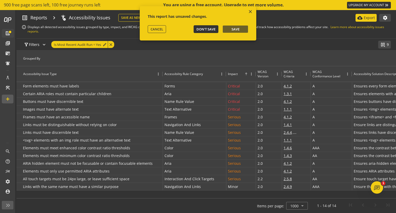
click at [211, 28] on span "Don't Save" at bounding box center [206, 29] width 19 height 5
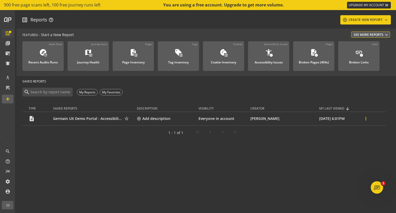
click at [363, 118] on mat-icon "more_vert" at bounding box center [365, 118] width 5 height 5
click at [325, 174] on div at bounding box center [198, 106] width 396 height 213
click at [98, 118] on link "Germain UX Demo Portal - Accessibility Report - 10-09-2025" at bounding box center [101, 118] width 97 height 5
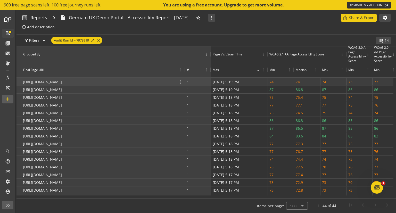
click at [62, 81] on p "[URL][DOMAIN_NAME]" at bounding box center [42, 81] width 39 height 7
click at [181, 81] on span "more_vert" at bounding box center [180, 82] width 5 height 5
click at [62, 82] on p "[URL][DOMAIN_NAME]" at bounding box center [42, 81] width 39 height 7
click at [195, 81] on div "1 more_vert" at bounding box center [198, 81] width 23 height 7
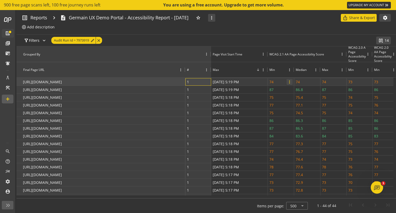
click at [288, 80] on span "more_vert" at bounding box center [289, 82] width 5 height 5
click at [62, 82] on p "[URL][DOMAIN_NAME]" at bounding box center [42, 81] width 39 height 7
click at [62, 81] on p "[URL][DOMAIN_NAME]" at bounding box center [42, 81] width 39 height 7
click at [62, 80] on p "[URL][DOMAIN_NAME]" at bounding box center [42, 81] width 39 height 7
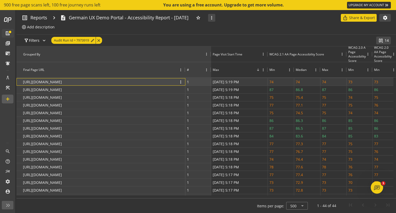
click at [62, 80] on p "[URL][DOMAIN_NAME]" at bounding box center [42, 81] width 39 height 7
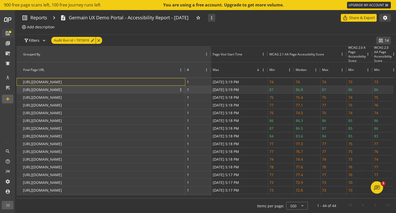
click at [62, 90] on p "https://demo.germainux.com/germainapm/workspace/app/#DataRetention" at bounding box center [42, 89] width 39 height 7
click at [181, 89] on span "more_vert" at bounding box center [180, 89] width 5 height 5
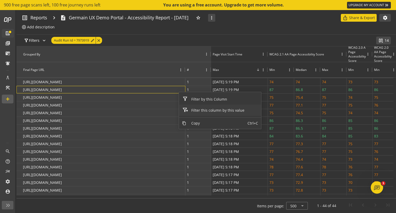
click at [206, 110] on span "Filter this column by this value" at bounding box center [217, 110] width 59 height 11
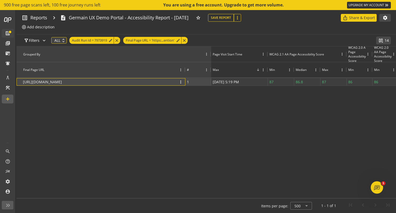
click at [62, 80] on p "https://demo.germainux.com/germainapm/workspace/app/#DataRetention" at bounding box center [42, 81] width 39 height 7
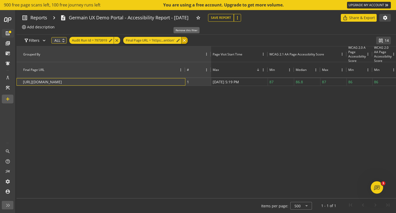
click at [187, 40] on div "close" at bounding box center [184, 40] width 6 height 7
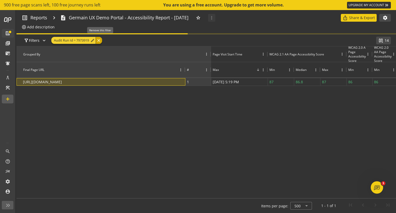
click at [99, 41] on div "close" at bounding box center [99, 40] width 6 height 7
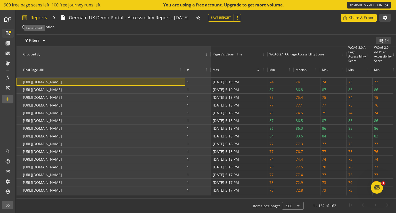
click at [33, 17] on span "Reports" at bounding box center [38, 17] width 17 height 7
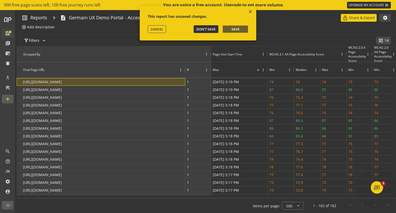
click at [202, 28] on span "Don't Save" at bounding box center [206, 29] width 19 height 5
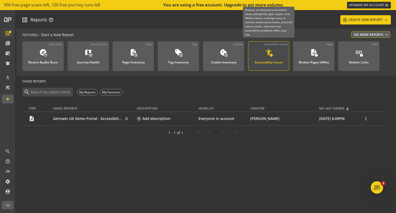
click at [267, 59] on div "Accessibility Issues" at bounding box center [269, 61] width 28 height 7
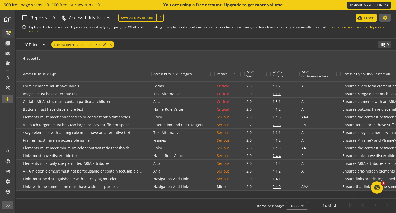
click at [385, 18] on mat-icon "settings" at bounding box center [385, 17] width 5 height 5
click at [367, 18] on div at bounding box center [198, 106] width 396 height 213
click at [362, 17] on mat-icon "cloud_download" at bounding box center [359, 17] width 5 height 5
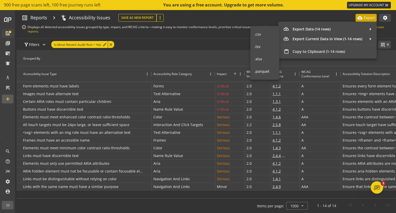
click at [260, 58] on span ".xlsx" at bounding box center [265, 58] width 21 height 5
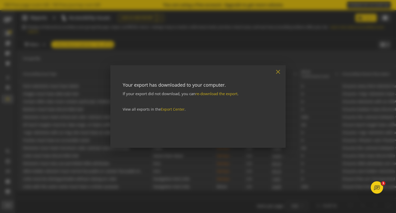
click at [280, 72] on mat-icon "close" at bounding box center [278, 71] width 7 height 7
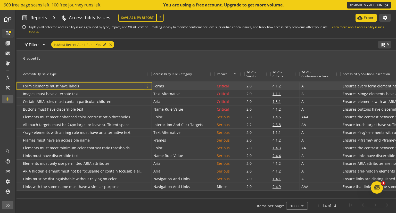
click at [149, 85] on span "more_vert" at bounding box center [147, 86] width 5 height 5
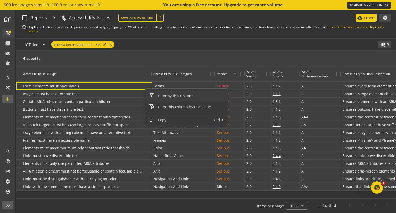
click at [214, 54] on div "Grouped By" at bounding box center [243, 58] width 452 height 15
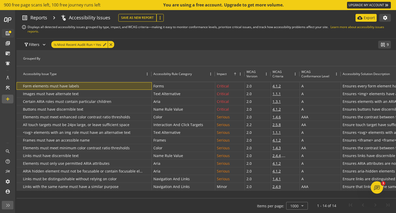
scroll to position [0, 162]
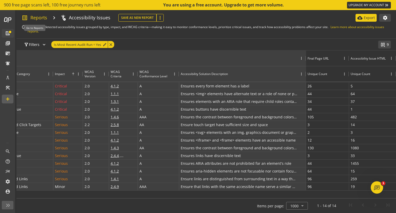
click at [34, 18] on span "Reports" at bounding box center [38, 17] width 17 height 7
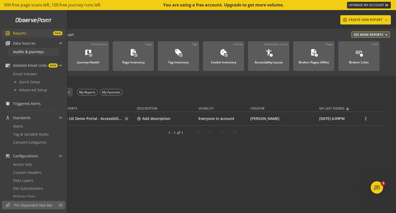
click at [26, 51] on span "Audits & Journeys" at bounding box center [28, 51] width 31 height 5
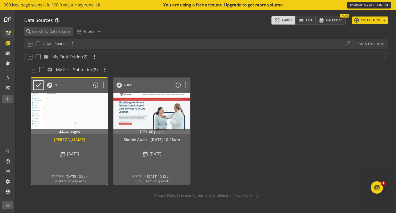
click at [79, 105] on div at bounding box center [69, 113] width 81 height 43
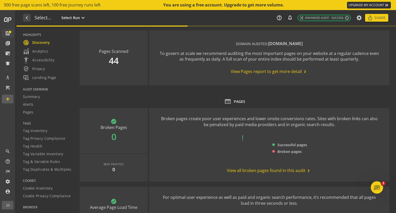
type textarea "Notes can include: -a description of what this audit is validating -changes in …"
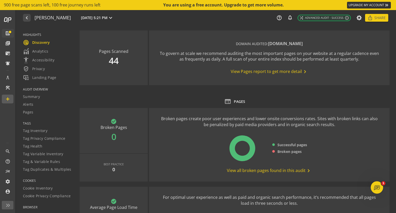
click at [264, 69] on span "View Pages report to get more detail chevron_right" at bounding box center [269, 72] width 77 height 6
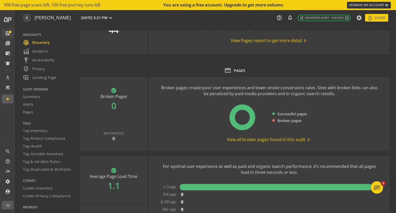
scroll to position [26, 0]
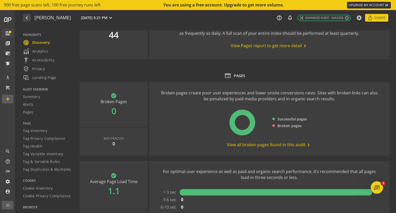
click at [265, 46] on span "View Pages report to get more detail chevron_right" at bounding box center [269, 46] width 77 height 6
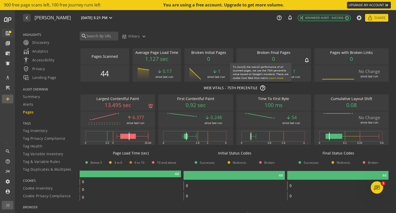
scroll to position [155, 0]
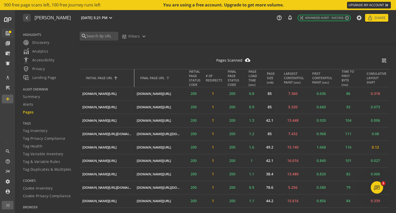
click at [134, 75] on tr "INITIAL PAGE URL FINAL PAGE URL INITIAL PAGE STATUS CODE # OF REDIRECTS FINAL P…" at bounding box center [235, 78] width 310 height 18
click at [245, 59] on mat-icon "cloud_download_filled" at bounding box center [248, 59] width 6 height 5
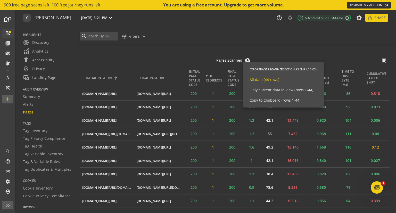
click at [262, 79] on span "All data (44 rows)" at bounding box center [265, 79] width 30 height 5
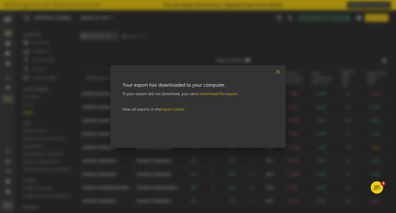
click at [278, 72] on mat-icon "close" at bounding box center [278, 71] width 7 height 7
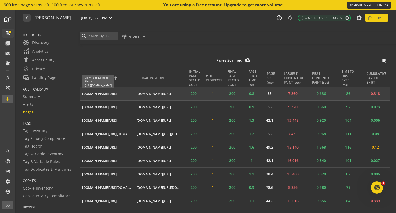
click at [116, 91] on div "[DOMAIN_NAME][URL]" at bounding box center [99, 93] width 34 height 5
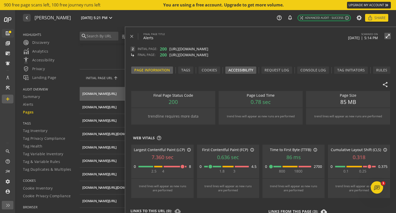
click at [234, 71] on div "Accessibility" at bounding box center [240, 70] width 25 height 5
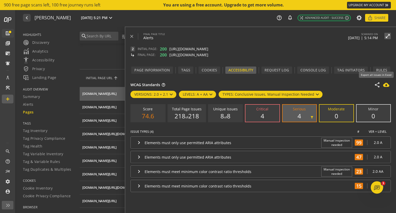
click at [386, 85] on mat-icon "cloud_download" at bounding box center [386, 85] width 6 height 6
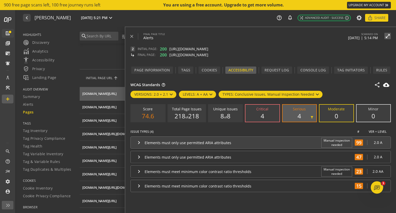
click at [196, 142] on div "Elements must only use permitted ARIA attributes" at bounding box center [232, 142] width 174 height 5
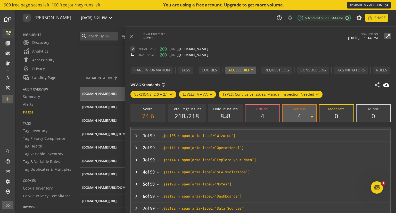
scroll to position [0, 0]
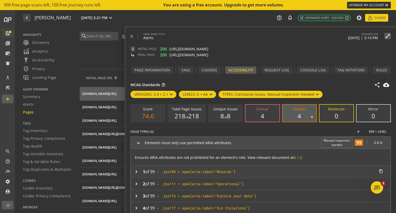
click at [168, 173] on div ".jss108 > span[aria-label="Wizards"] content_copy" at bounding box center [272, 171] width 223 height 5
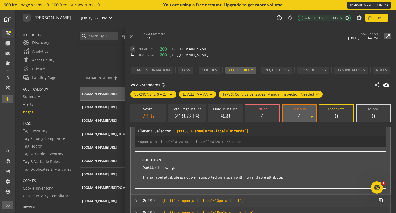
scroll to position [52, 0]
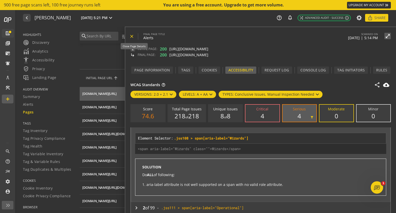
click at [133, 35] on mat-icon "close" at bounding box center [131, 36] width 5 height 5
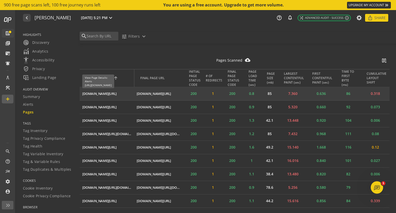
click at [115, 93] on div "[DOMAIN_NAME][URL]" at bounding box center [99, 93] width 34 height 5
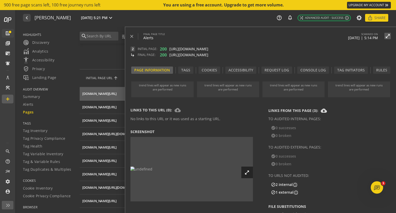
scroll to position [0, 0]
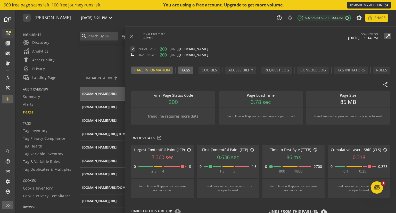
click at [186, 69] on div "Tags" at bounding box center [185, 70] width 9 height 5
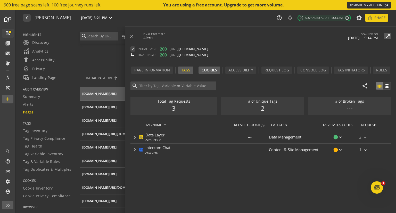
click at [205, 70] on div "Cookies" at bounding box center [209, 70] width 15 height 5
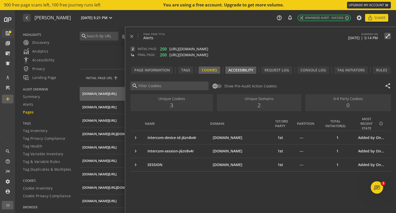
drag, startPoint x: 244, startPoint y: 70, endPoint x: 256, endPoint y: 69, distance: 12.4
click at [244, 70] on div "Accessibility" at bounding box center [240, 70] width 25 height 5
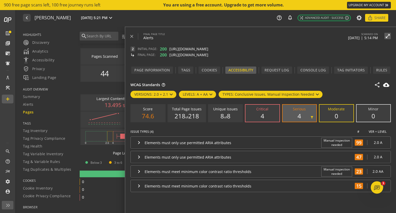
scroll to position [155, 0]
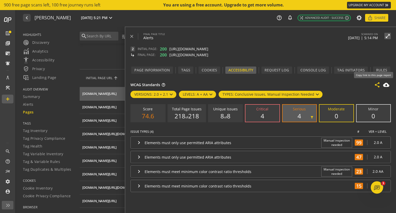
click at [377, 84] on mat-icon "share" at bounding box center [377, 85] width 6 height 6
click at [104, 105] on div "[DOMAIN_NAME][URL]" at bounding box center [99, 107] width 34 height 5
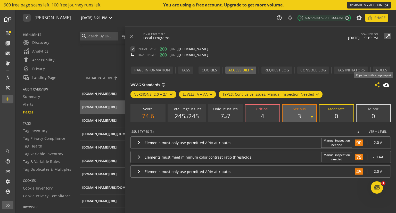
click at [377, 84] on mat-icon "share" at bounding box center [377, 85] width 6 height 6
click at [104, 119] on div "[DOMAIN_NAME][URL]" at bounding box center [99, 120] width 34 height 5
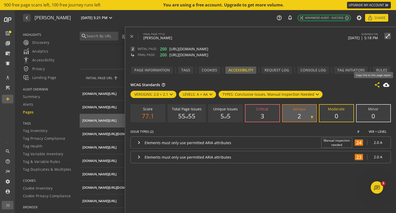
click at [378, 83] on mat-icon "share" at bounding box center [377, 85] width 6 height 6
click at [377, 85] on mat-icon "share" at bounding box center [377, 85] width 6 height 6
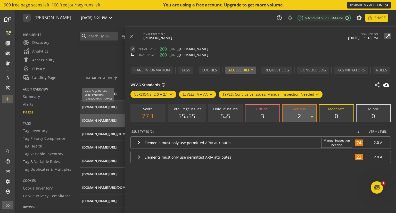
click at [101, 105] on div "[DOMAIN_NAME][URL]" at bounding box center [99, 107] width 34 height 5
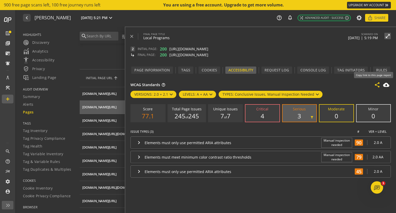
click at [377, 84] on mat-icon "share" at bounding box center [377, 85] width 6 height 6
click at [376, 85] on mat-icon "share" at bounding box center [377, 85] width 6 height 6
click at [377, 85] on mat-icon "share" at bounding box center [377, 85] width 6 height 6
click at [377, 83] on mat-icon "share" at bounding box center [377, 85] width 6 height 6
drag, startPoint x: 377, startPoint y: 83, endPoint x: 112, endPoint y: 92, distance: 265.0
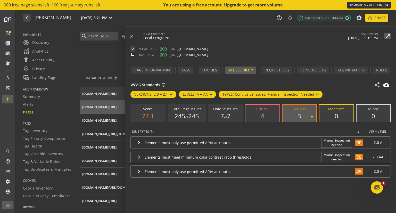
click at [102, 92] on div "[DOMAIN_NAME][URL]" at bounding box center [99, 93] width 34 height 5
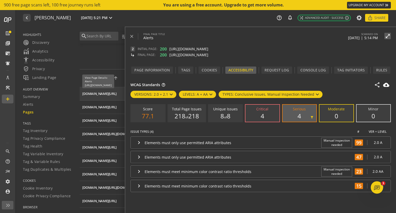
click at [112, 92] on div "[DOMAIN_NAME][URL]" at bounding box center [99, 93] width 34 height 5
click at [108, 92] on div "[DOMAIN_NAME][URL]" at bounding box center [99, 93] width 34 height 5
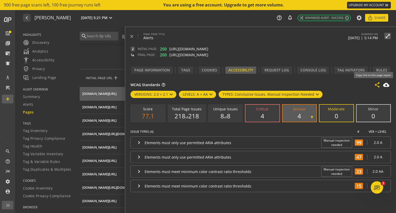
click at [378, 83] on mat-icon "share" at bounding box center [377, 85] width 6 height 6
click at [133, 36] on mat-icon "close" at bounding box center [131, 36] width 5 height 5
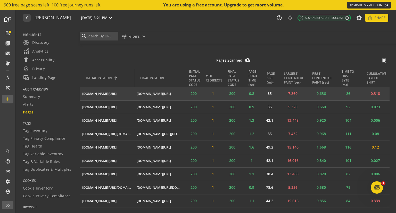
click at [117, 89] on td "[DOMAIN_NAME][URL] ios_share" at bounding box center [107, 93] width 54 height 13
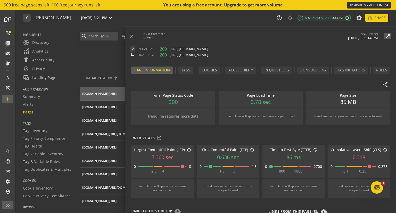
scroll to position [0, 0]
